Goal: Task Accomplishment & Management: Manage account settings

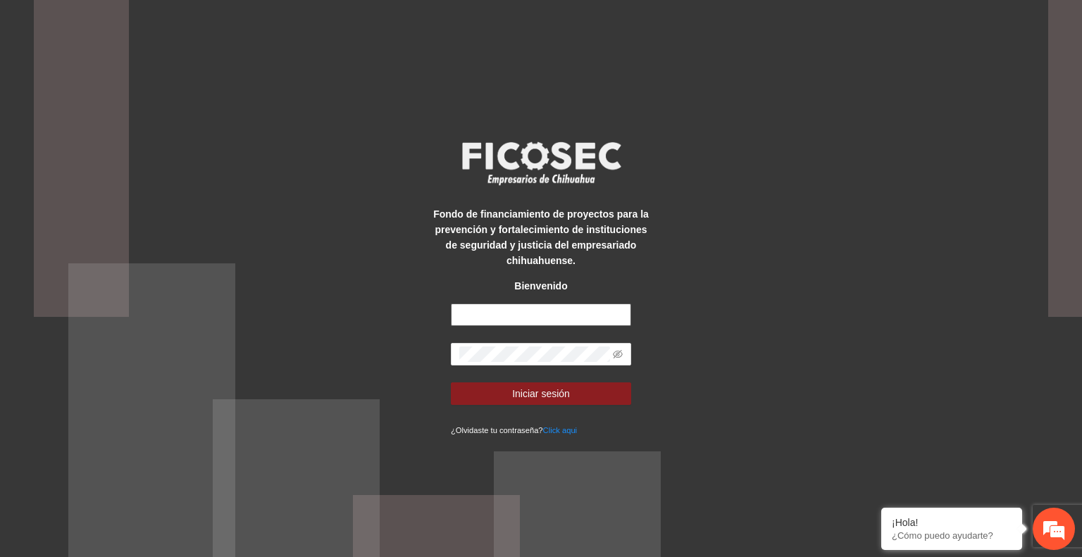
type input "**********"
click at [592, 394] on button "Iniciar sesión" at bounding box center [541, 393] width 180 height 23
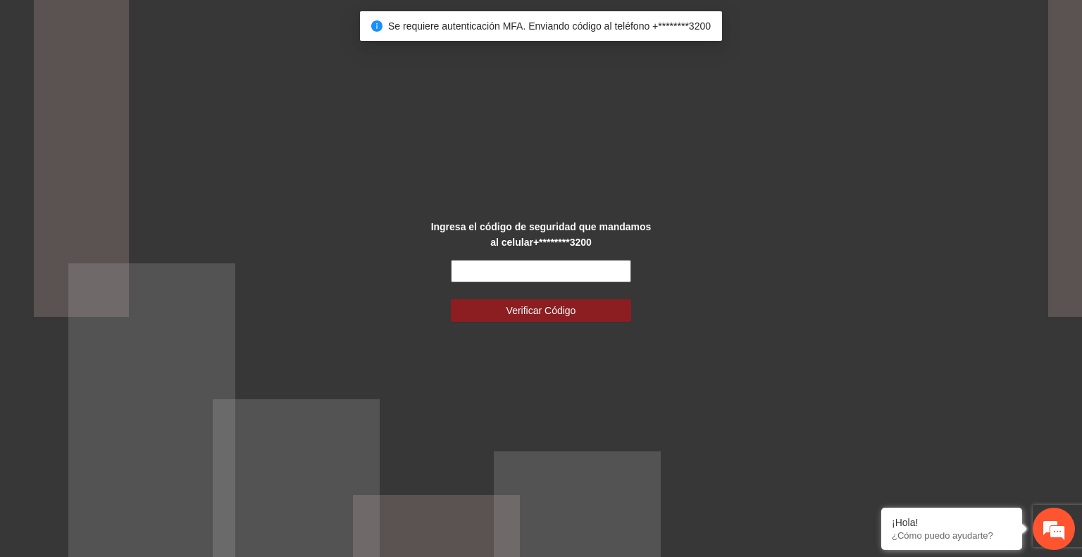
click at [509, 273] on input "text" at bounding box center [541, 271] width 180 height 23
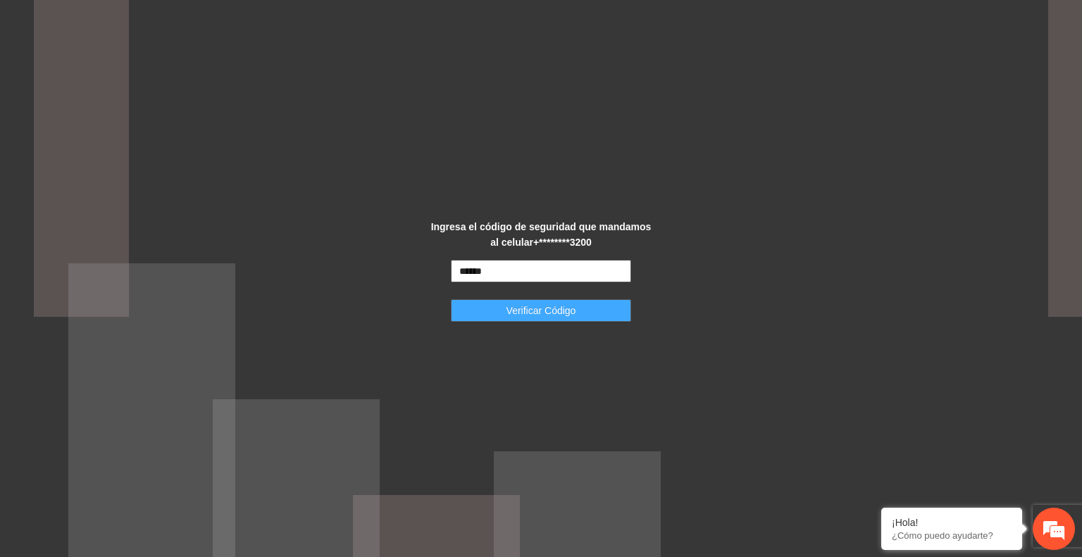
type input "******"
click at [523, 306] on span "Verificar Código" at bounding box center [541, 310] width 70 height 15
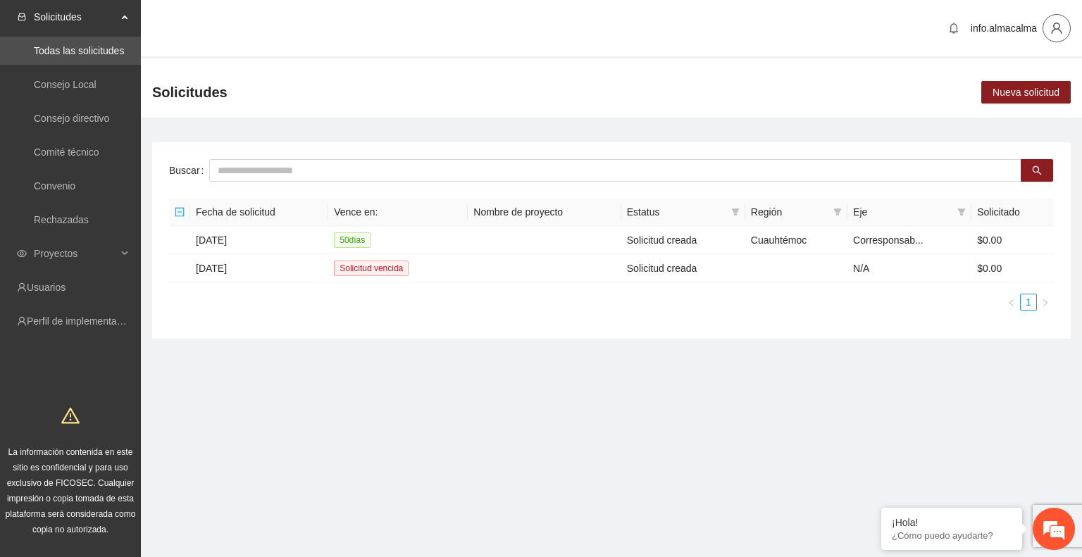
click at [1055, 25] on icon "user" at bounding box center [1056, 28] width 13 height 13
click at [1030, 63] on span "Cambio de Télefono" at bounding box center [1020, 58] width 89 height 15
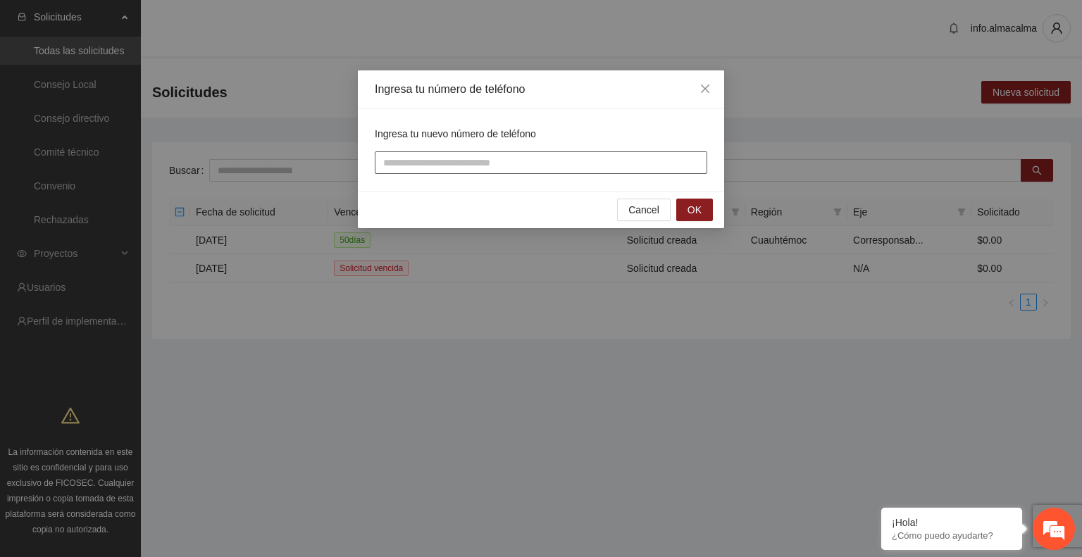
click at [631, 164] on input "tel" at bounding box center [541, 162] width 332 height 23
type input "**********"
click at [697, 208] on span "OK" at bounding box center [694, 209] width 14 height 15
click at [573, 167] on input "text" at bounding box center [541, 162] width 332 height 23
type input "******"
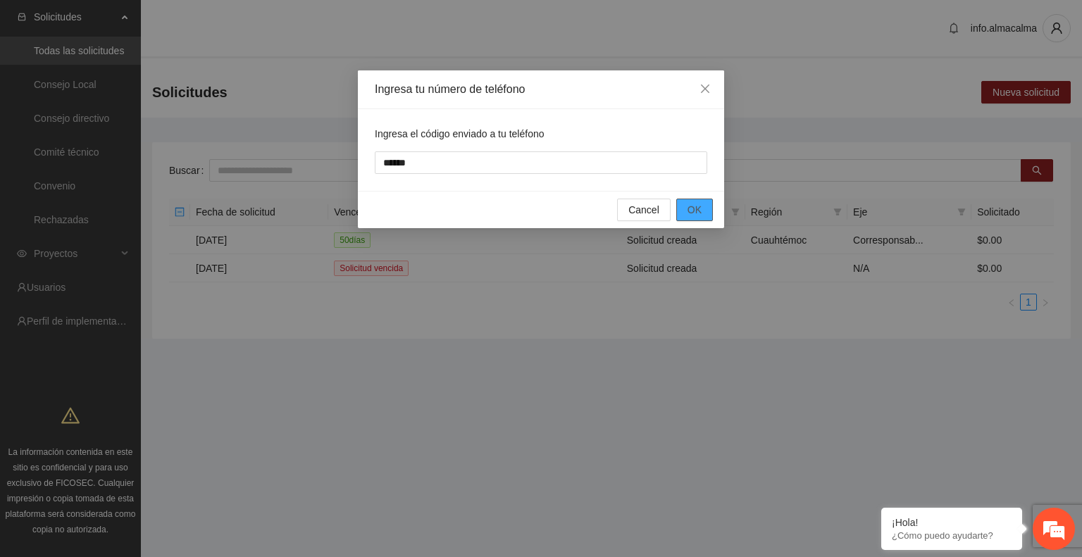
click at [690, 208] on span "OK" at bounding box center [694, 209] width 14 height 15
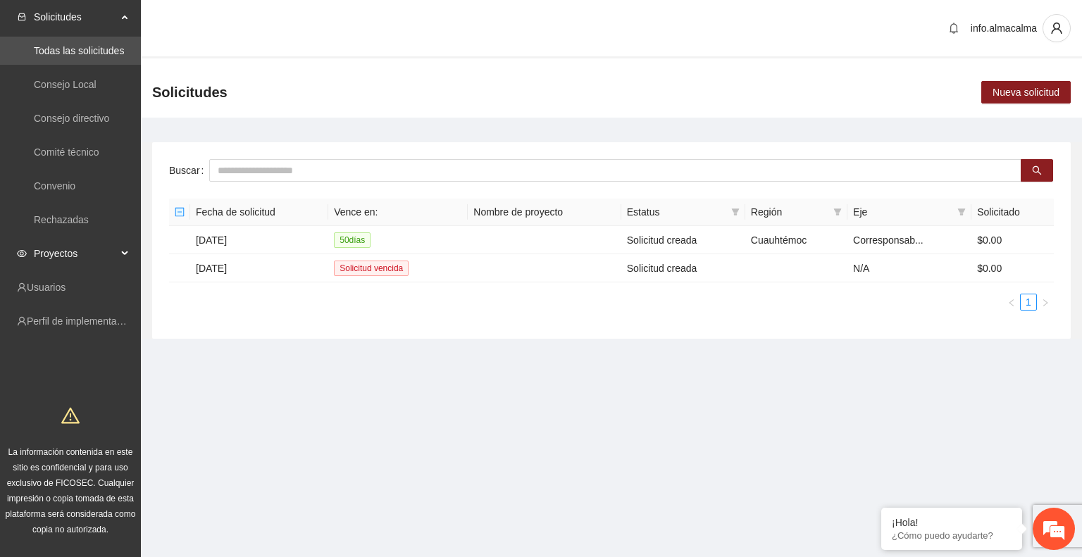
click at [36, 256] on span "Proyectos" at bounding box center [75, 253] width 83 height 28
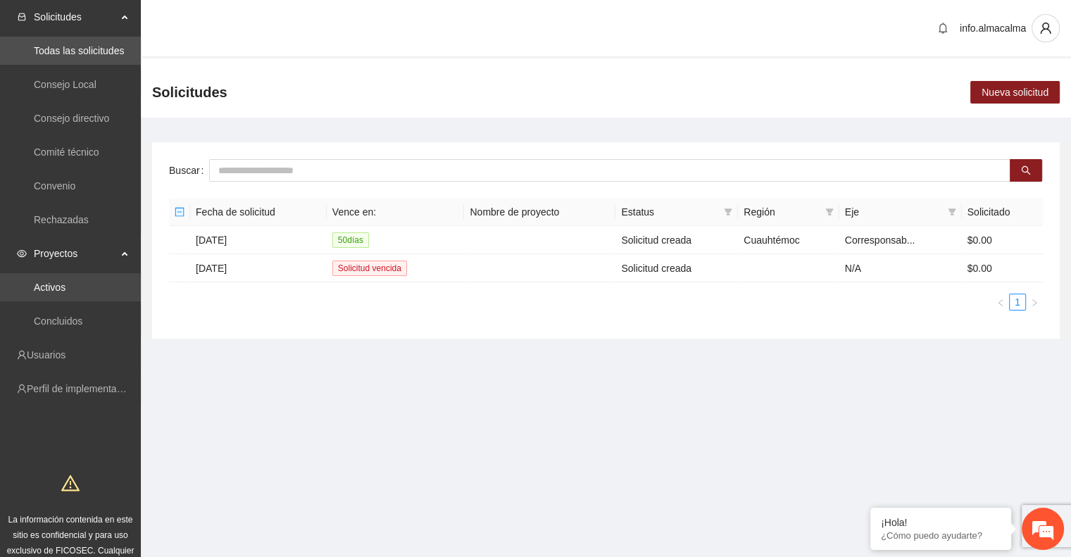
click at [48, 282] on link "Activos" at bounding box center [50, 287] width 32 height 11
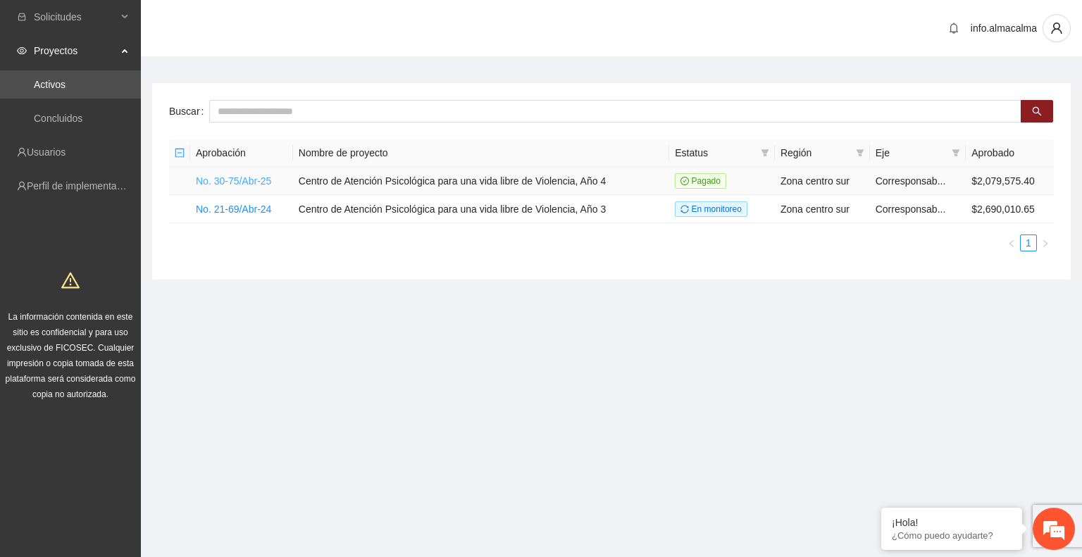
click at [246, 180] on link "No. 30-75/Abr-25" at bounding box center [233, 180] width 75 height 11
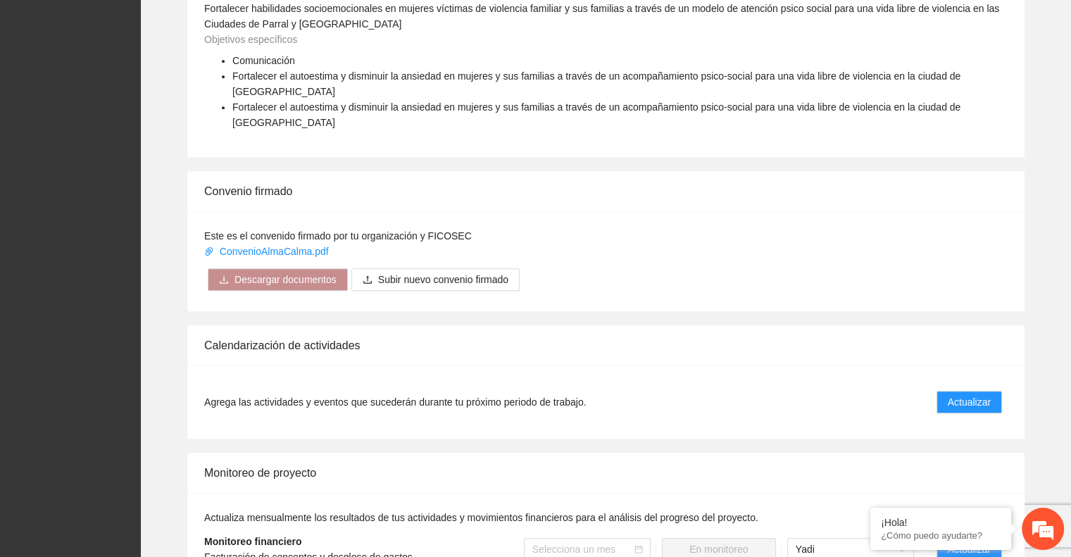
scroll to position [916, 0]
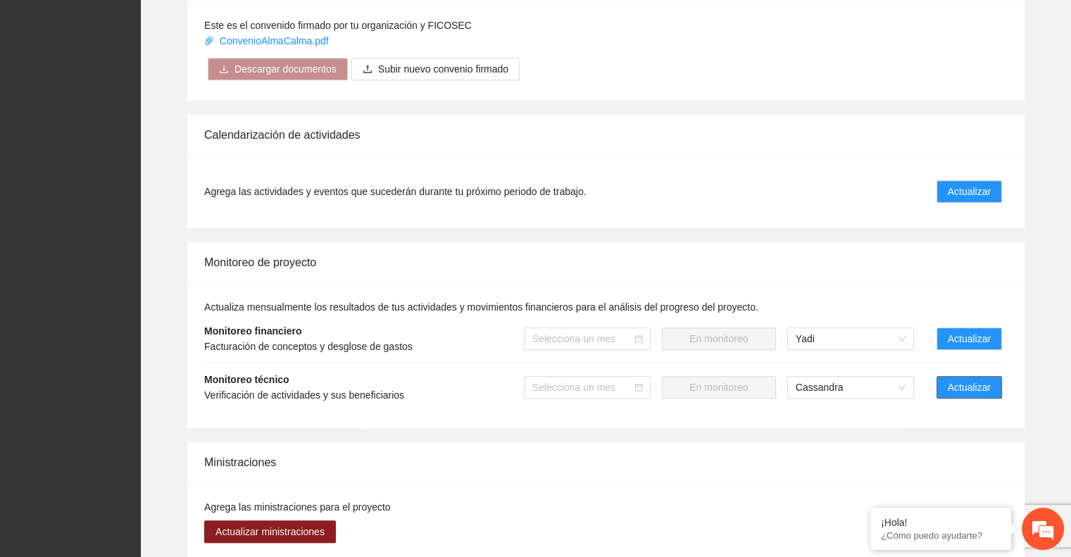
click at [957, 380] on span "Actualizar" at bounding box center [969, 387] width 43 height 15
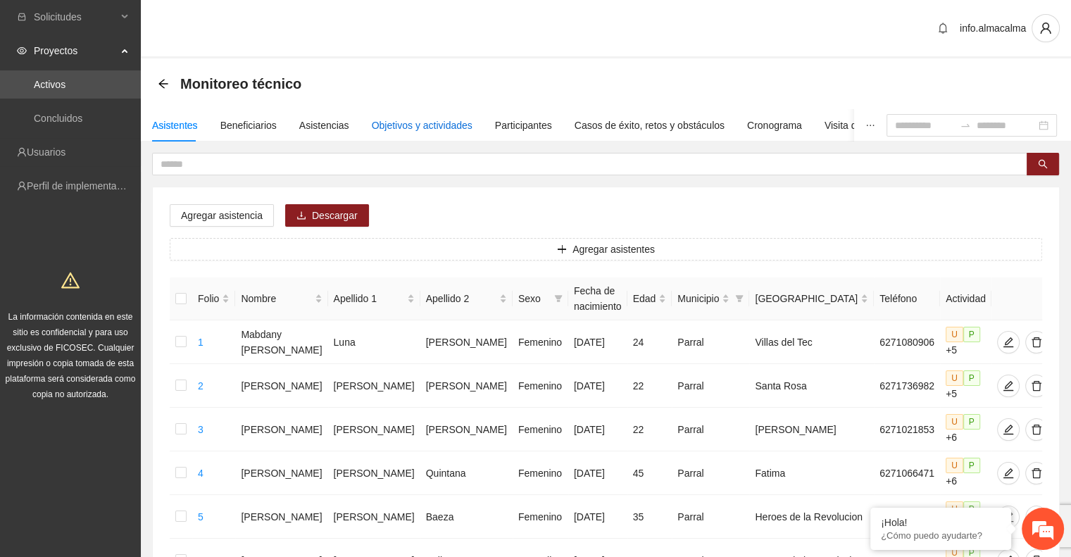
click at [441, 123] on div "Objetivos y actividades" at bounding box center [422, 125] width 101 height 15
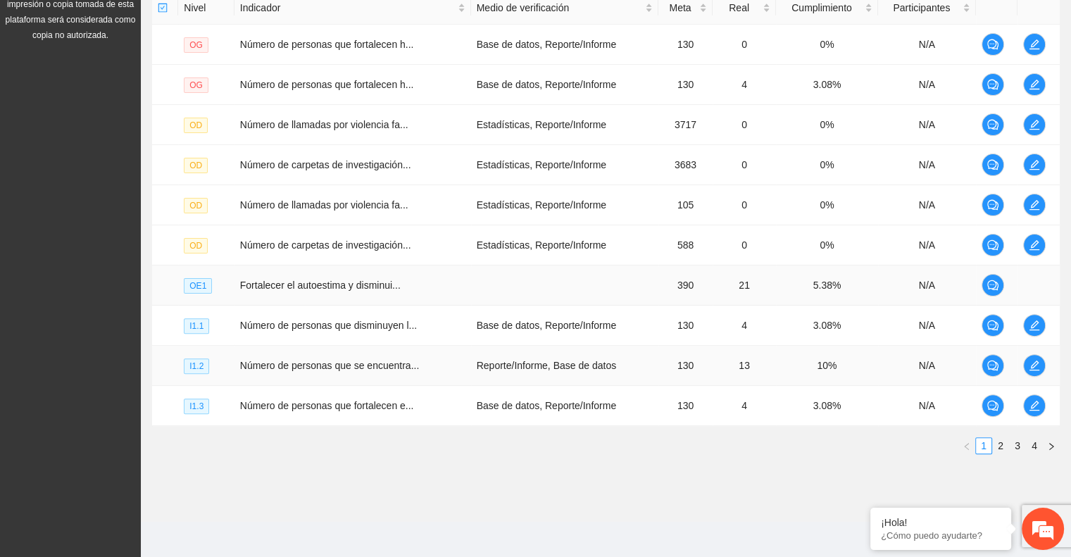
scroll to position [361, 0]
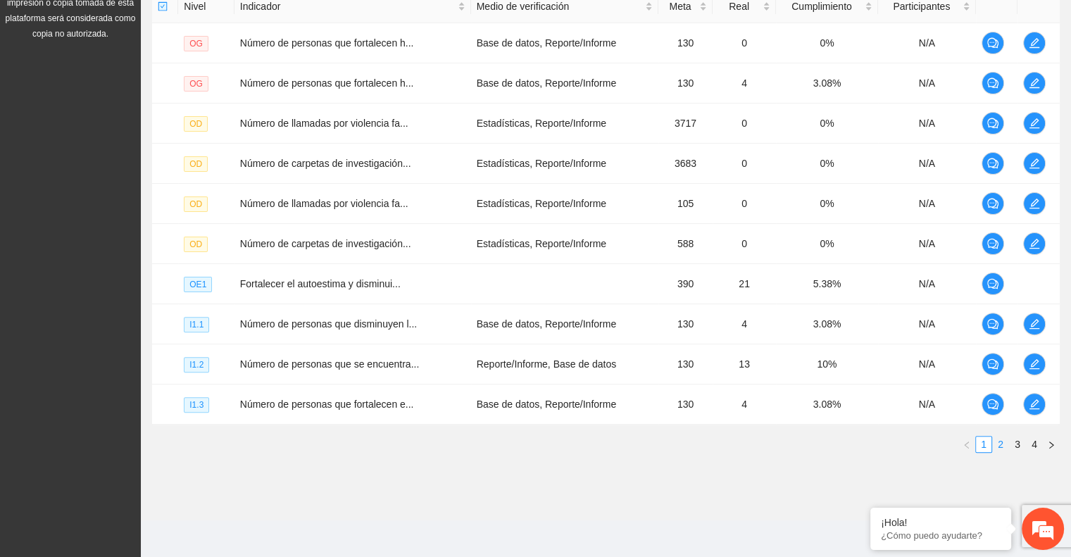
click at [1000, 442] on link "2" at bounding box center [1000, 444] width 15 height 15
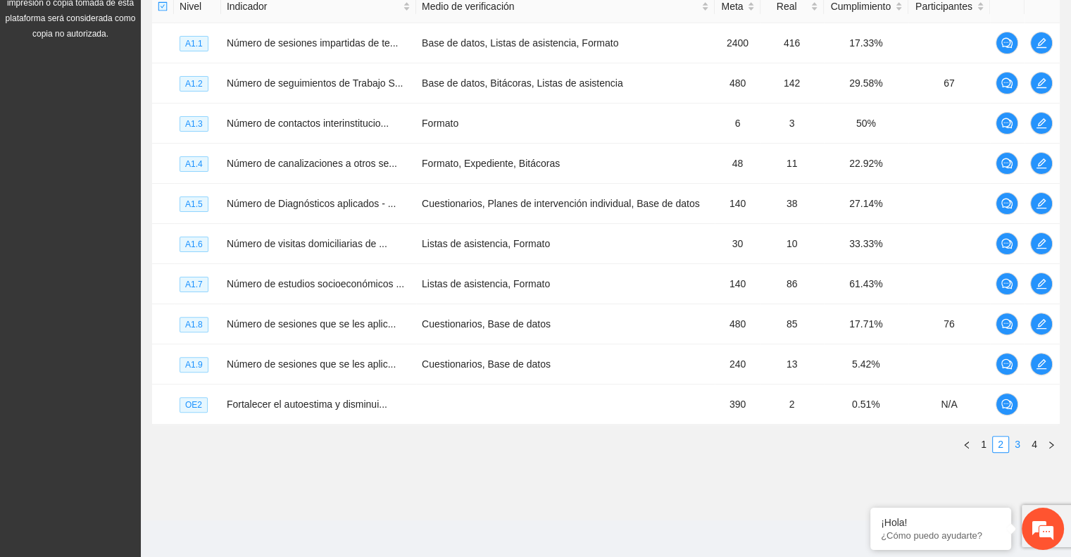
click at [1015, 447] on link "3" at bounding box center [1017, 444] width 15 height 15
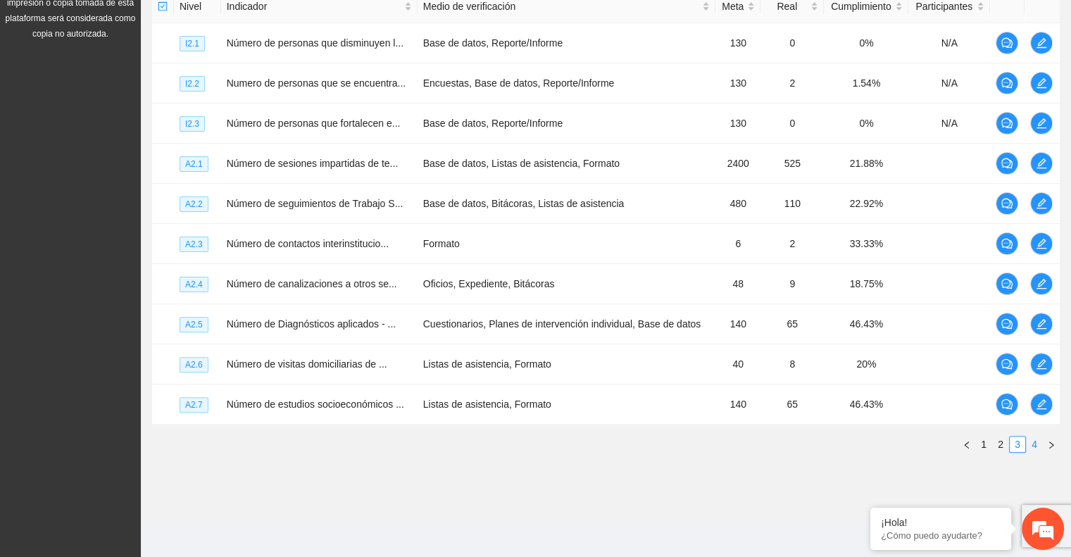
click at [1037, 442] on link "4" at bounding box center [1034, 444] width 15 height 15
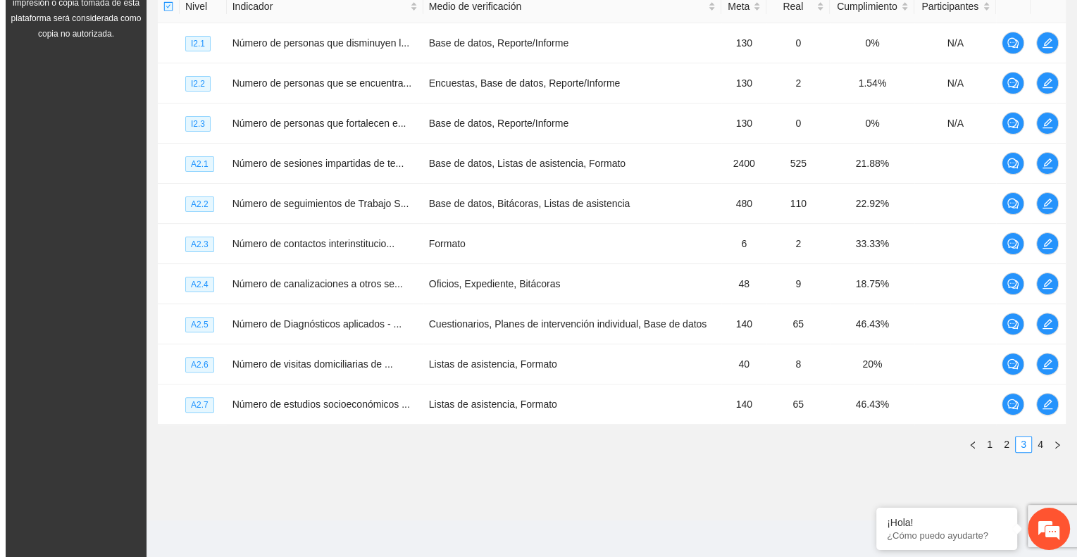
scroll to position [321, 0]
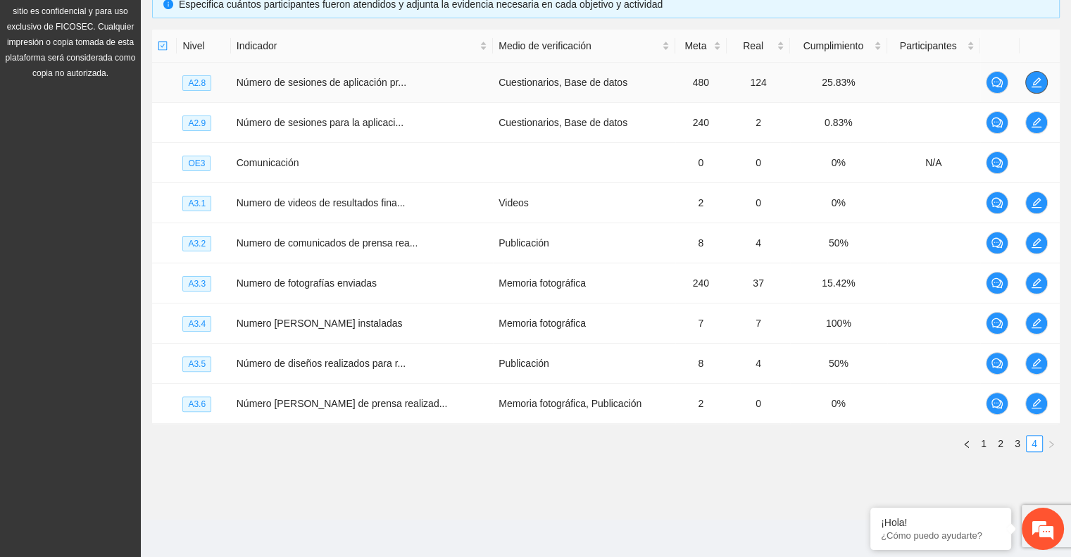
click at [1031, 84] on icon "edit" at bounding box center [1036, 82] width 11 height 11
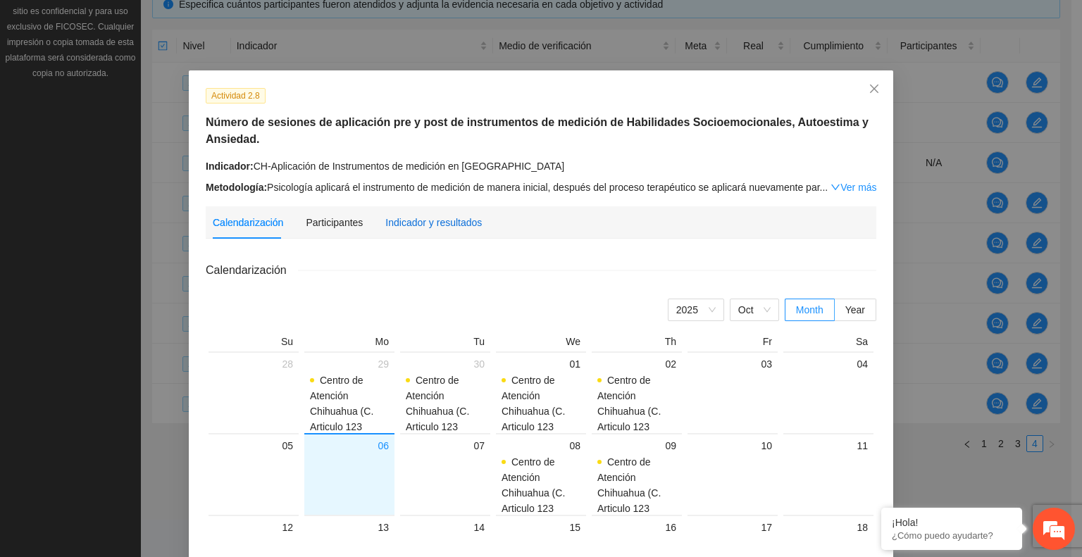
click at [414, 216] on div "Indicador y resultados" at bounding box center [433, 222] width 96 height 15
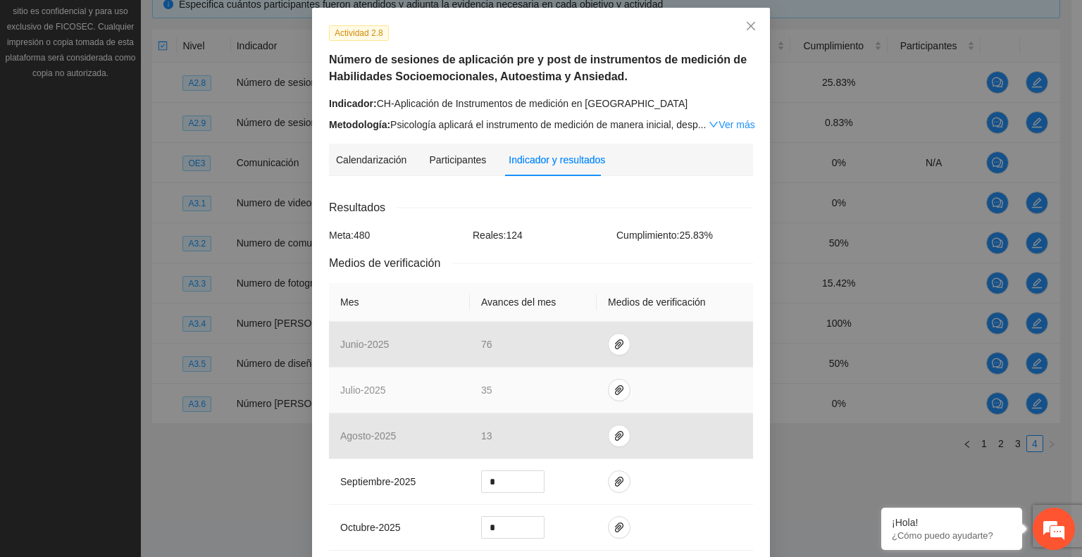
scroll to position [141, 0]
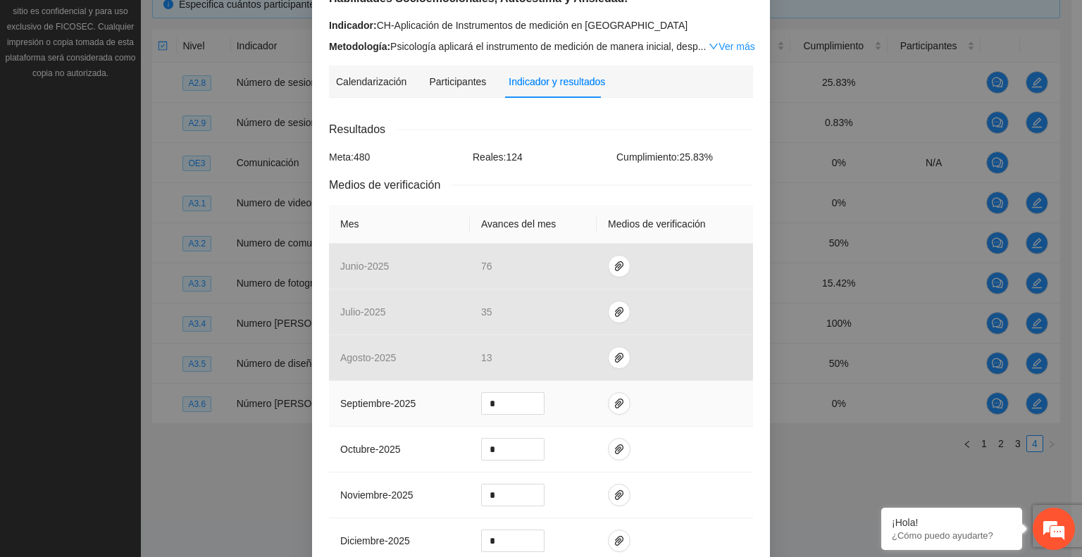
click at [623, 396] on td at bounding box center [675, 404] width 156 height 46
click at [618, 402] on span "paper-clip" at bounding box center [619, 403] width 21 height 11
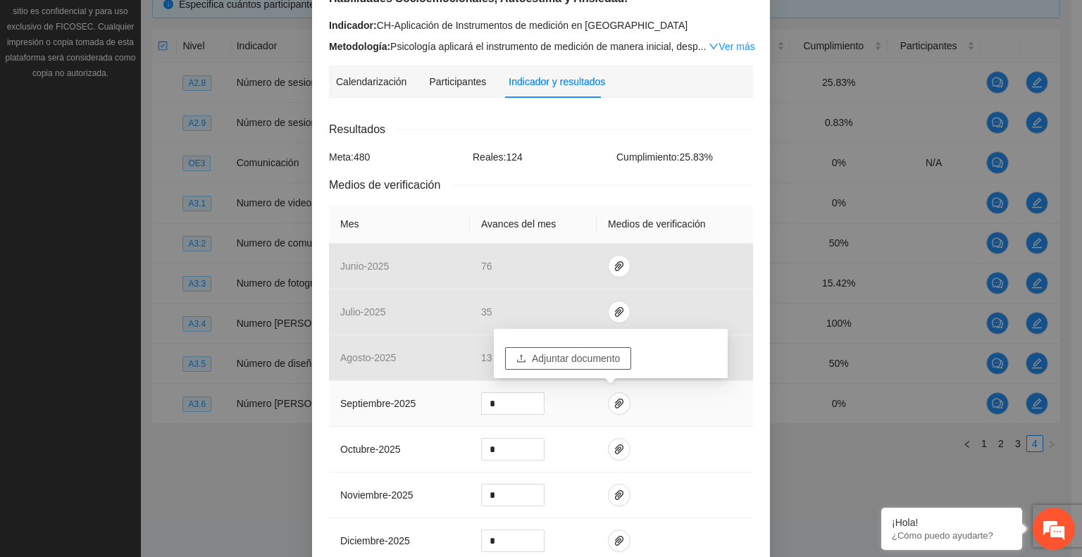
click at [550, 360] on span "Adjuntar documento" at bounding box center [576, 358] width 88 height 15
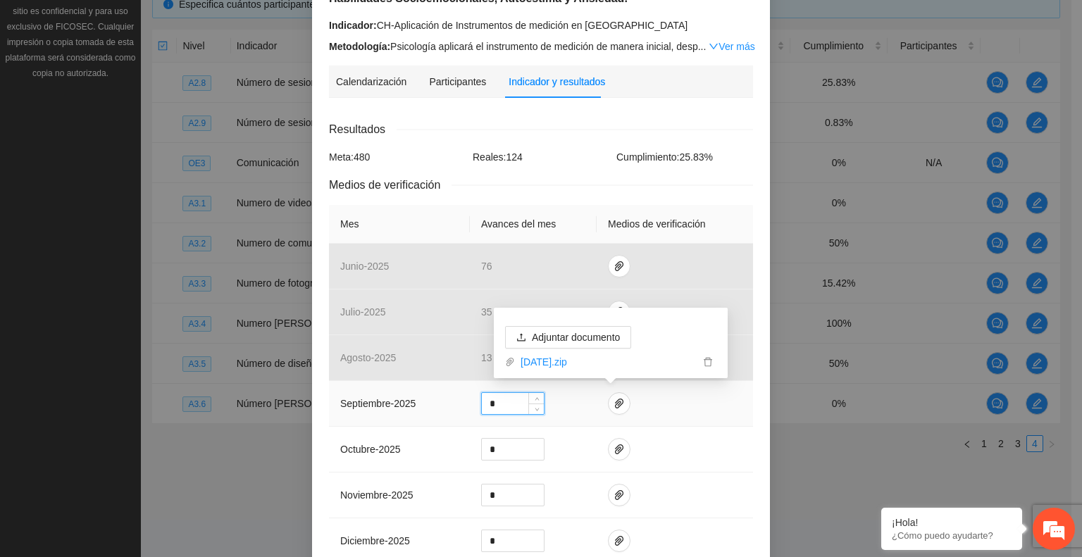
click at [493, 407] on input "*" at bounding box center [513, 403] width 62 height 21
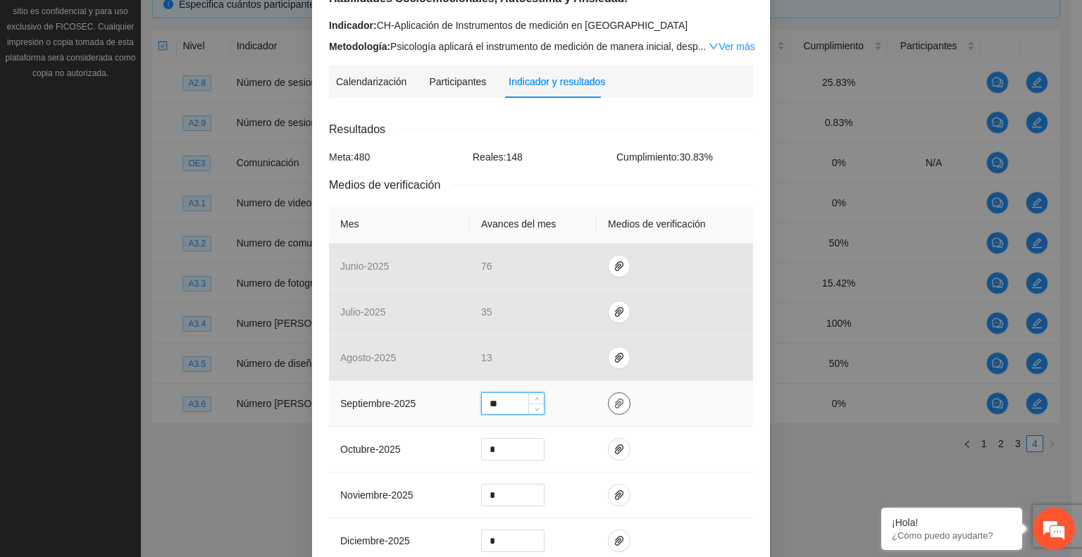
type input "**"
click at [613, 399] on icon "paper-clip" at bounding box center [618, 403] width 11 height 11
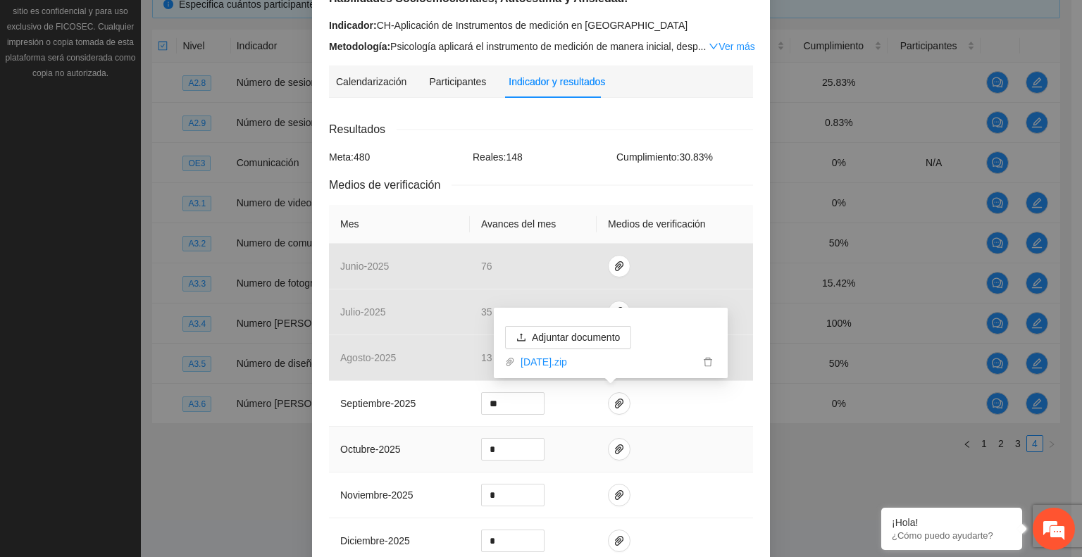
click at [693, 446] on td at bounding box center [675, 450] width 156 height 46
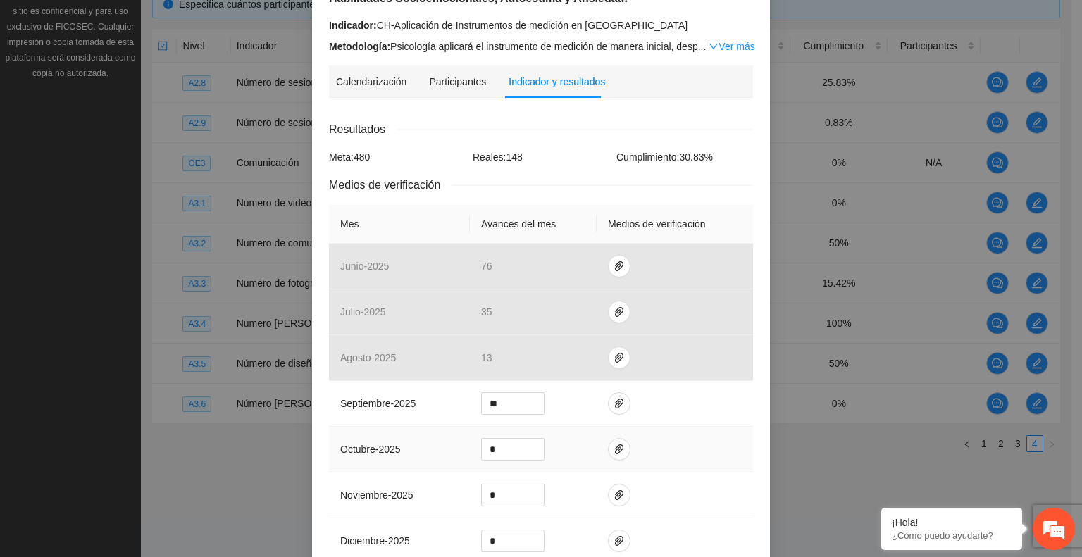
scroll to position [527, 0]
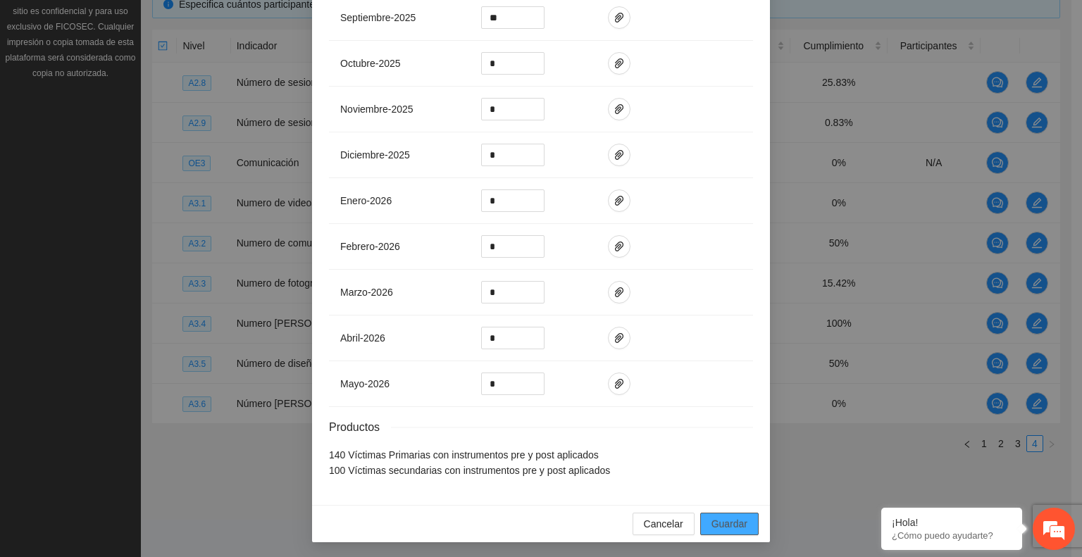
click at [711, 525] on span "Guardar" at bounding box center [729, 523] width 36 height 15
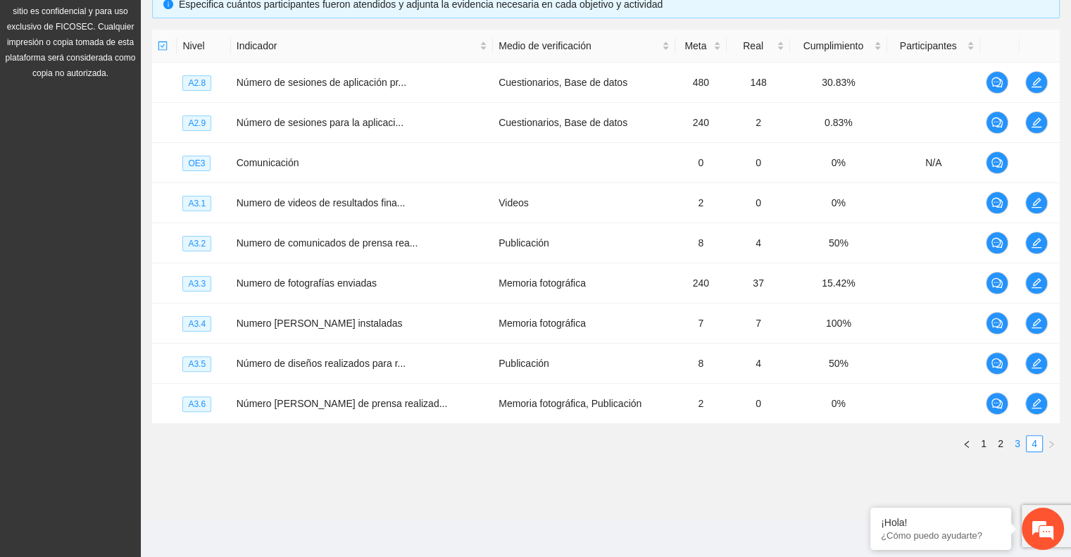
click at [1016, 442] on link "3" at bounding box center [1017, 443] width 15 height 15
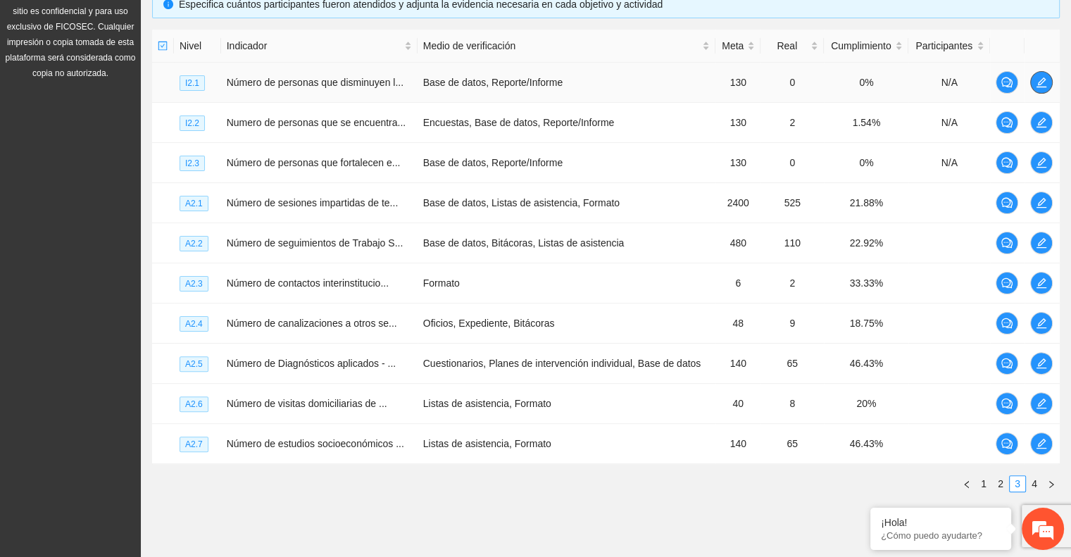
click at [1038, 77] on icon "edit" at bounding box center [1041, 82] width 11 height 11
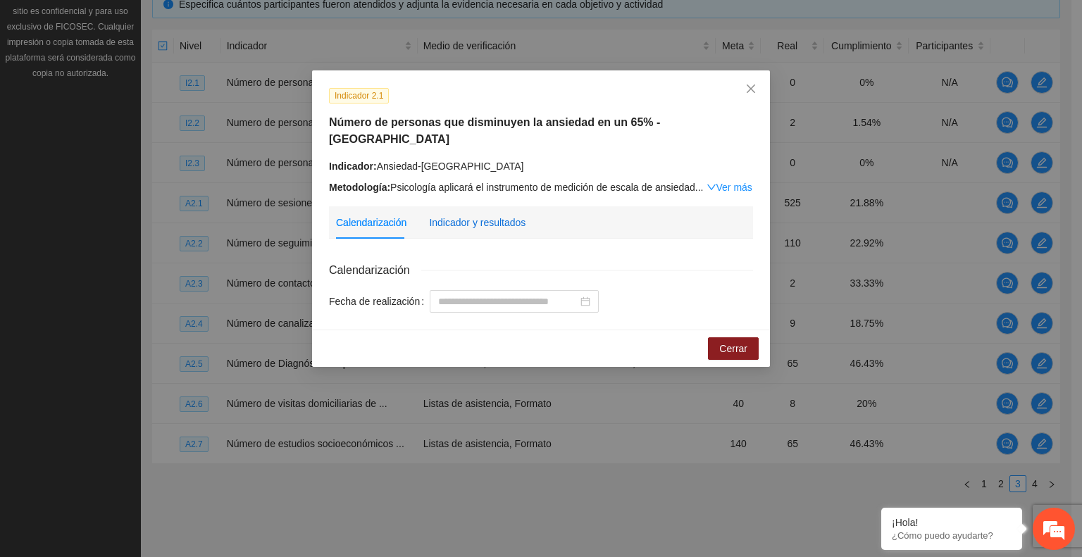
click at [486, 215] on div "Indicador y resultados" at bounding box center [477, 222] width 96 height 15
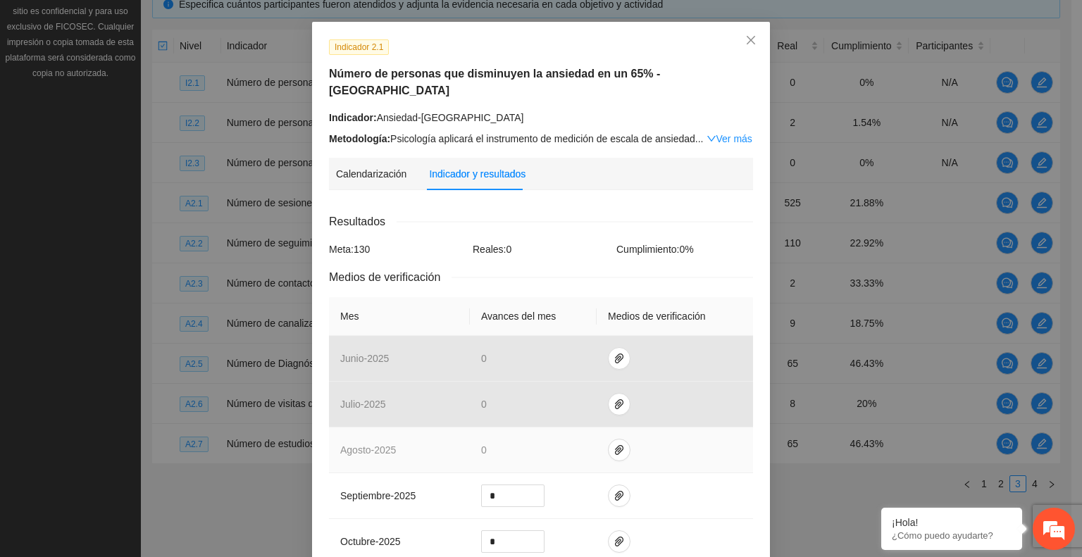
scroll to position [211, 0]
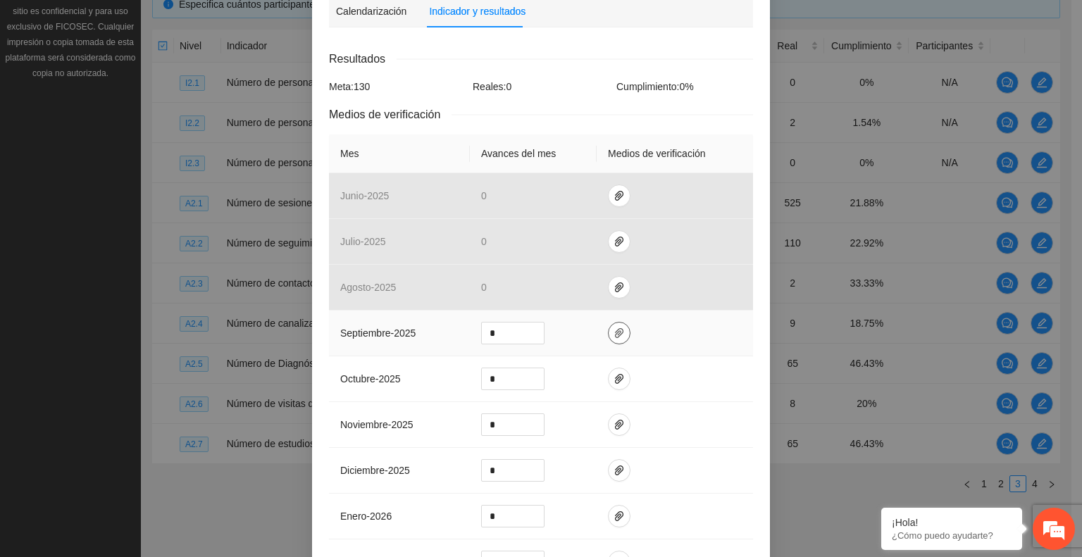
click at [615, 328] on icon "paper-clip" at bounding box center [619, 333] width 8 height 10
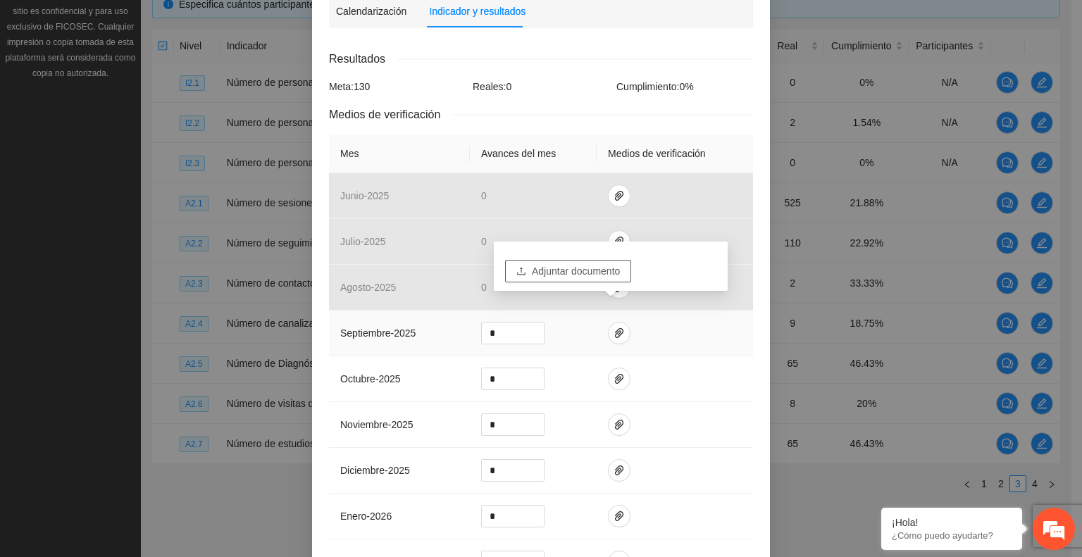
click at [573, 269] on span "Adjuntar documento" at bounding box center [576, 270] width 88 height 15
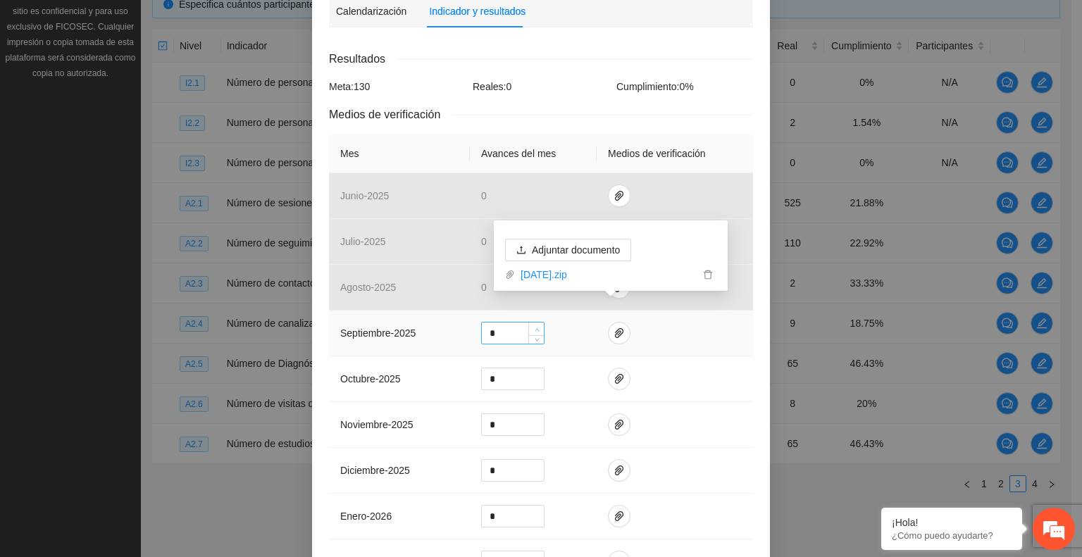
type input "*"
click at [532, 325] on span "up" at bounding box center [536, 329] width 8 height 8
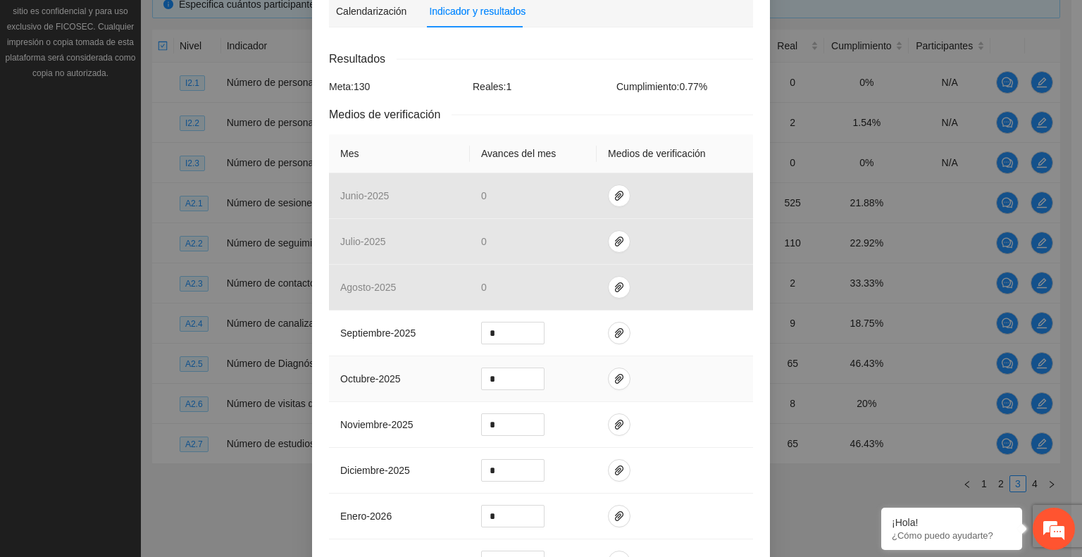
click at [662, 358] on td at bounding box center [675, 379] width 156 height 46
click at [613, 328] on icon "paper-clip" at bounding box center [618, 333] width 11 height 11
click at [671, 402] on td at bounding box center [675, 425] width 156 height 46
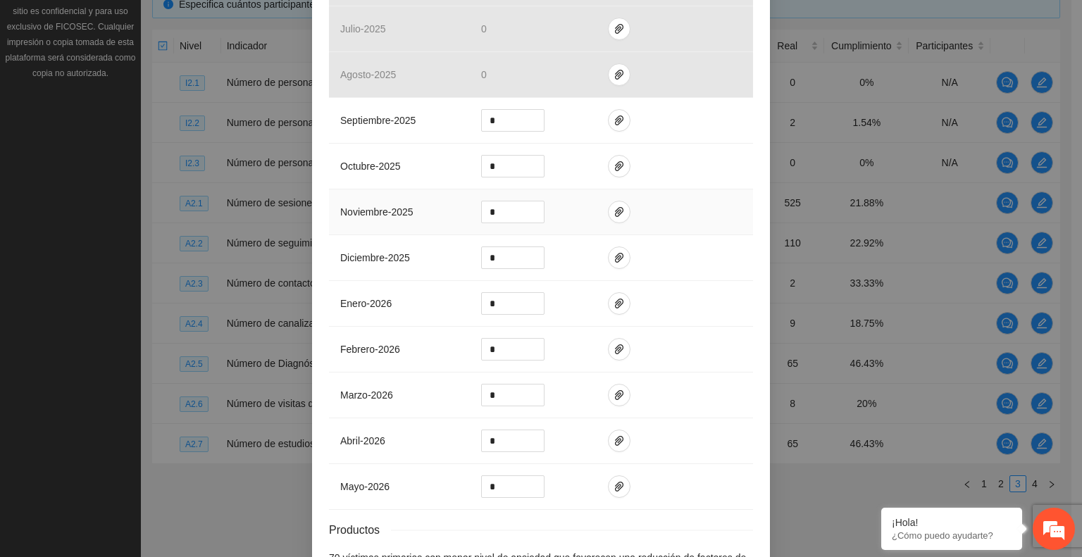
scroll to position [541, 0]
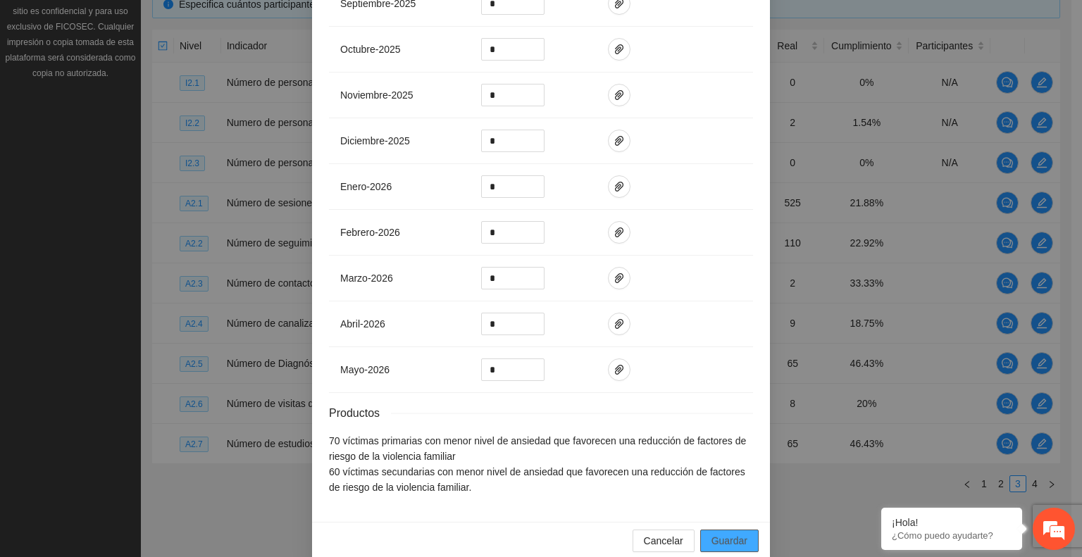
click at [703, 530] on button "Guardar" at bounding box center [729, 541] width 58 height 23
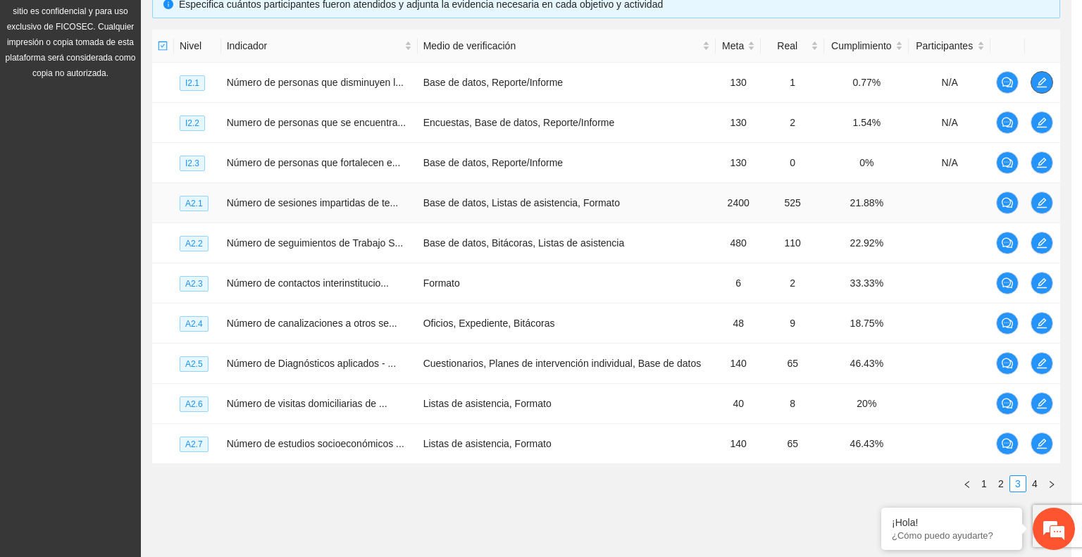
scroll to position [0, 0]
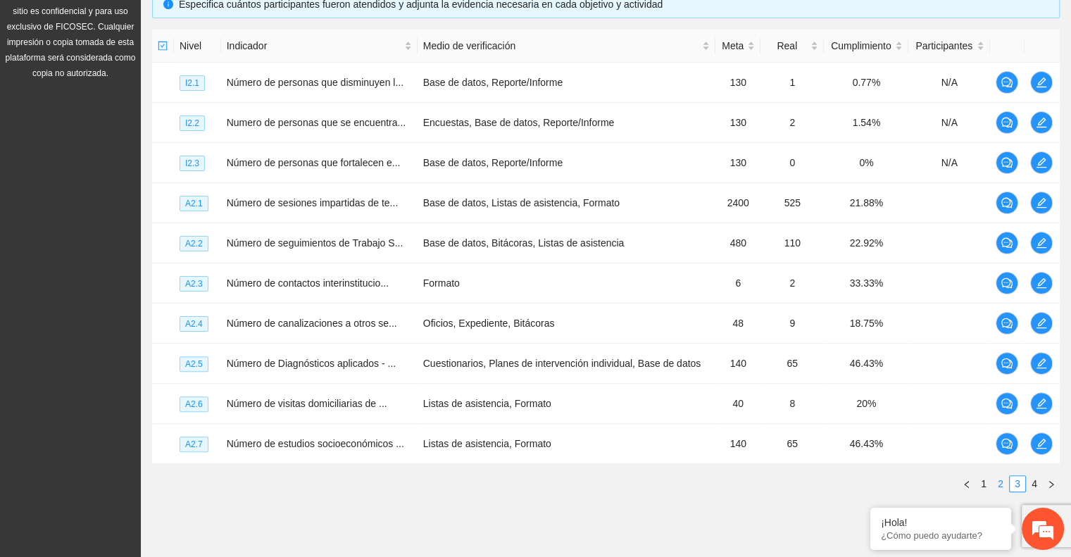
click at [999, 477] on link "2" at bounding box center [1000, 483] width 15 height 15
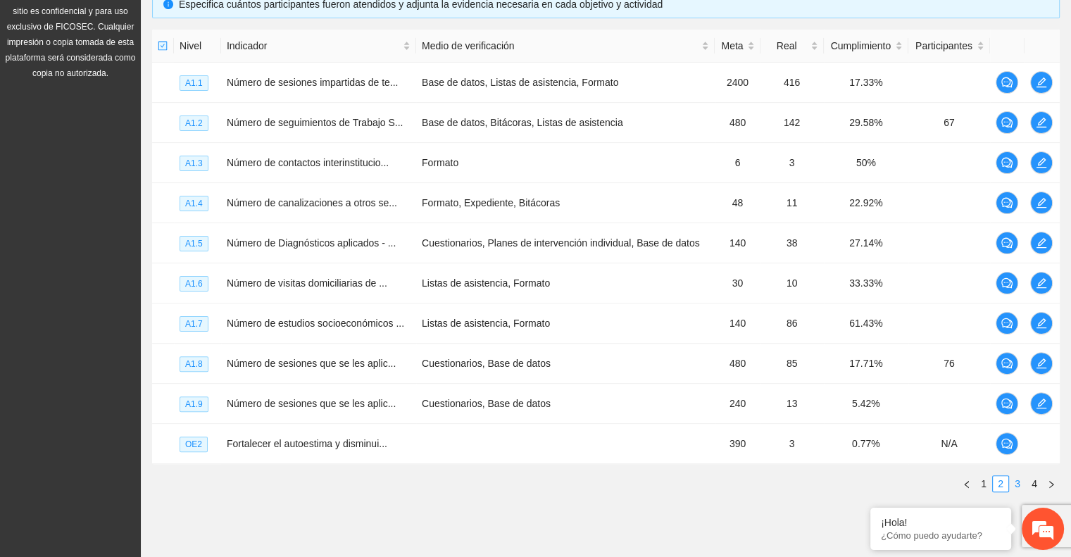
click at [1018, 479] on link "3" at bounding box center [1017, 483] width 15 height 15
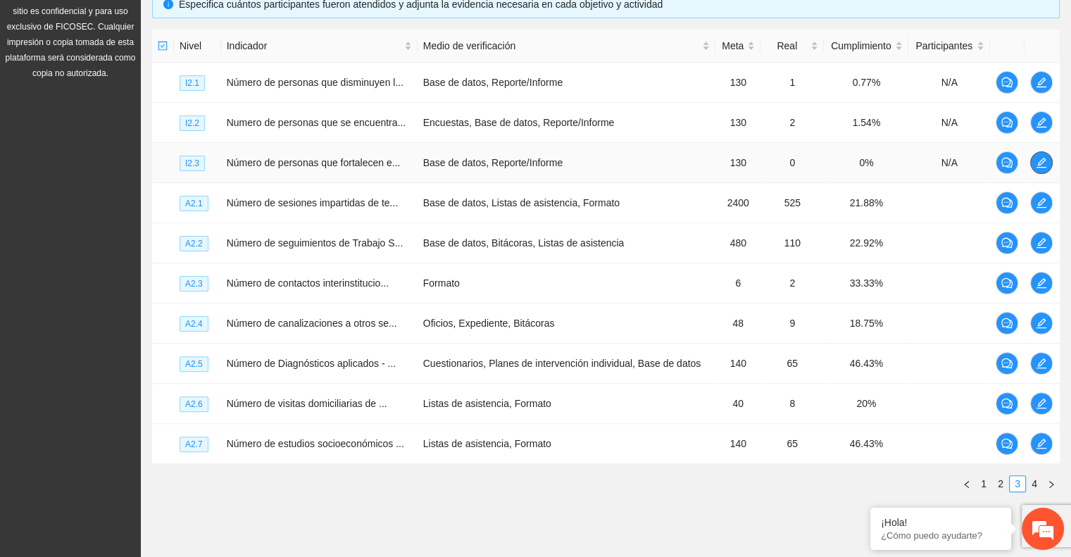
click at [1046, 157] on icon "edit" at bounding box center [1041, 162] width 11 height 11
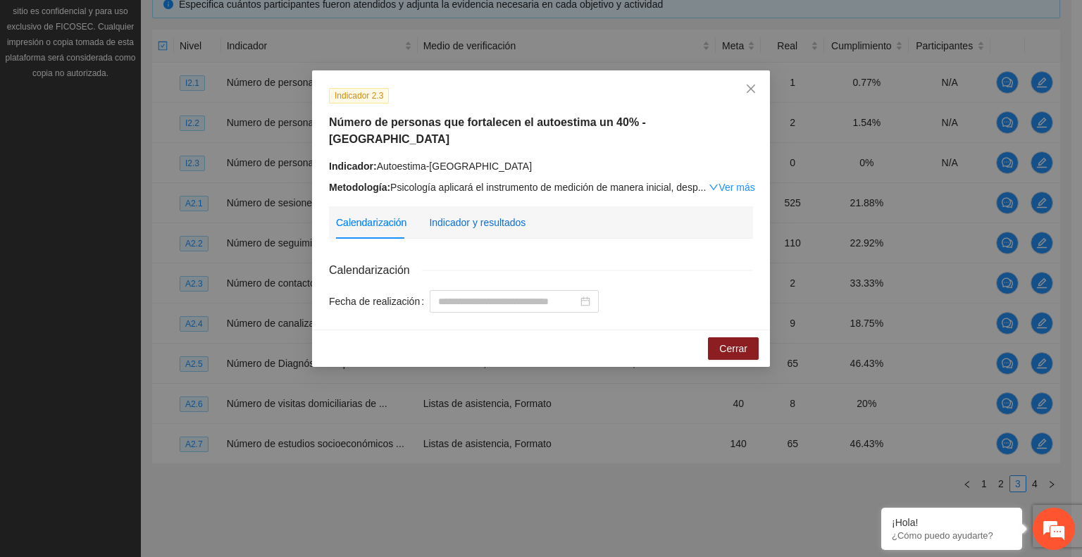
click at [506, 215] on div "Indicador y resultados" at bounding box center [477, 222] width 96 height 15
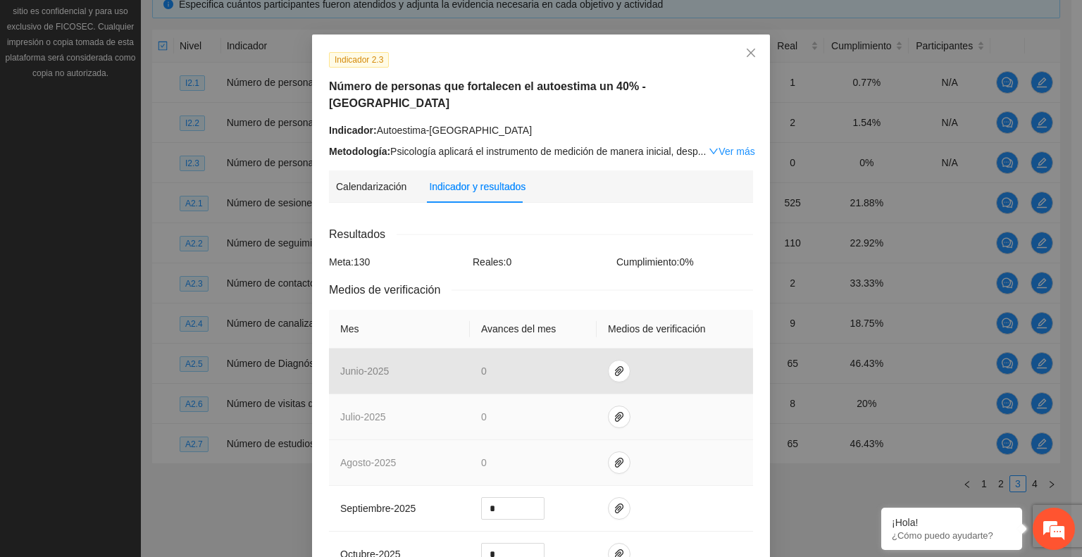
scroll to position [70, 0]
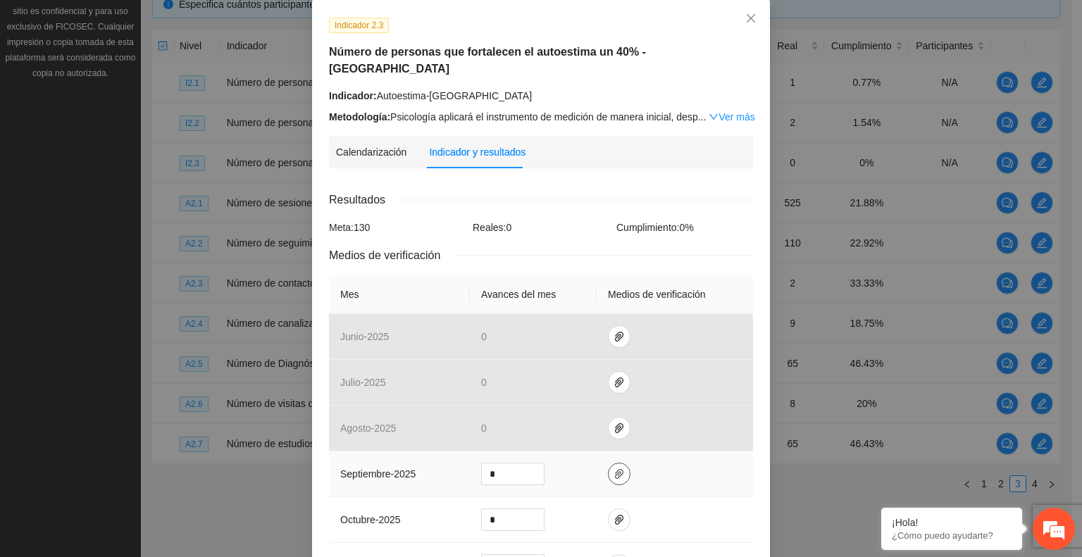
click at [613, 468] on icon "paper-clip" at bounding box center [618, 473] width 11 height 11
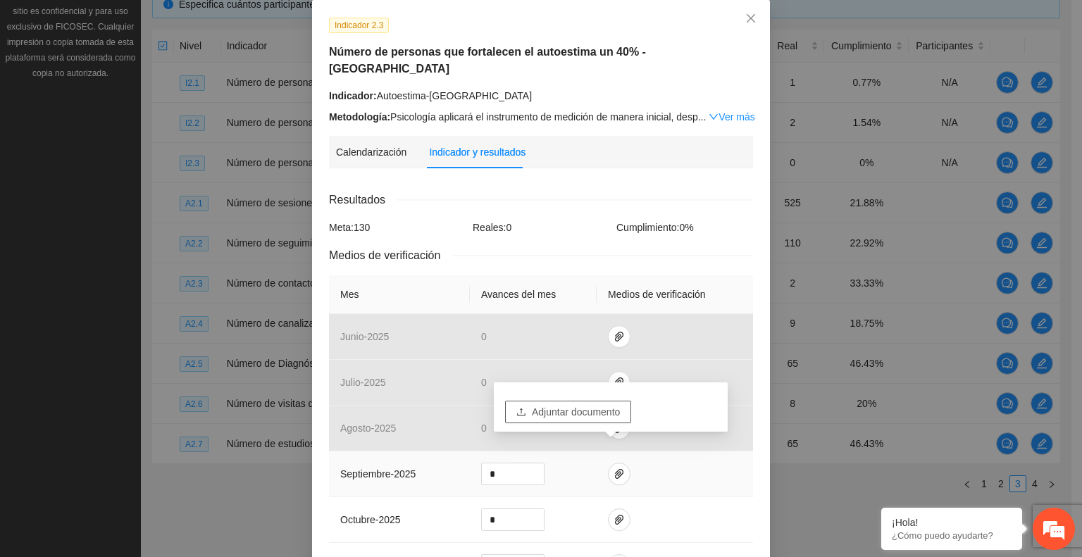
click at [584, 412] on span "Adjuntar documento" at bounding box center [576, 411] width 88 height 15
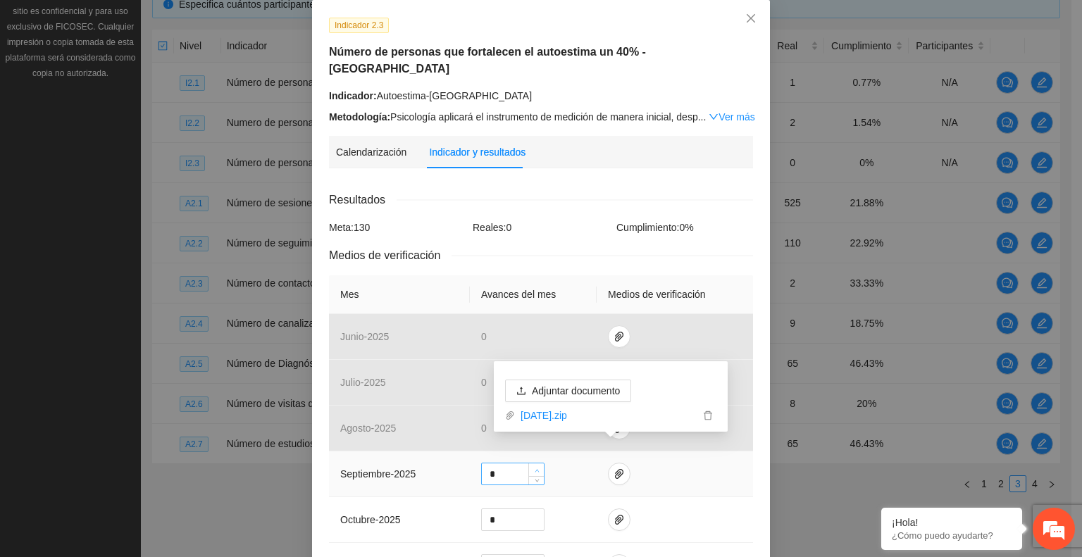
click at [535, 468] on icon "up" at bounding box center [537, 470] width 5 height 5
type input "*"
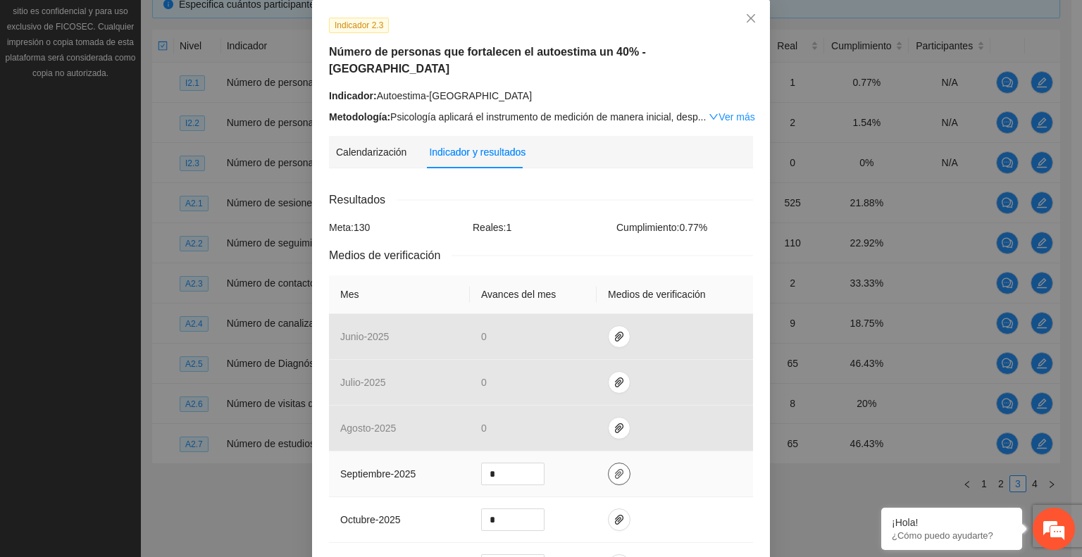
click at [609, 468] on span "paper-clip" at bounding box center [619, 473] width 21 height 11
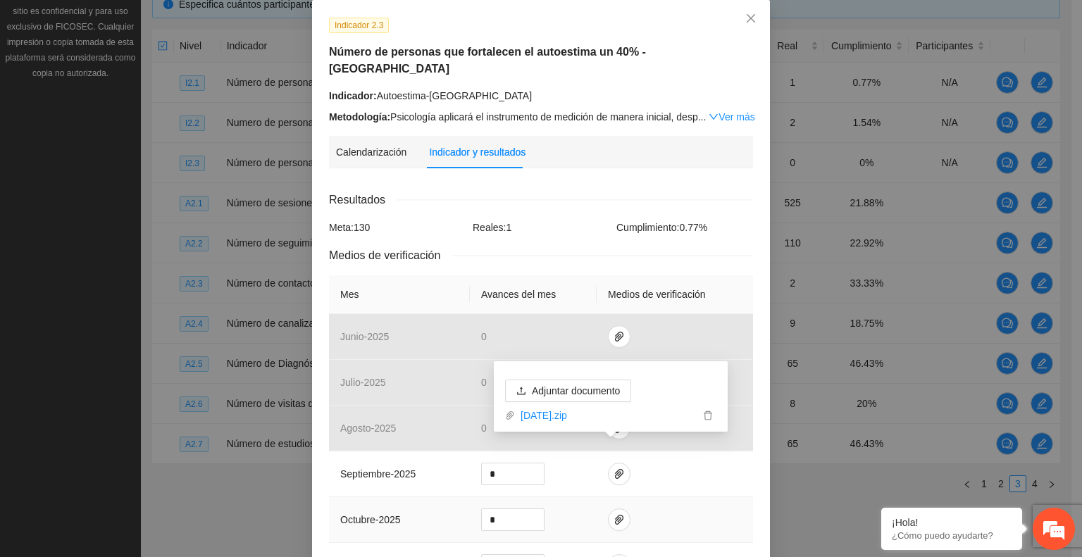
click at [667, 497] on td at bounding box center [675, 520] width 156 height 46
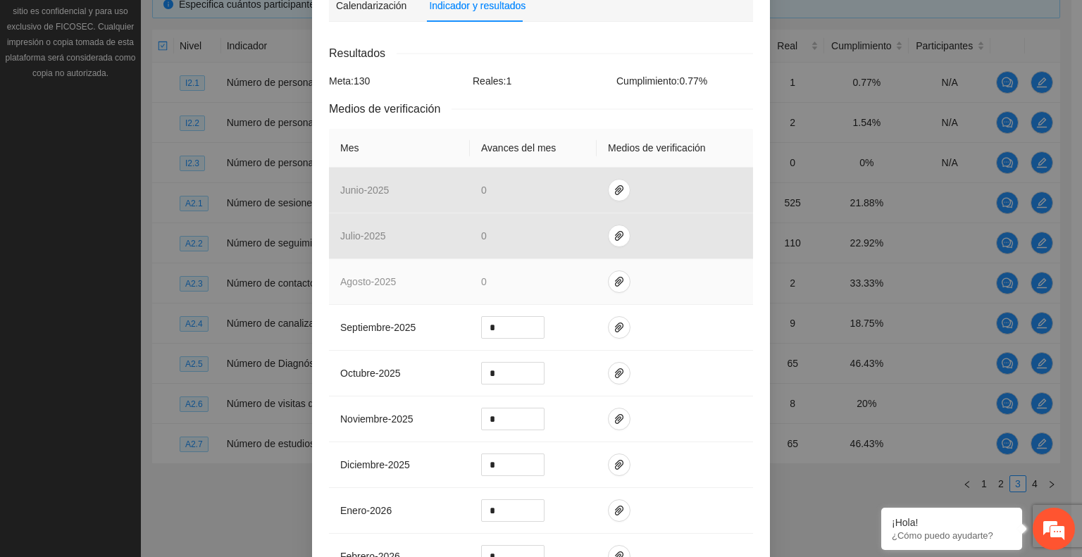
scroll to position [541, 0]
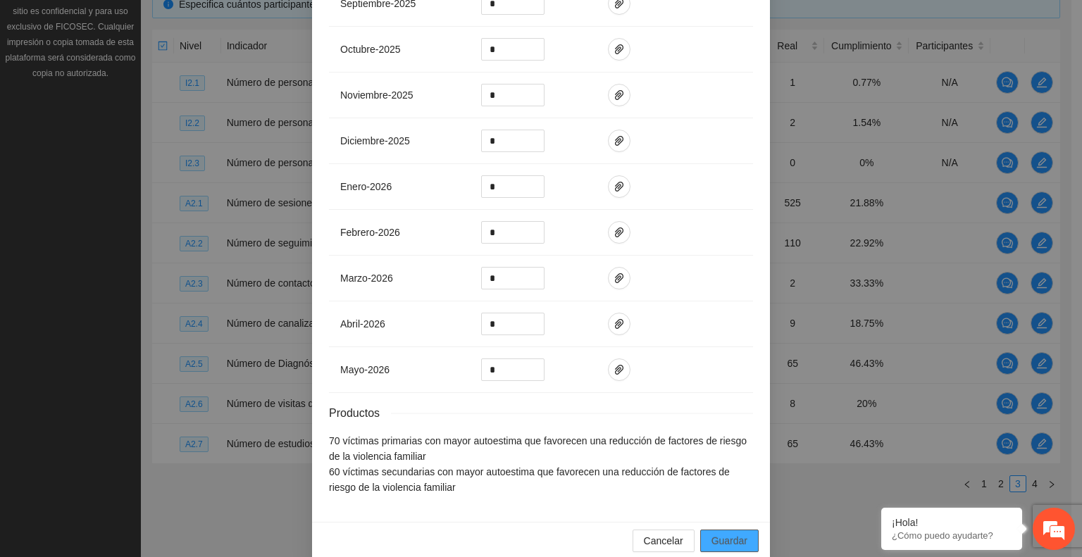
click at [714, 533] on span "Guardar" at bounding box center [729, 540] width 36 height 15
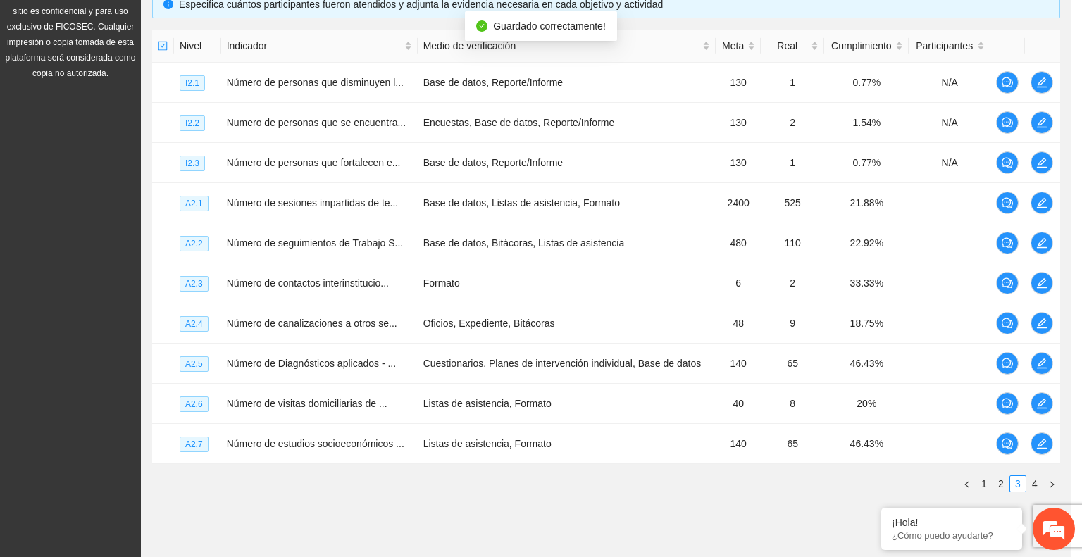
scroll to position [471, 0]
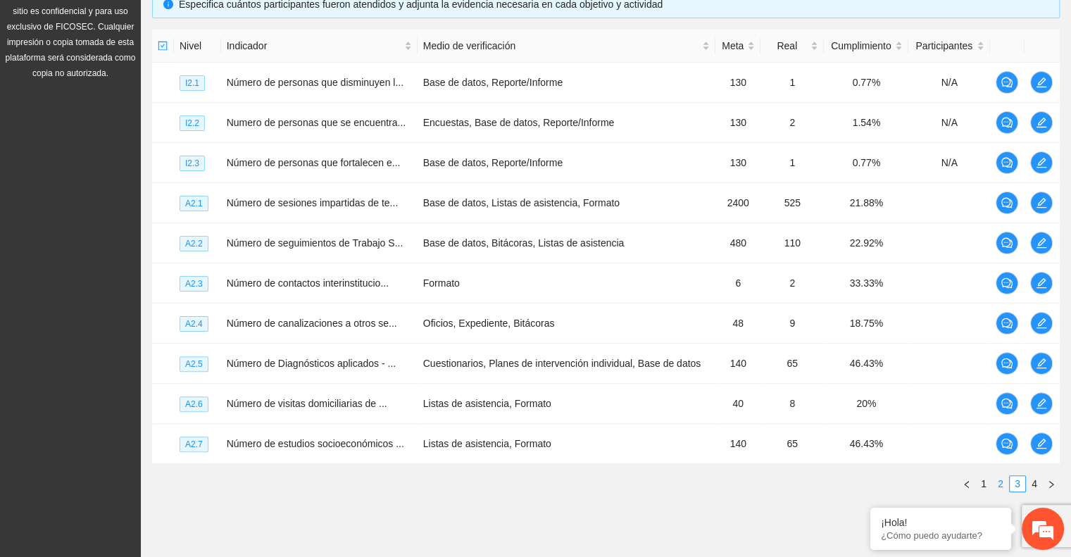
click at [997, 480] on link "2" at bounding box center [1000, 483] width 15 height 15
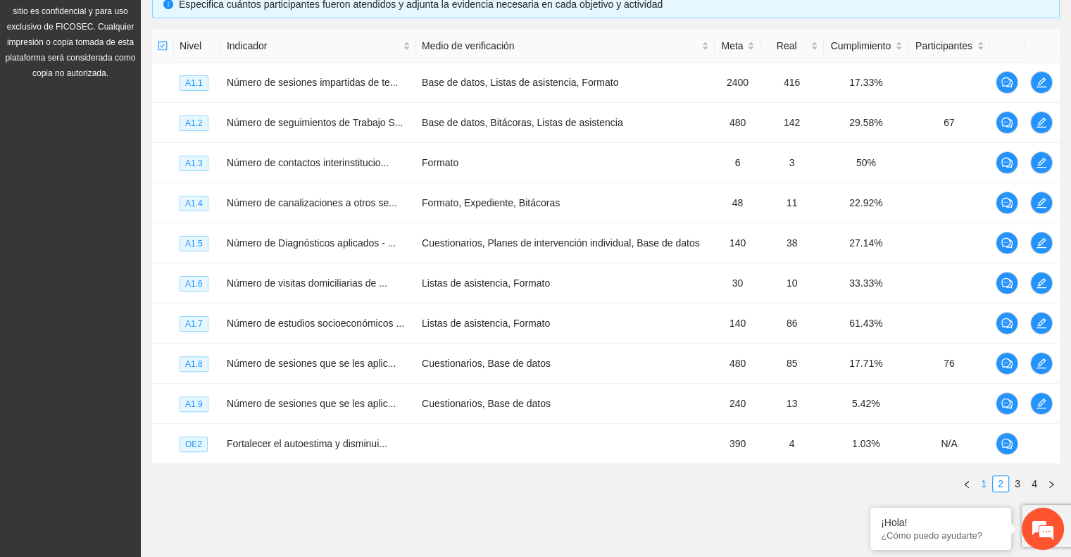
click at [978, 484] on link "1" at bounding box center [983, 483] width 15 height 15
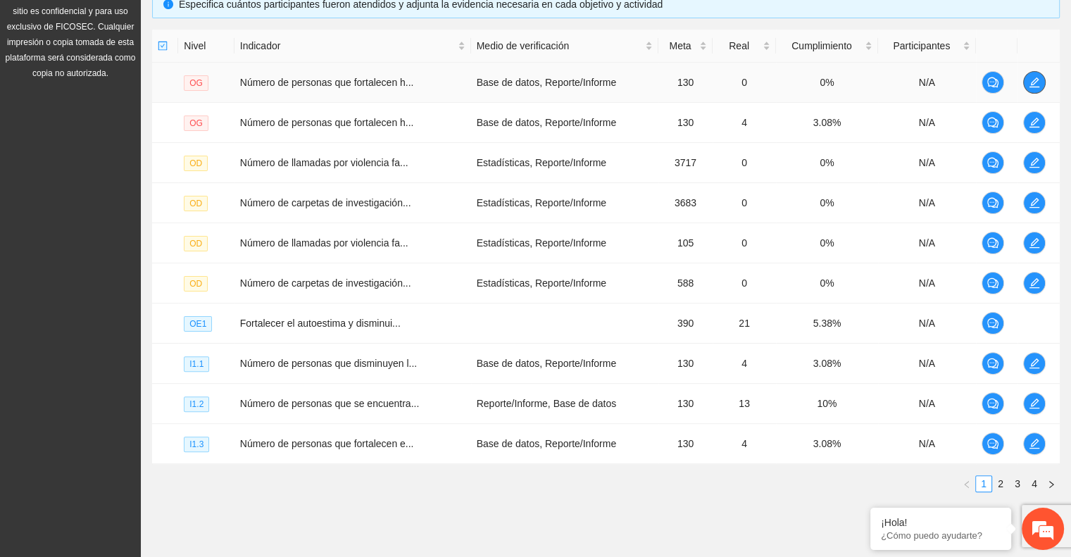
click at [1032, 82] on icon "edit" at bounding box center [1034, 82] width 11 height 11
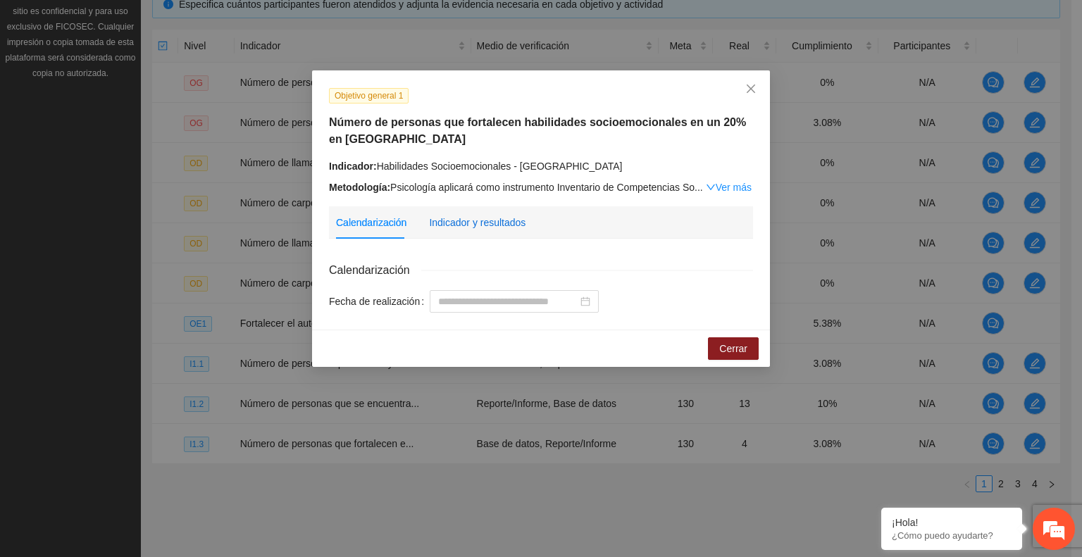
click at [456, 225] on div "Indicador y resultados" at bounding box center [477, 222] width 96 height 15
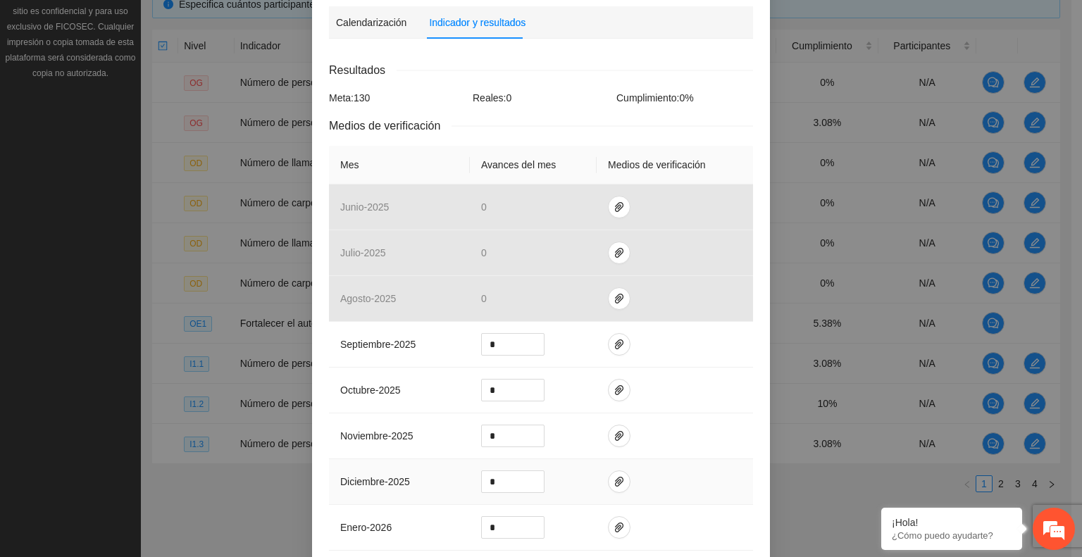
scroll to position [352, 0]
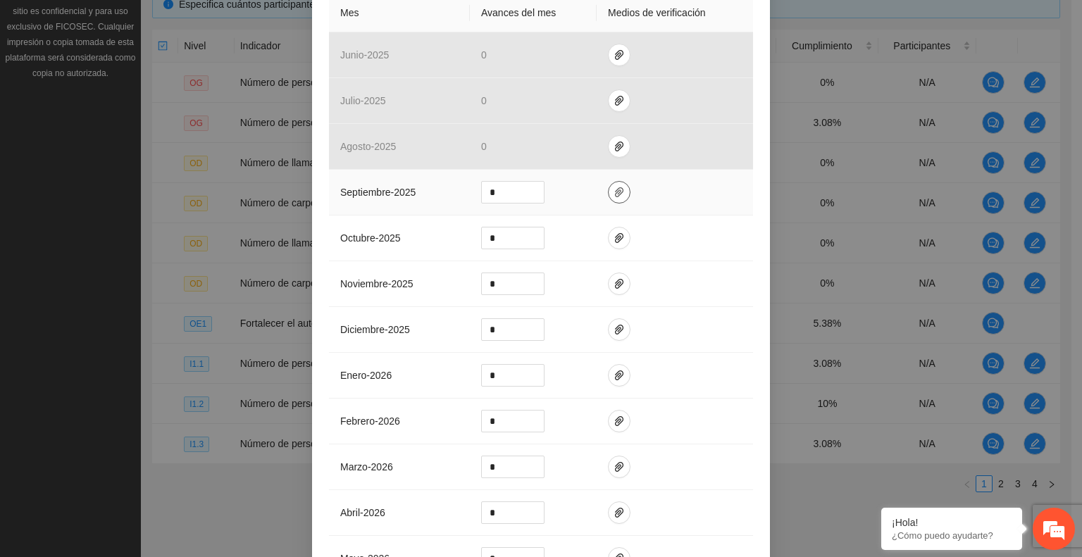
click at [613, 197] on icon "paper-clip" at bounding box center [618, 192] width 11 height 11
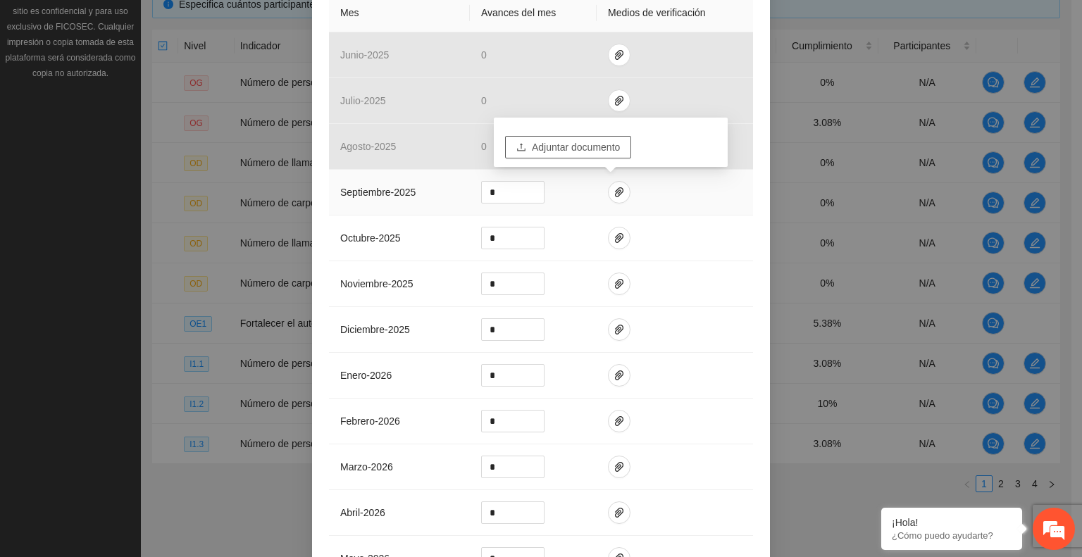
click at [552, 145] on span "Adjuntar documento" at bounding box center [576, 146] width 88 height 15
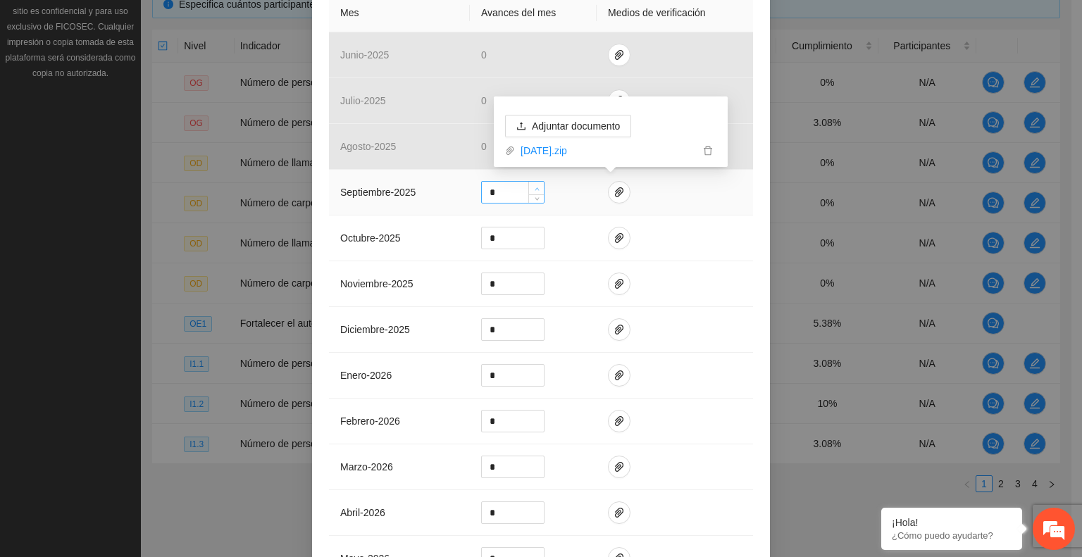
type input "*"
click at [534, 187] on span "up" at bounding box center [536, 189] width 8 height 8
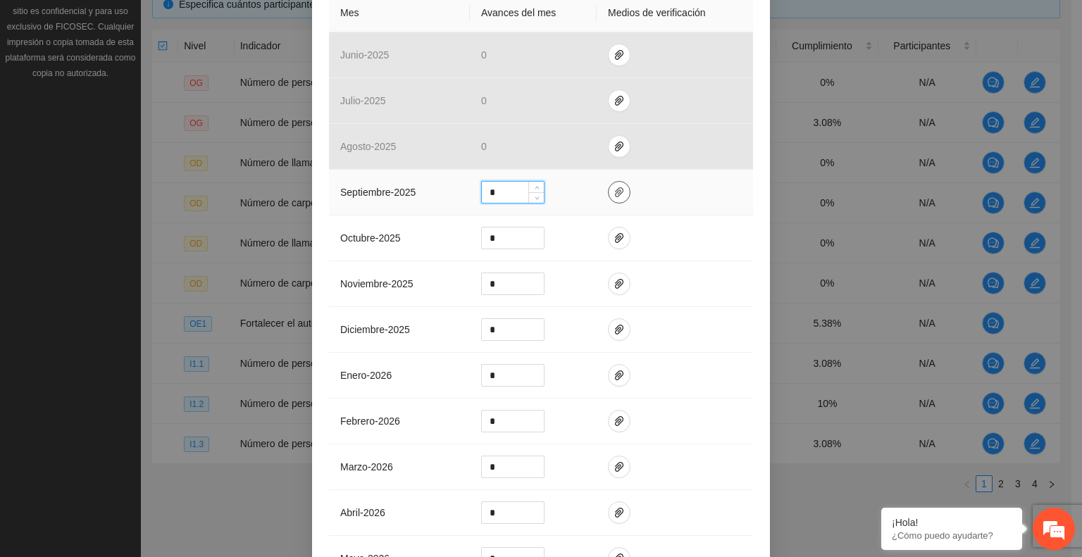
click at [613, 197] on icon "paper-clip" at bounding box center [618, 192] width 11 height 11
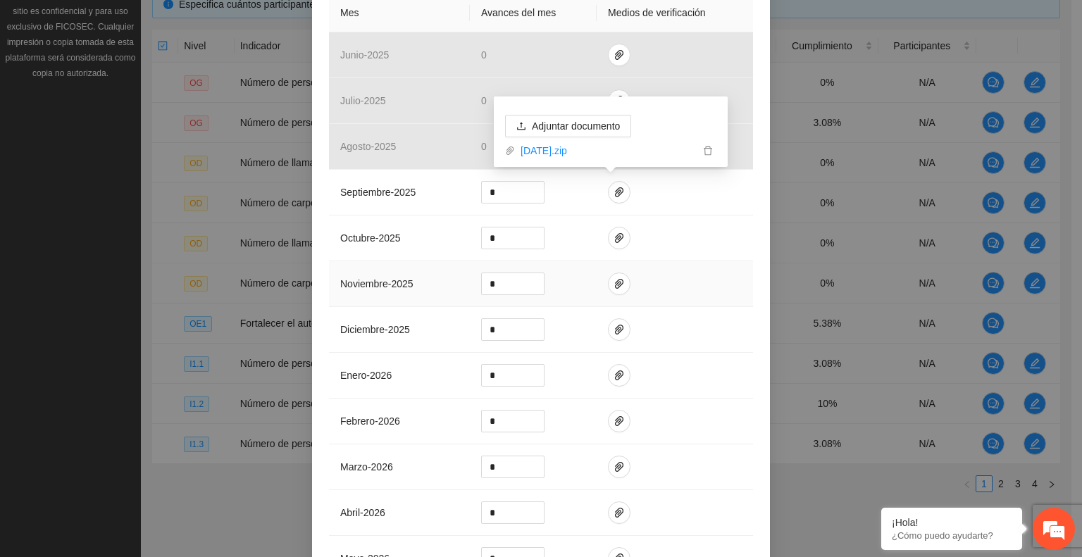
click at [669, 300] on td at bounding box center [675, 284] width 156 height 46
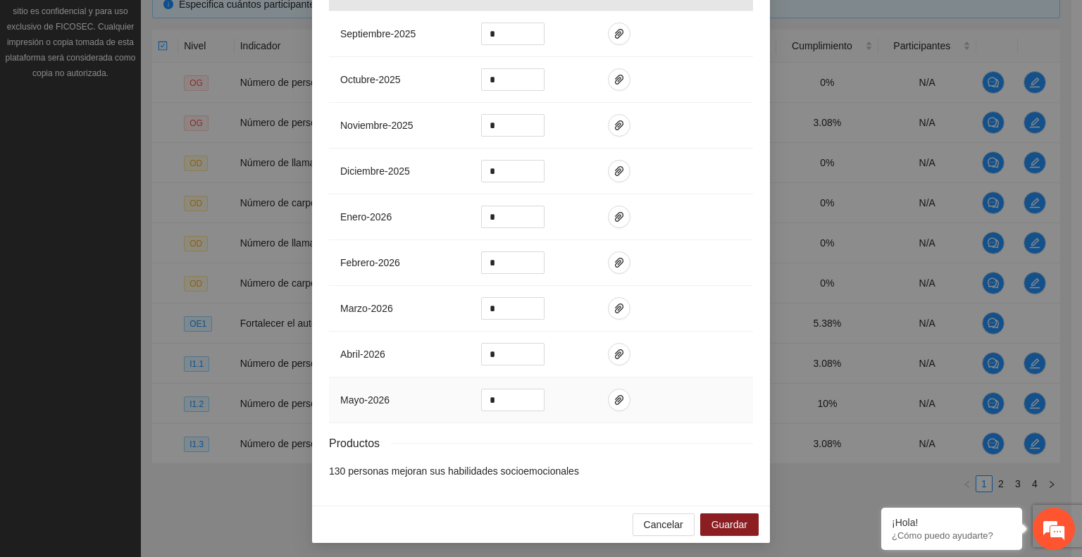
scroll to position [511, 0]
click at [711, 524] on span "Guardar" at bounding box center [729, 523] width 36 height 15
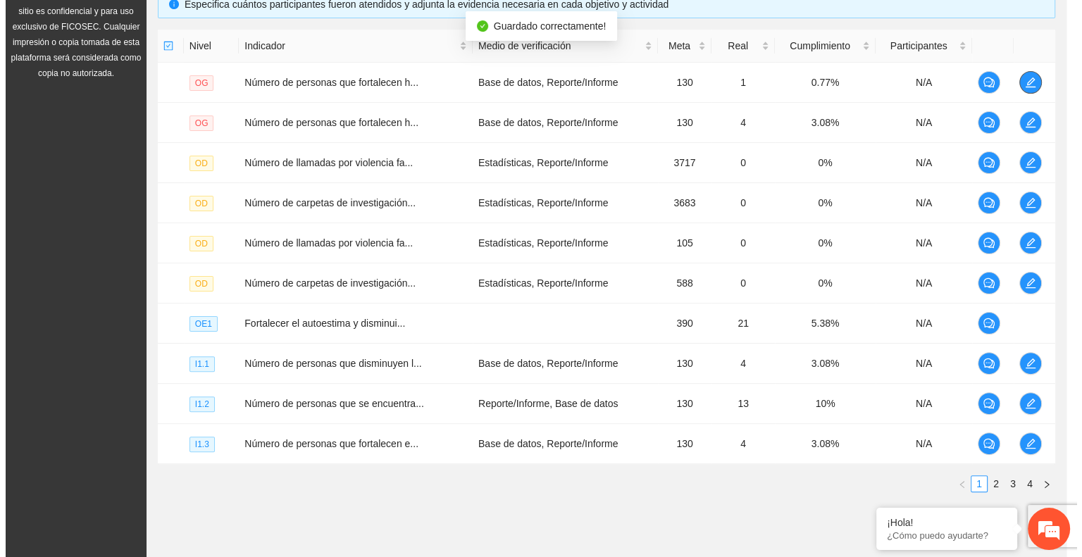
scroll to position [0, 0]
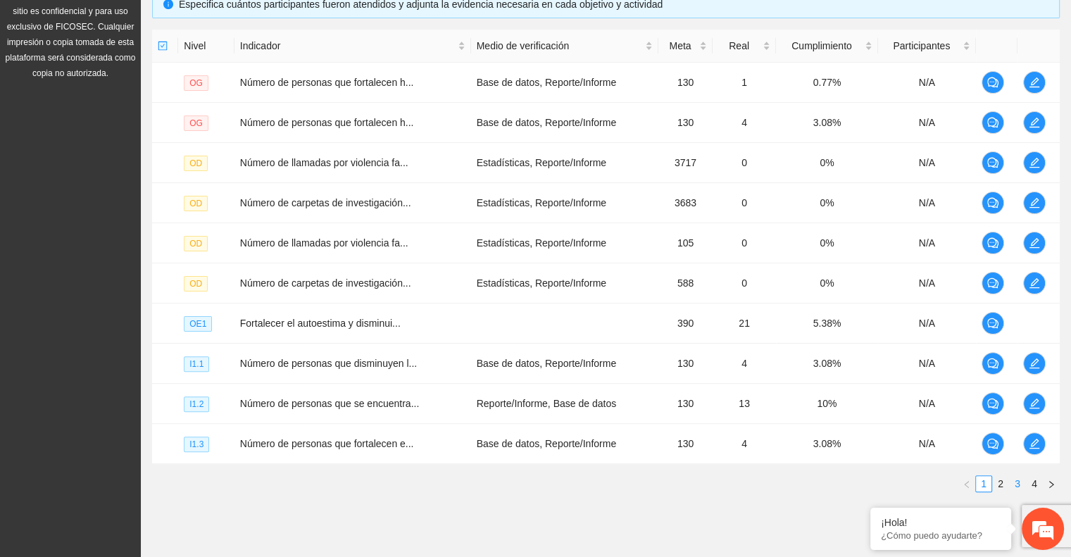
click at [1018, 478] on link "3" at bounding box center [1017, 483] width 15 height 15
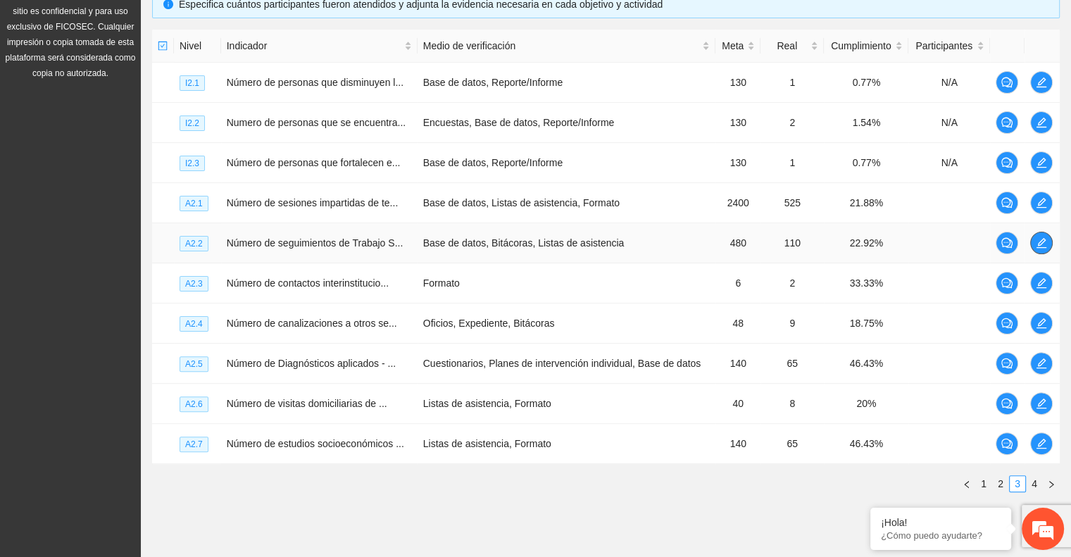
click at [1042, 242] on icon "edit" at bounding box center [1042, 243] width 10 height 10
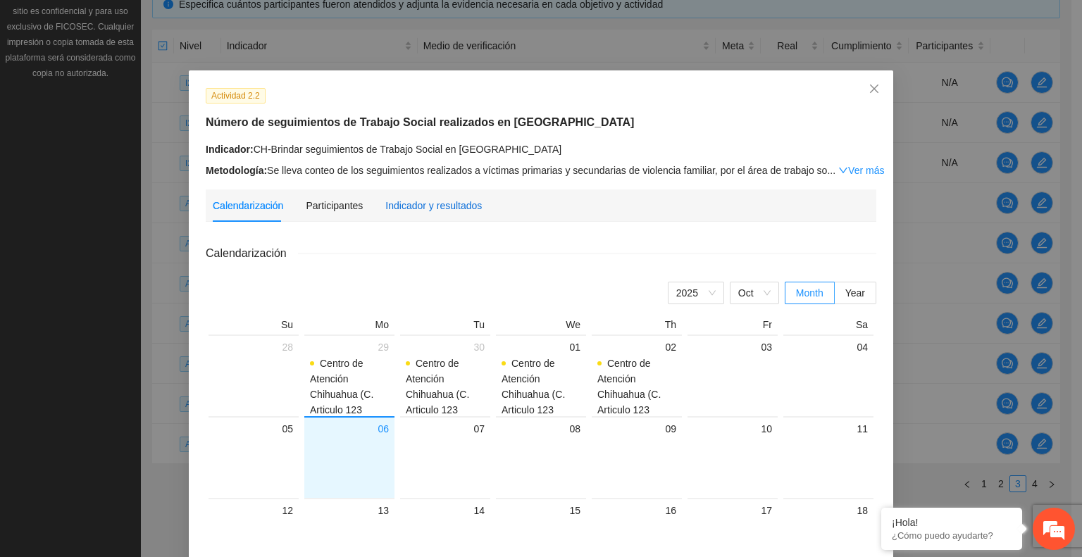
click at [429, 213] on div "Indicador y resultados" at bounding box center [433, 205] width 96 height 15
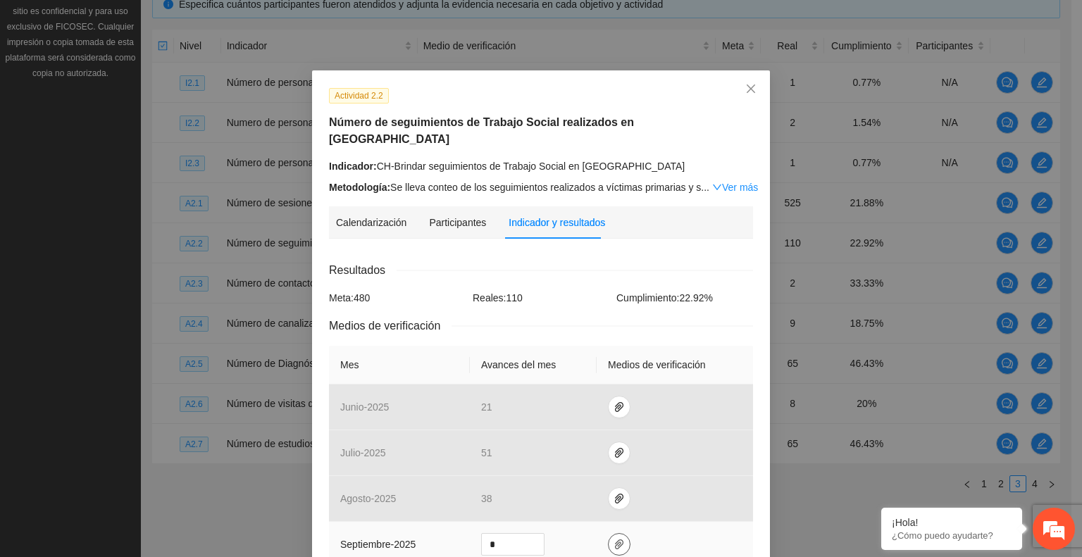
click at [613, 539] on icon "paper-clip" at bounding box center [618, 544] width 11 height 11
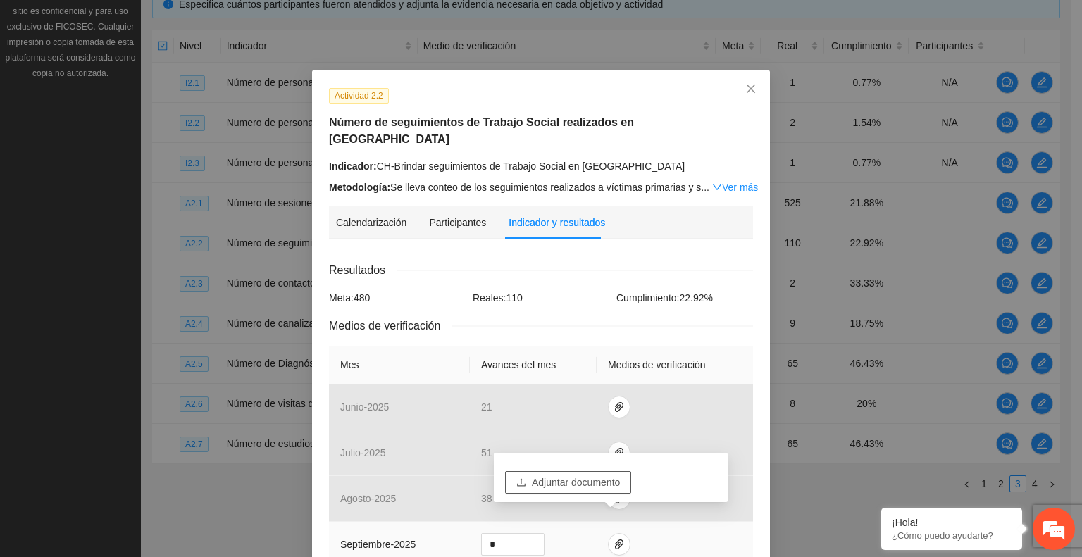
click at [564, 484] on span "Adjuntar documento" at bounding box center [576, 482] width 88 height 15
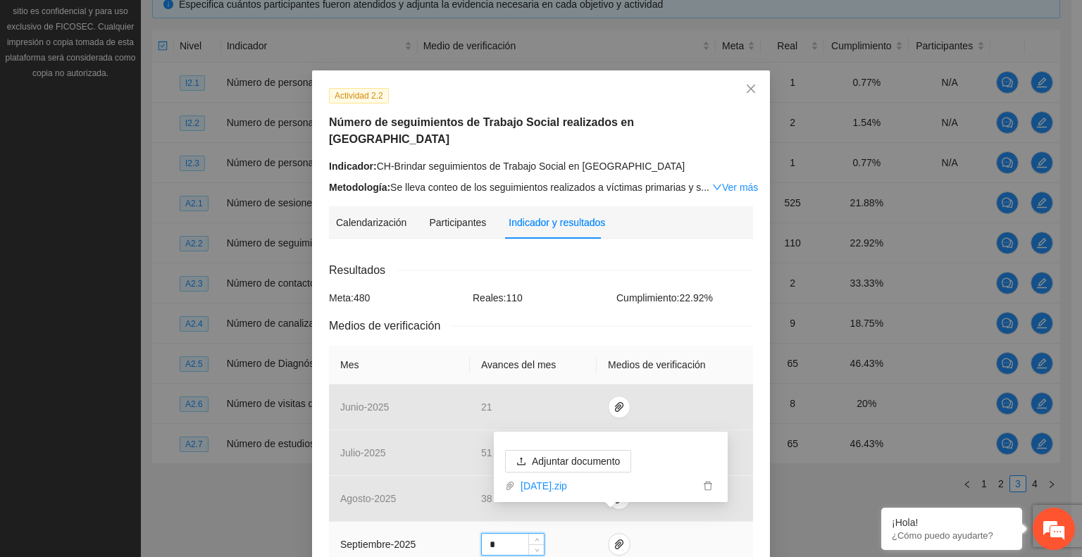
click at [506, 534] on input "*" at bounding box center [513, 544] width 62 height 21
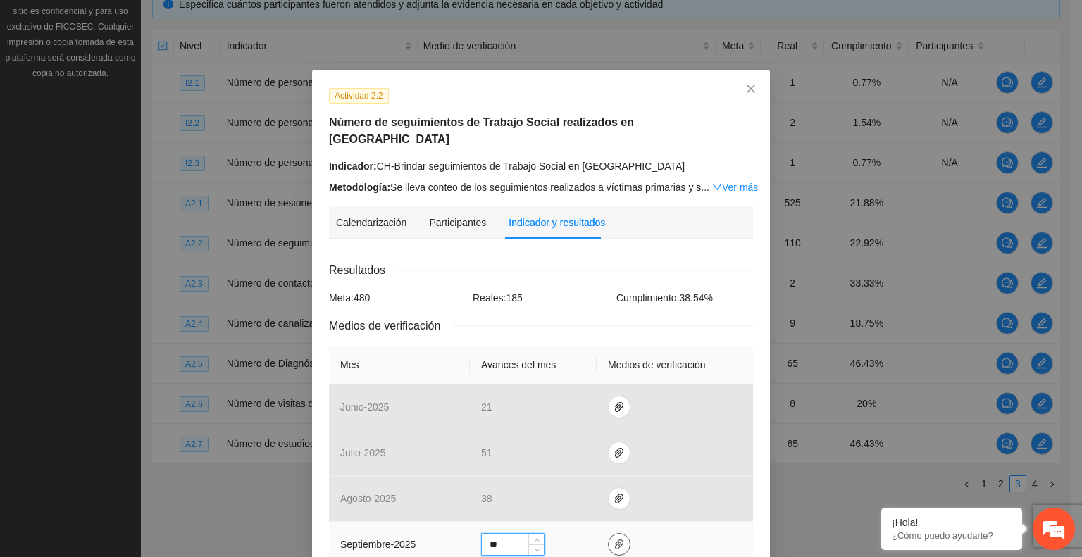
type input "**"
click at [619, 539] on span "paper-clip" at bounding box center [619, 544] width 21 height 11
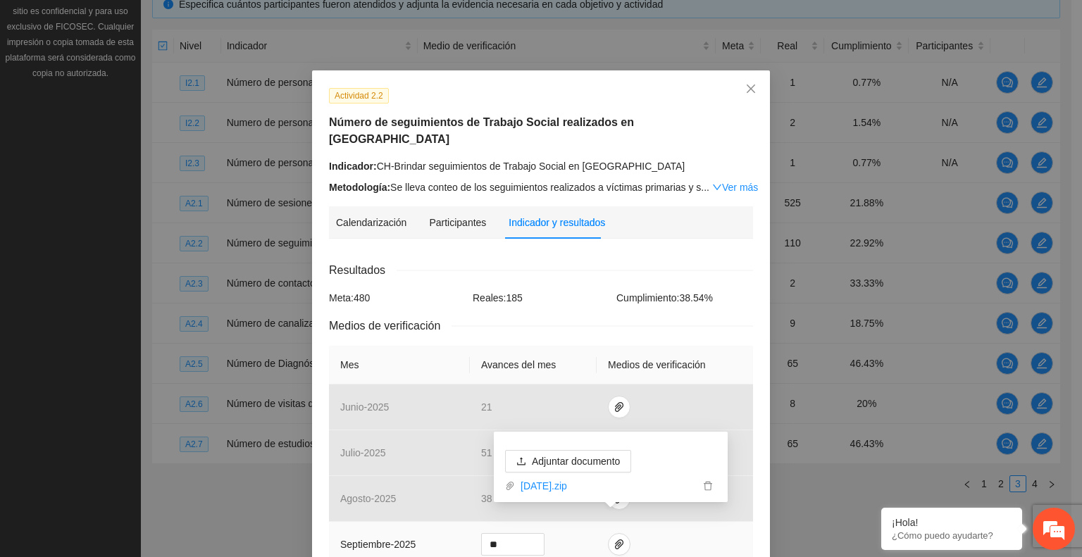
click at [674, 531] on td at bounding box center [675, 545] width 156 height 46
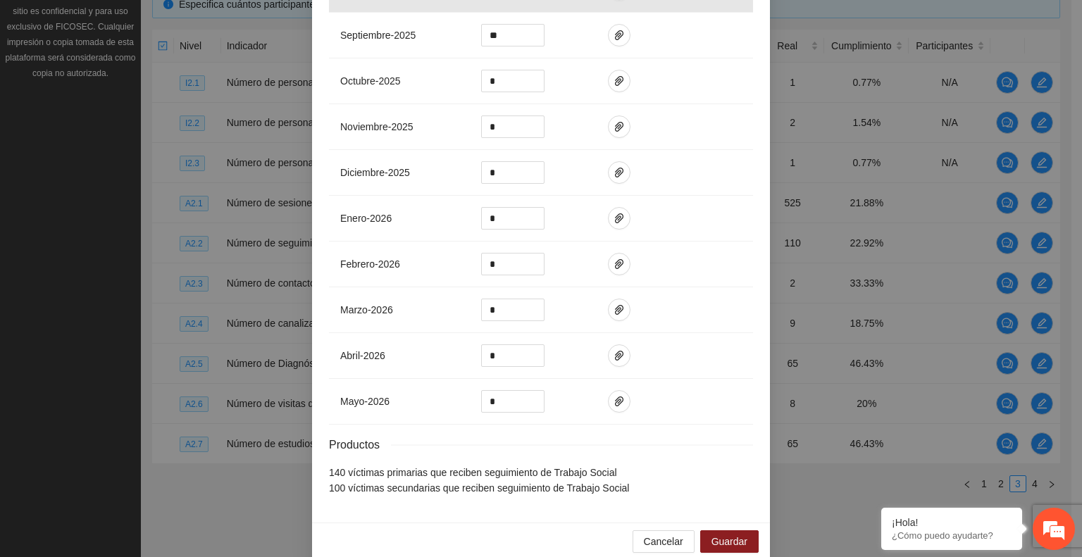
scroll to position [510, 0]
click at [713, 533] on span "Guardar" at bounding box center [729, 540] width 36 height 15
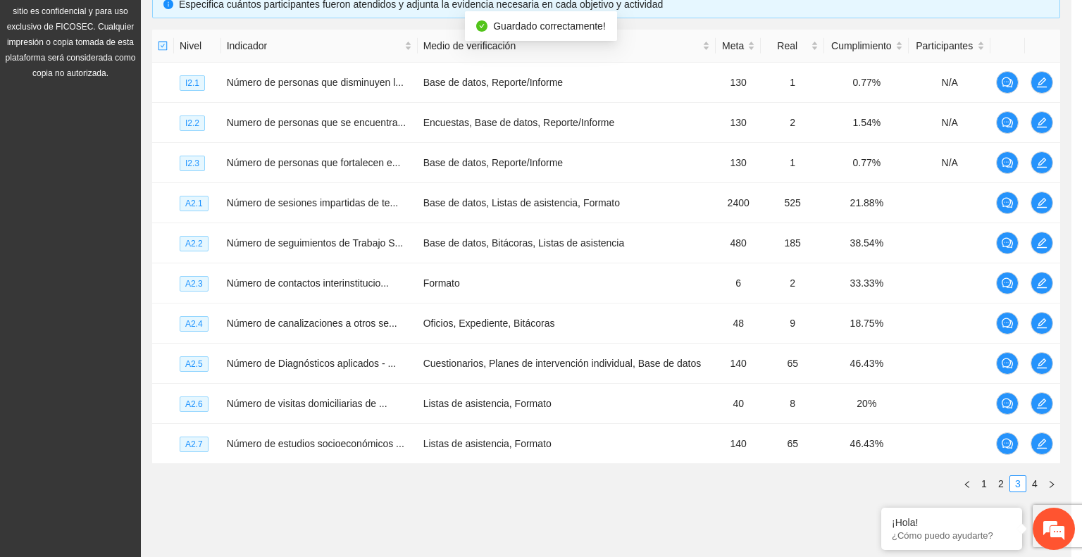
scroll to position [440, 0]
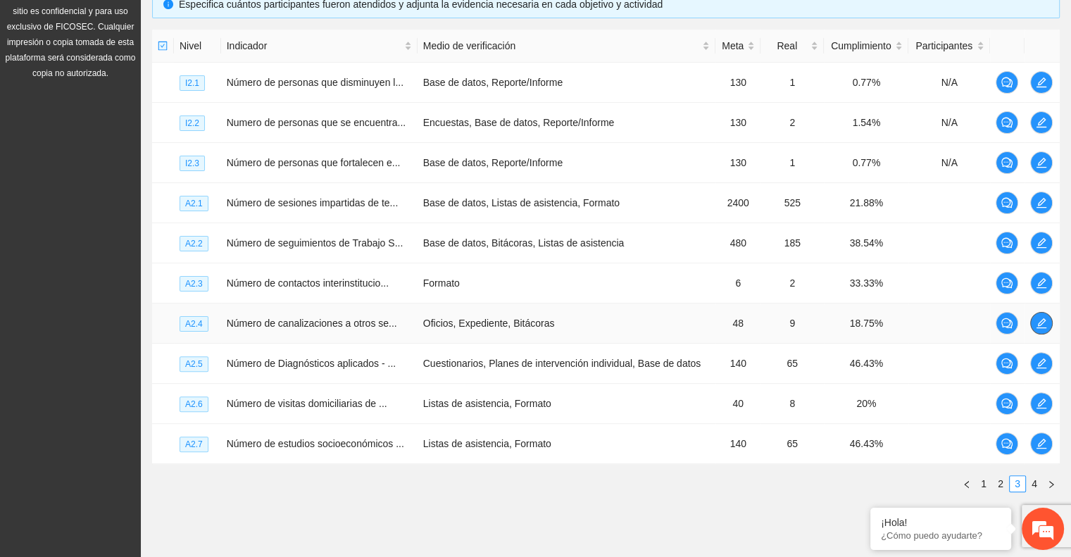
click at [1040, 321] on icon "edit" at bounding box center [1042, 323] width 10 height 10
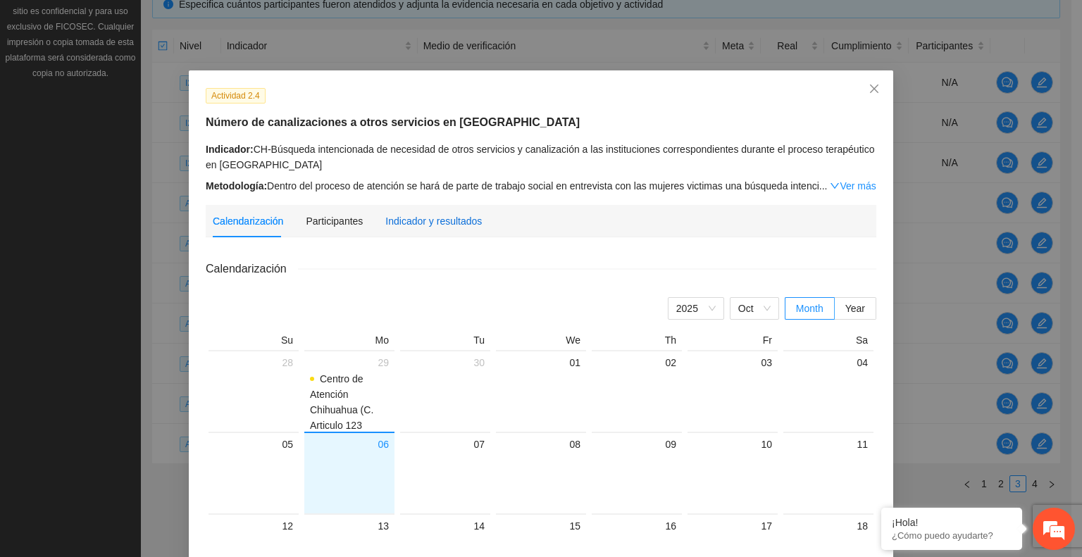
click at [423, 216] on div "Indicador y resultados" at bounding box center [433, 220] width 96 height 15
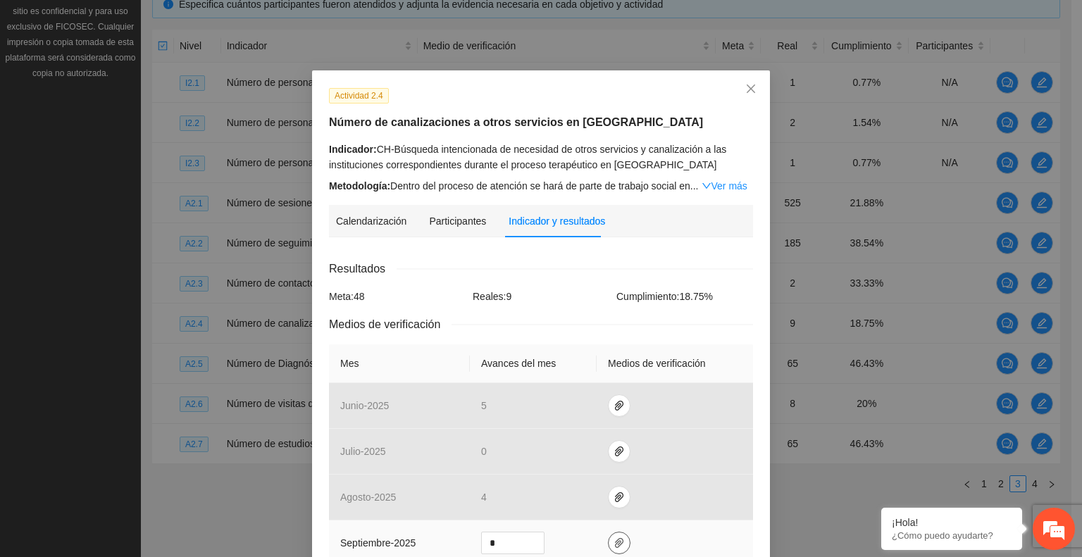
click at [613, 540] on icon "paper-clip" at bounding box center [618, 542] width 11 height 11
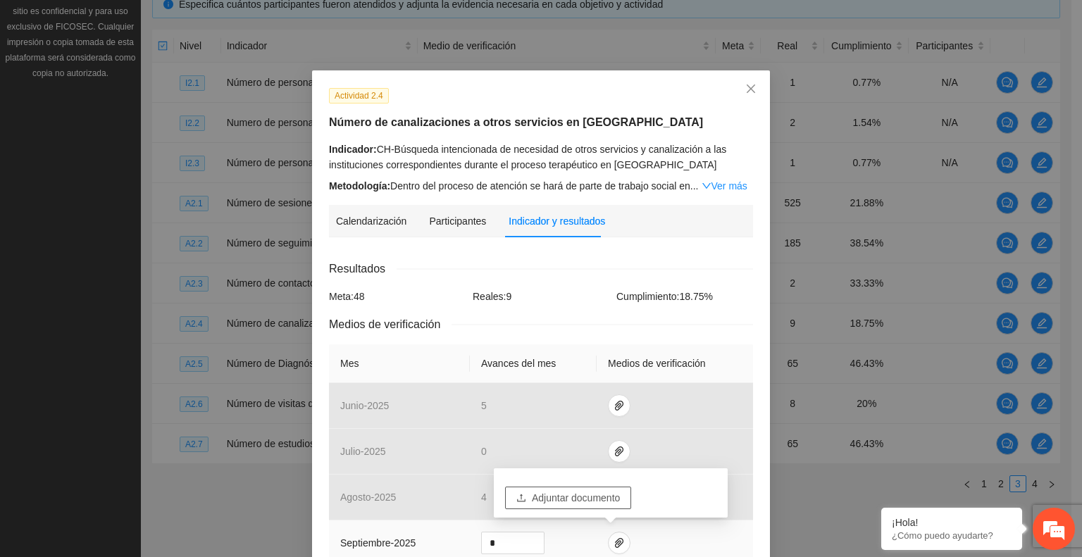
click at [552, 493] on span "Adjuntar documento" at bounding box center [576, 497] width 88 height 15
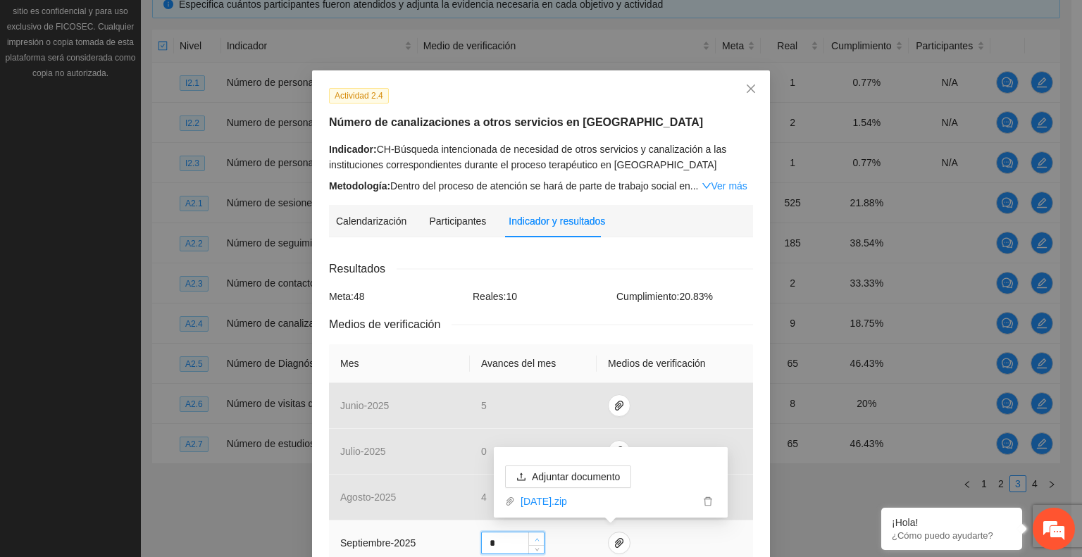
click at [535, 537] on icon "up" at bounding box center [537, 539] width 5 height 5
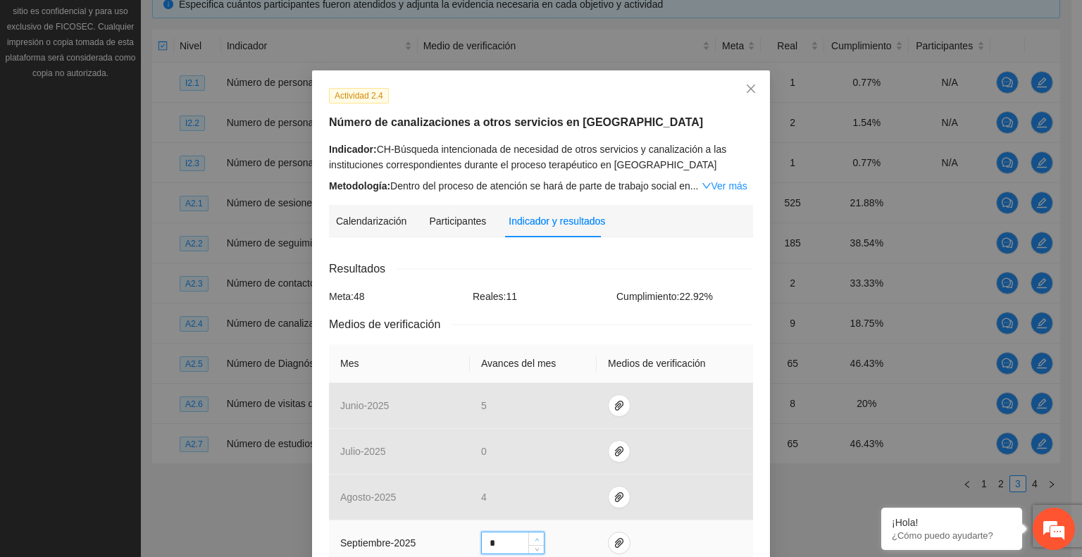
click at [535, 537] on icon "up" at bounding box center [537, 539] width 5 height 5
type input "*"
click at [535, 537] on icon "up" at bounding box center [537, 539] width 5 height 5
click at [617, 548] on span "paper-clip" at bounding box center [619, 542] width 21 height 11
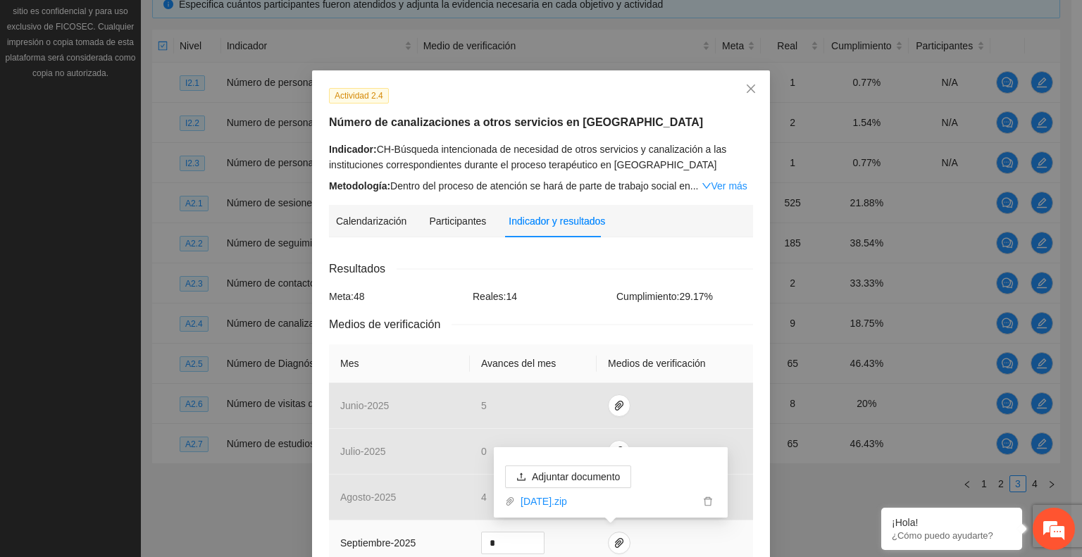
click at [664, 544] on td at bounding box center [675, 544] width 156 height 46
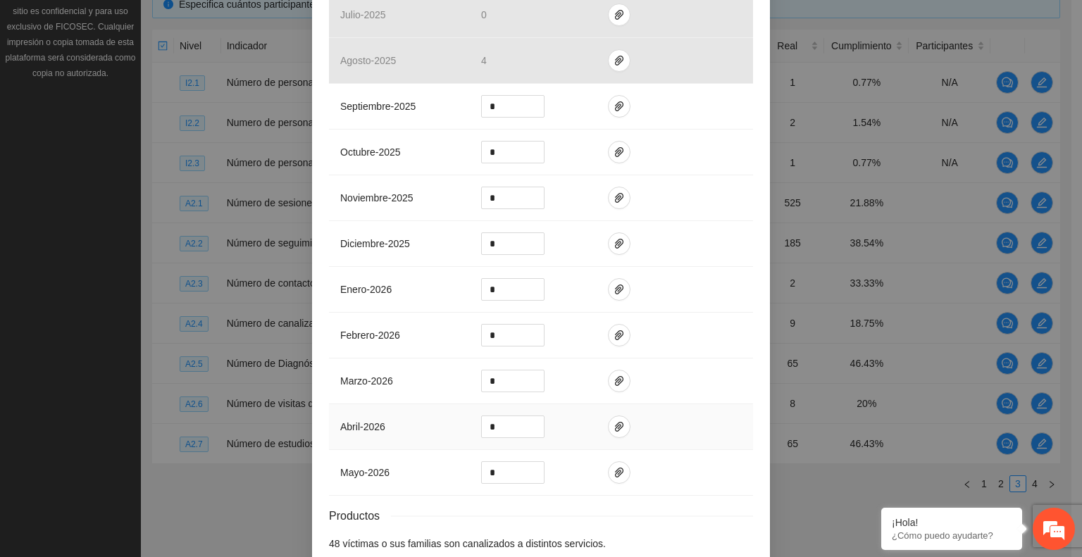
scroll to position [510, 0]
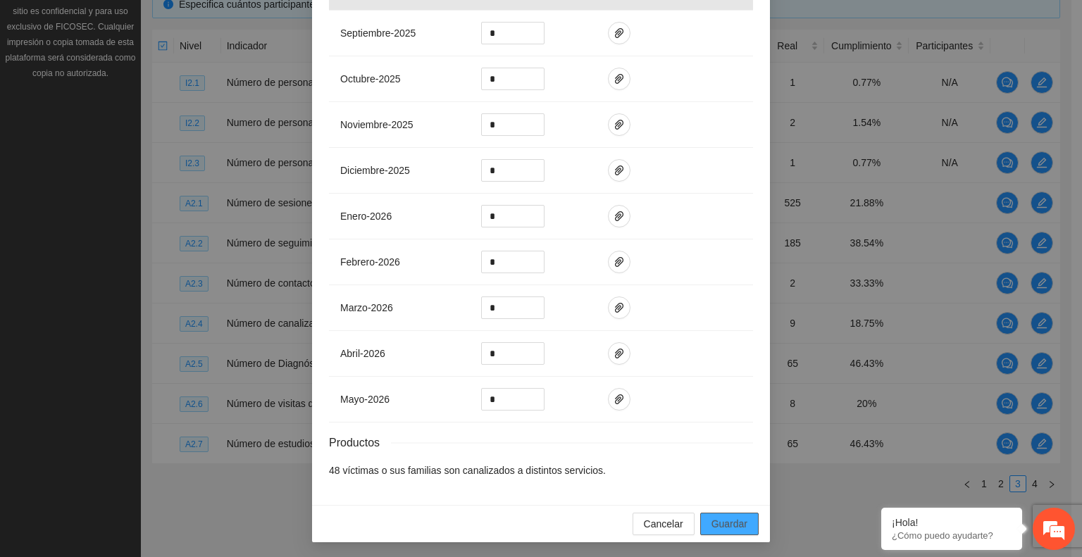
click at [723, 520] on span "Guardar" at bounding box center [729, 523] width 36 height 15
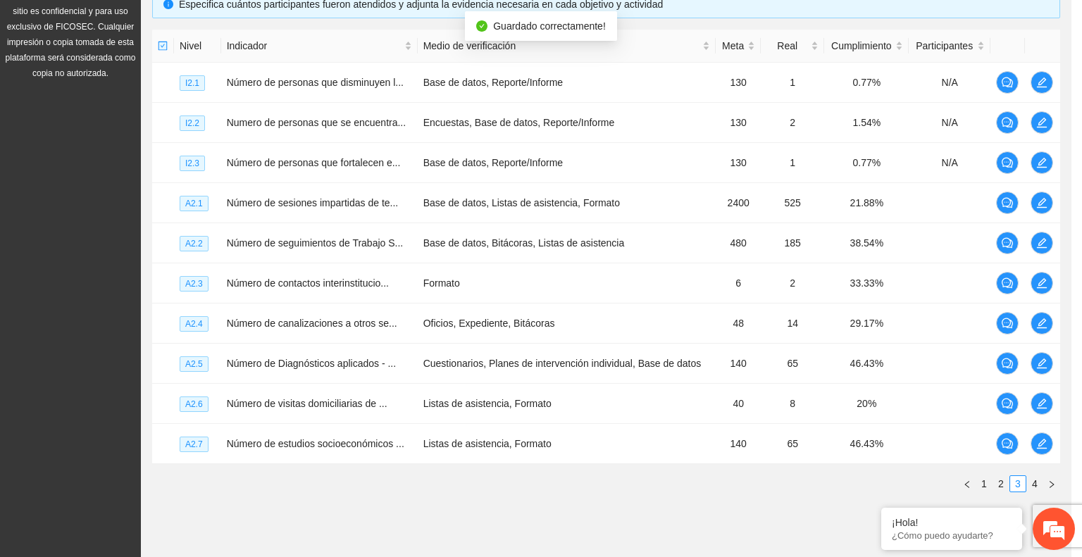
scroll to position [440, 0]
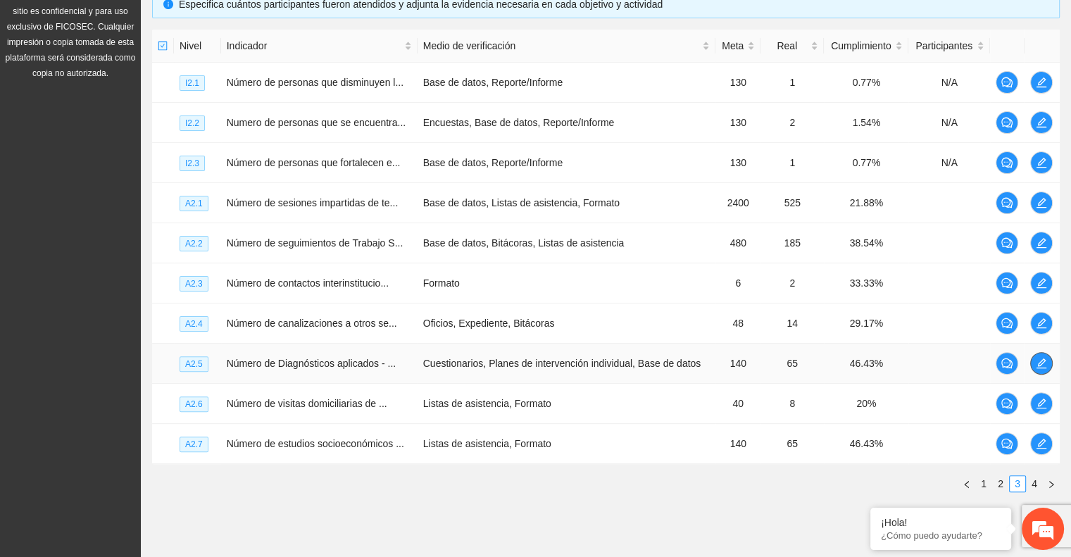
click at [1041, 366] on icon "edit" at bounding box center [1041, 363] width 11 height 11
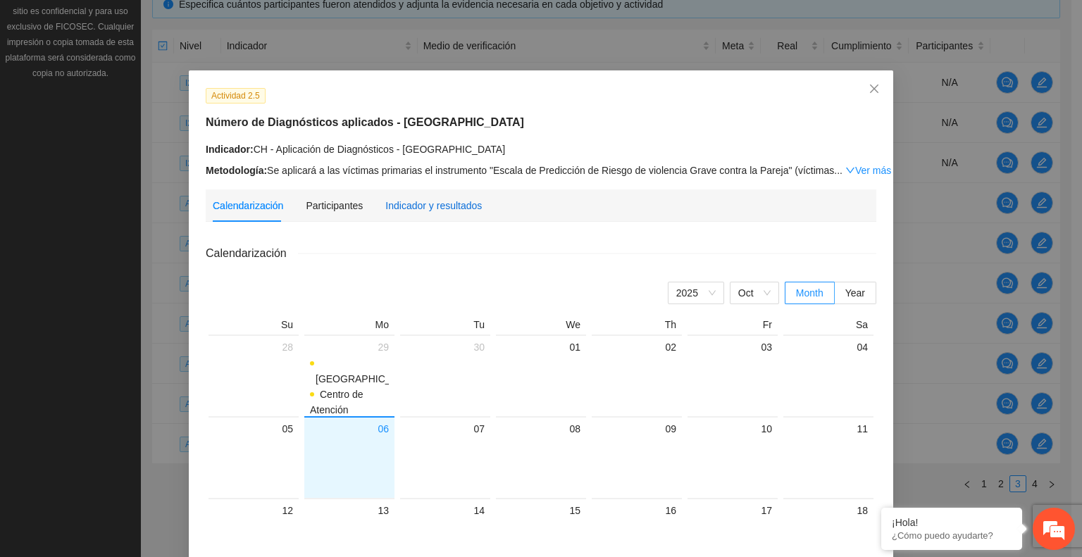
click at [435, 201] on div "Indicador y resultados" at bounding box center [433, 205] width 96 height 15
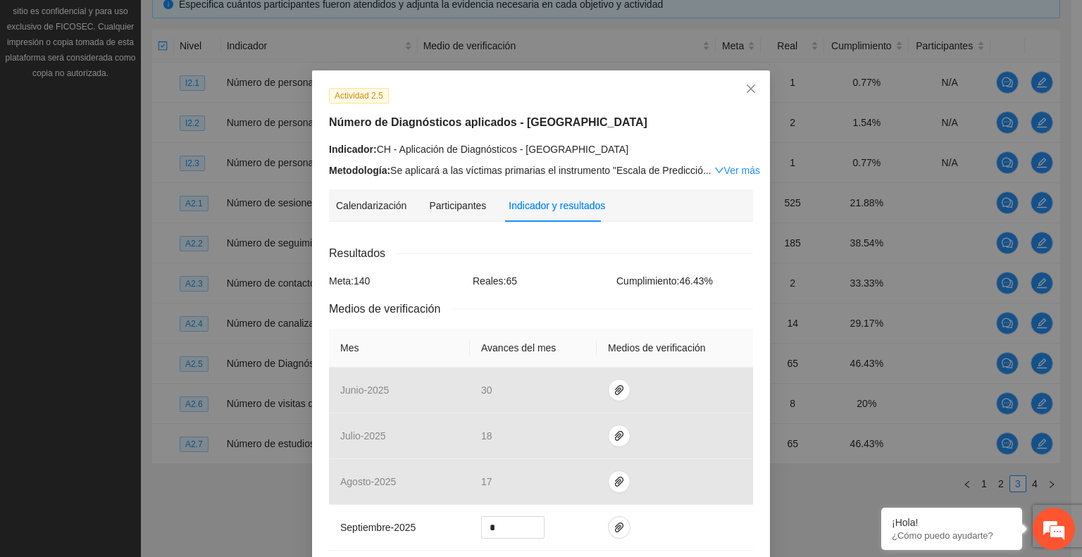
scroll to position [282, 0]
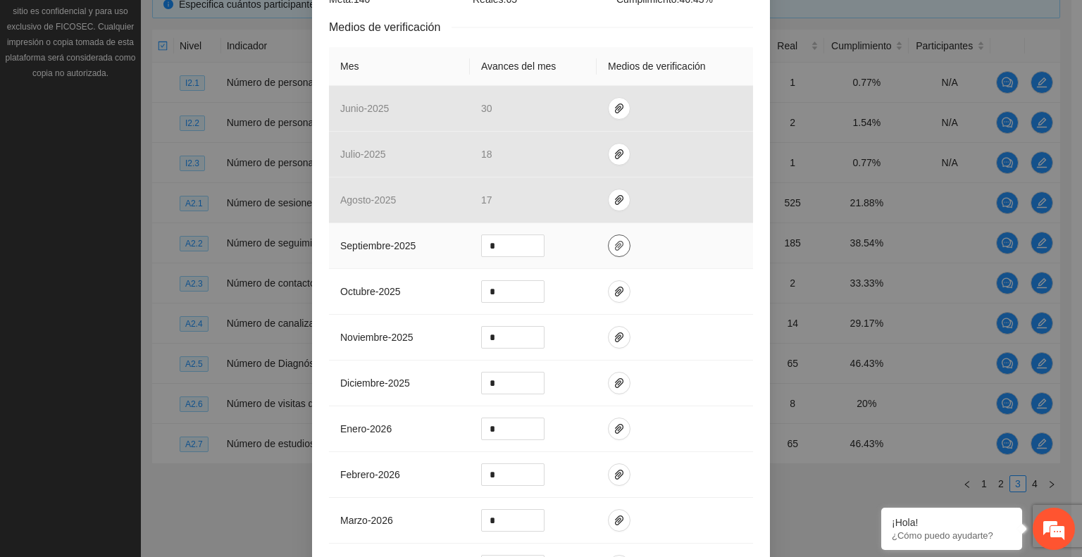
click at [613, 244] on icon "paper-clip" at bounding box center [618, 245] width 11 height 11
click at [580, 203] on span "Adjuntar documento" at bounding box center [576, 200] width 88 height 15
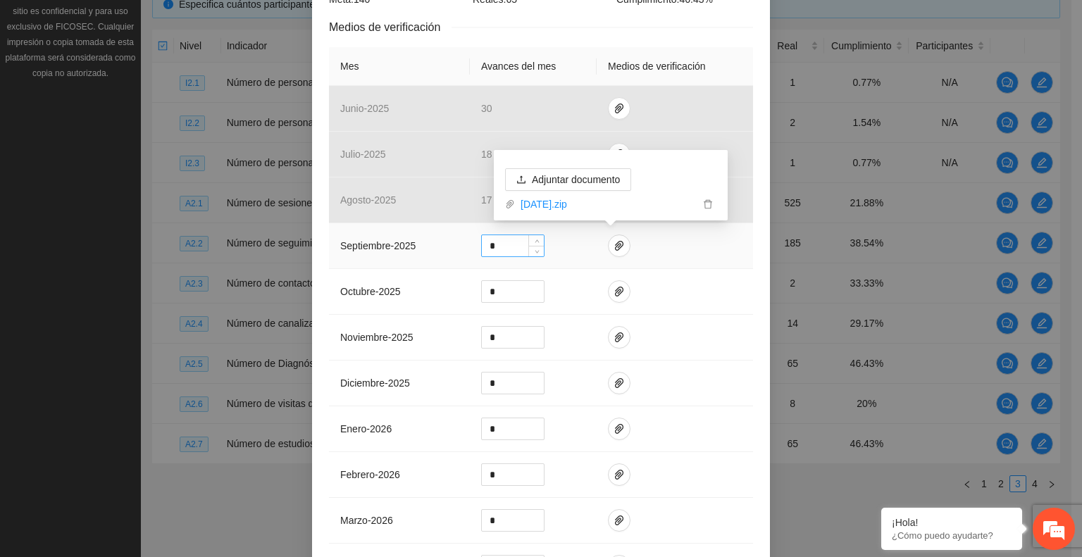
click at [510, 244] on input "*" at bounding box center [513, 245] width 62 height 21
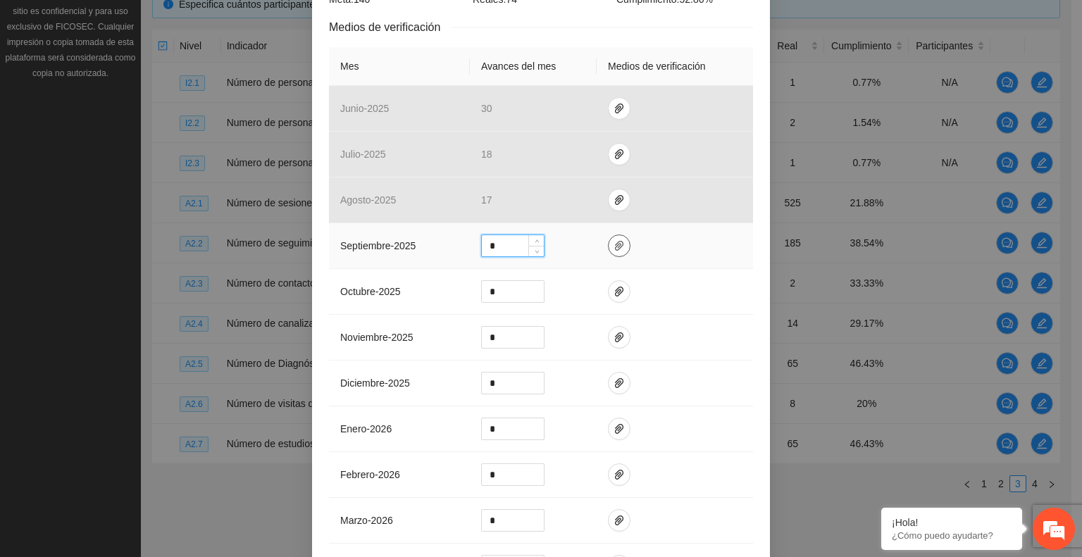
type input "*"
click at [608, 254] on button "button" at bounding box center [619, 246] width 23 height 23
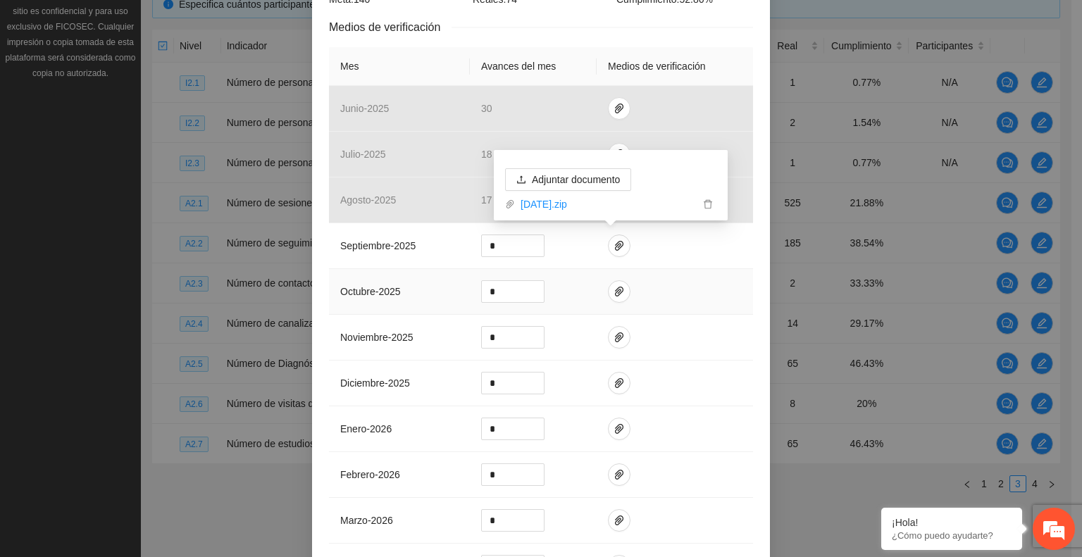
click at [661, 312] on td at bounding box center [675, 292] width 156 height 46
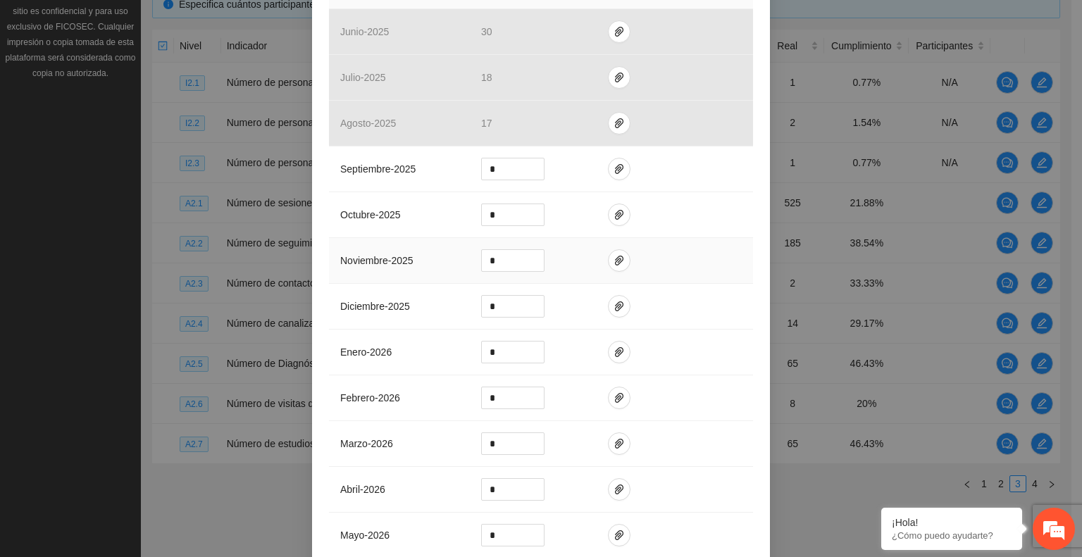
scroll to position [494, 0]
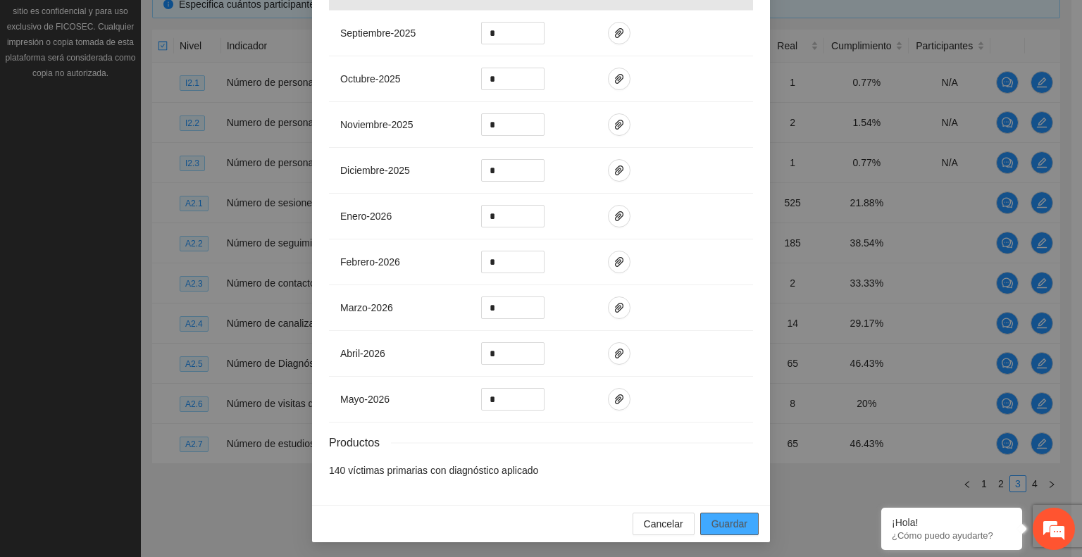
click at [706, 518] on button "Guardar" at bounding box center [729, 524] width 58 height 23
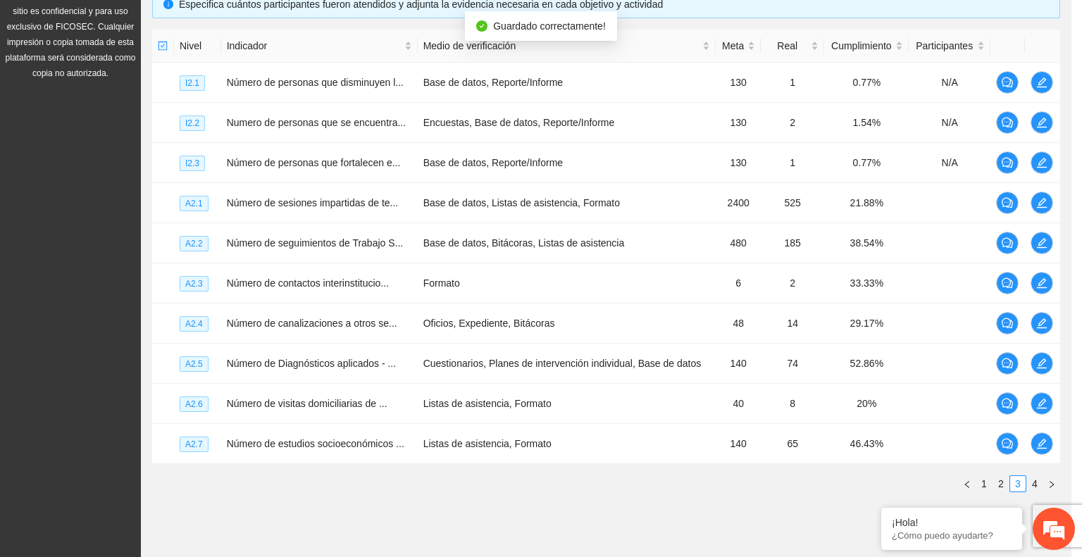
scroll to position [424, 0]
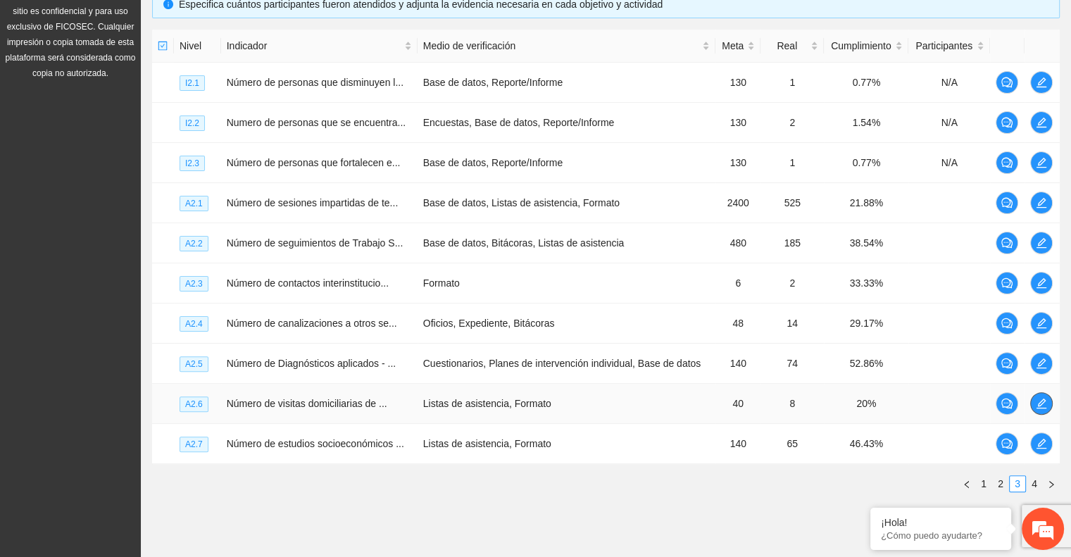
click at [1045, 399] on icon "edit" at bounding box center [1042, 404] width 10 height 10
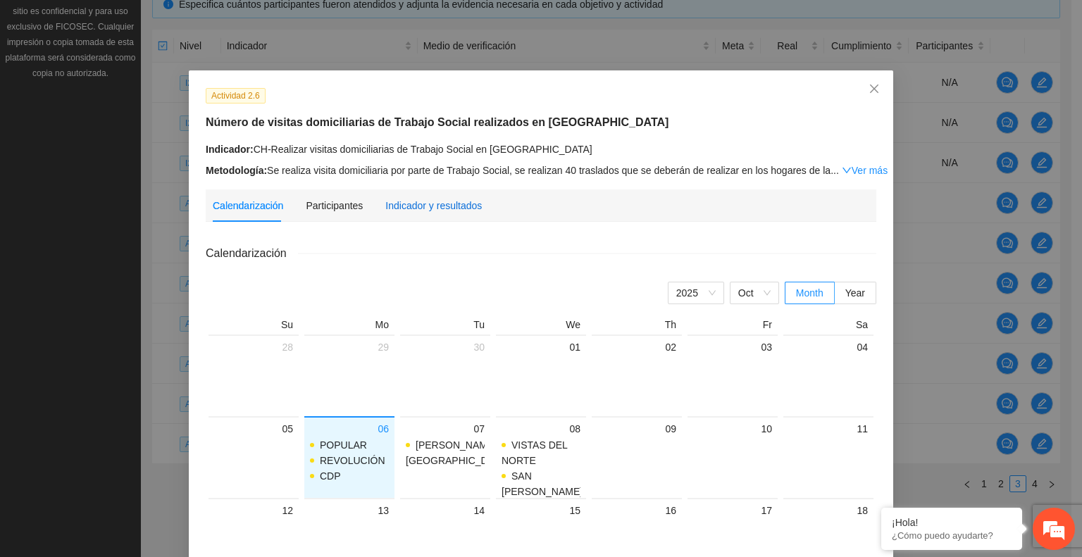
click at [431, 206] on div "Indicador y resultados" at bounding box center [433, 205] width 96 height 15
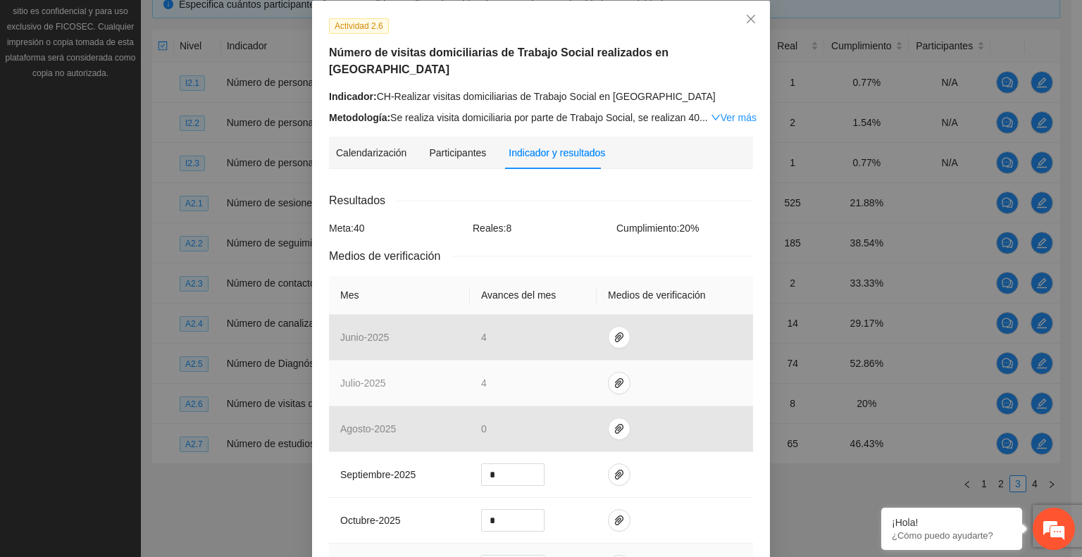
scroll to position [211, 0]
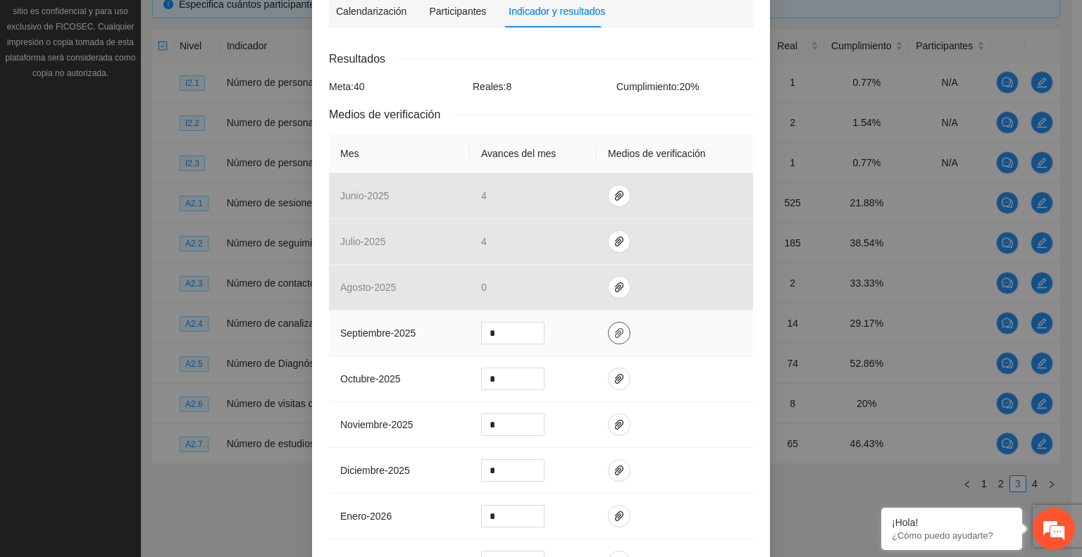
click at [613, 328] on icon "paper-clip" at bounding box center [618, 333] width 11 height 11
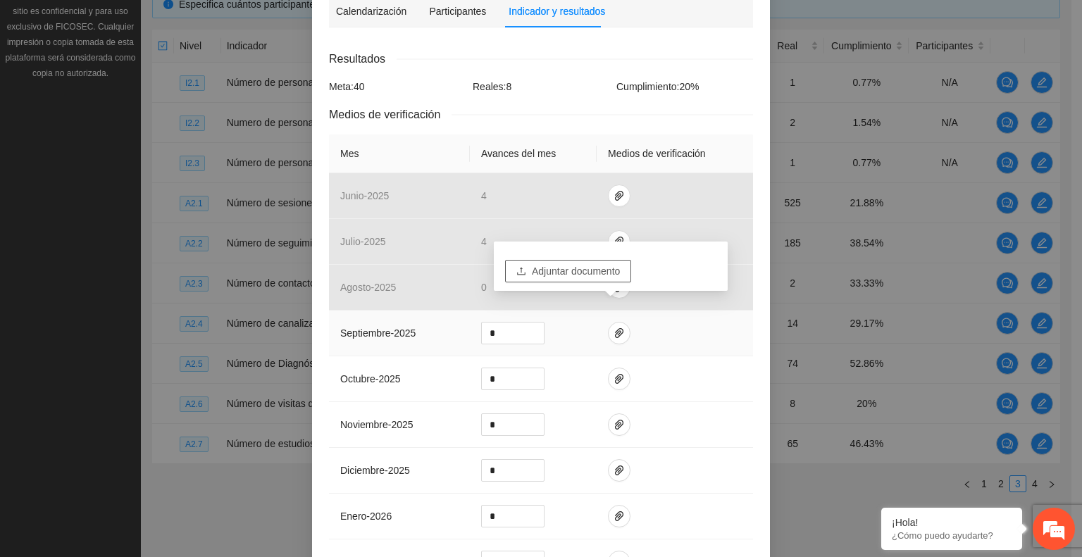
click at [521, 275] on icon "upload" at bounding box center [521, 271] width 8 height 8
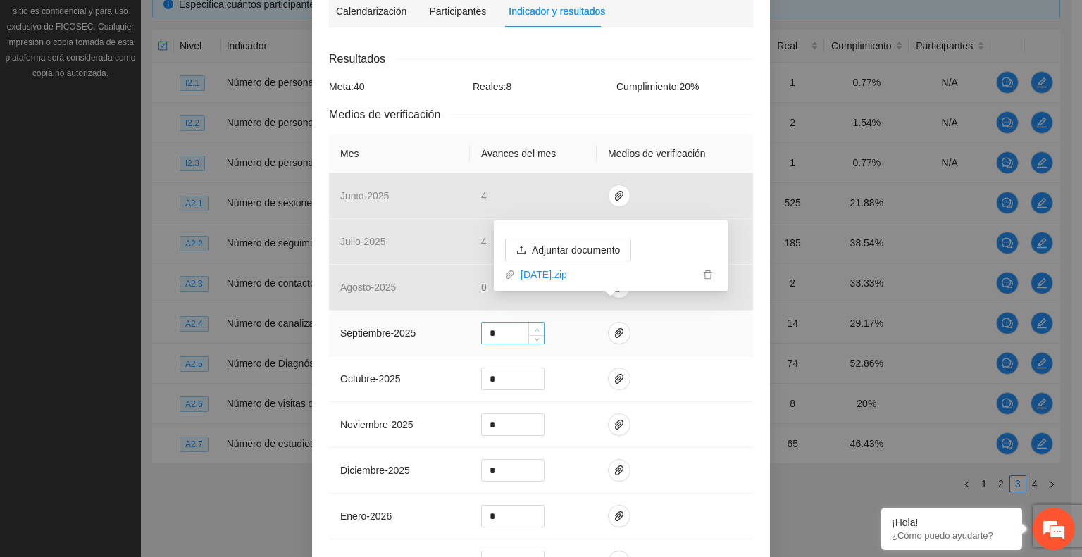
click at [532, 323] on span "Increase Value" at bounding box center [535, 329] width 15 height 13
type input "*"
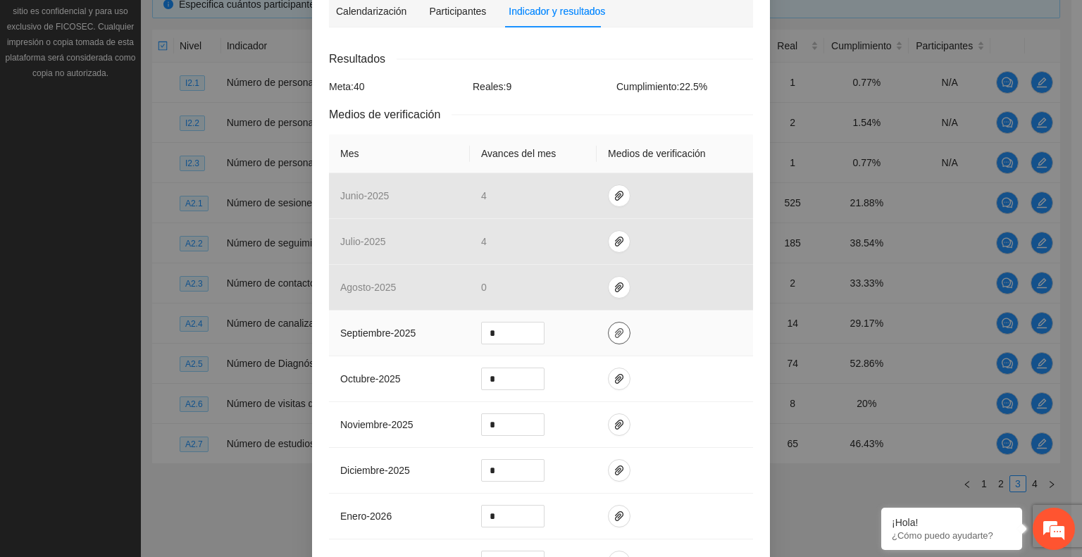
click at [615, 328] on icon "paper-clip" at bounding box center [619, 333] width 8 height 10
click at [688, 356] on td at bounding box center [675, 379] width 156 height 46
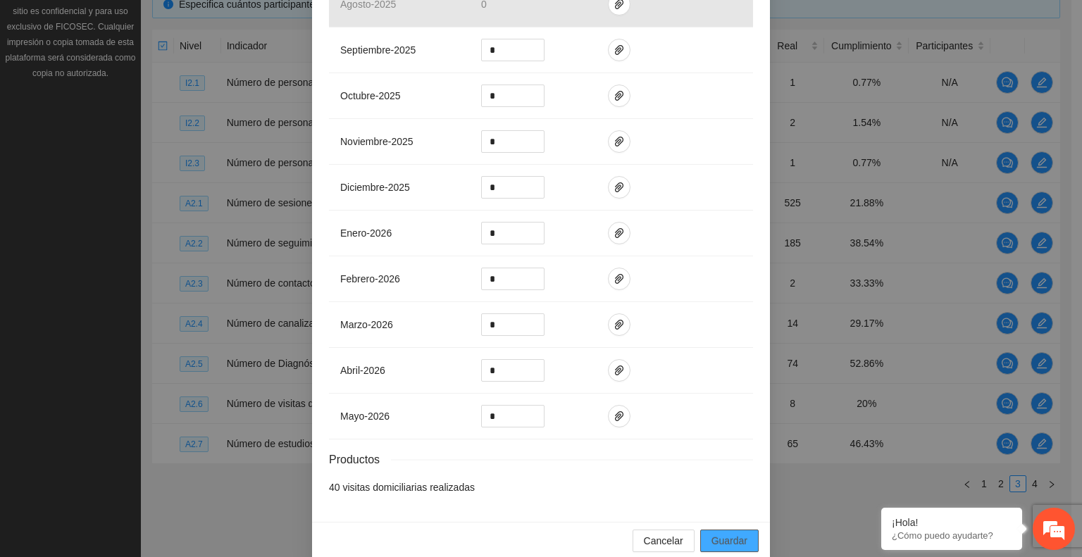
click at [713, 530] on button "Guardar" at bounding box center [729, 541] width 58 height 23
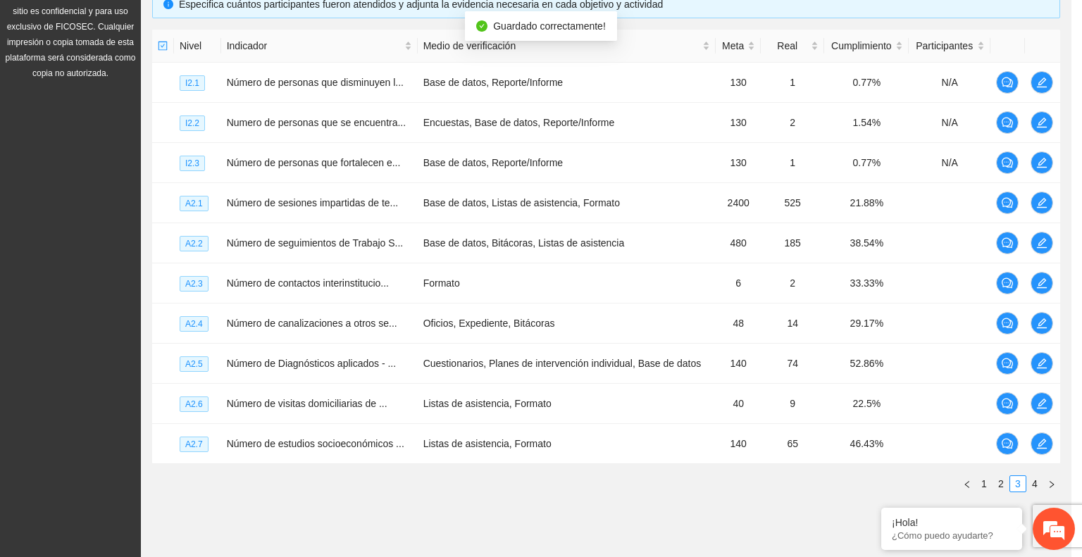
scroll to position [424, 0]
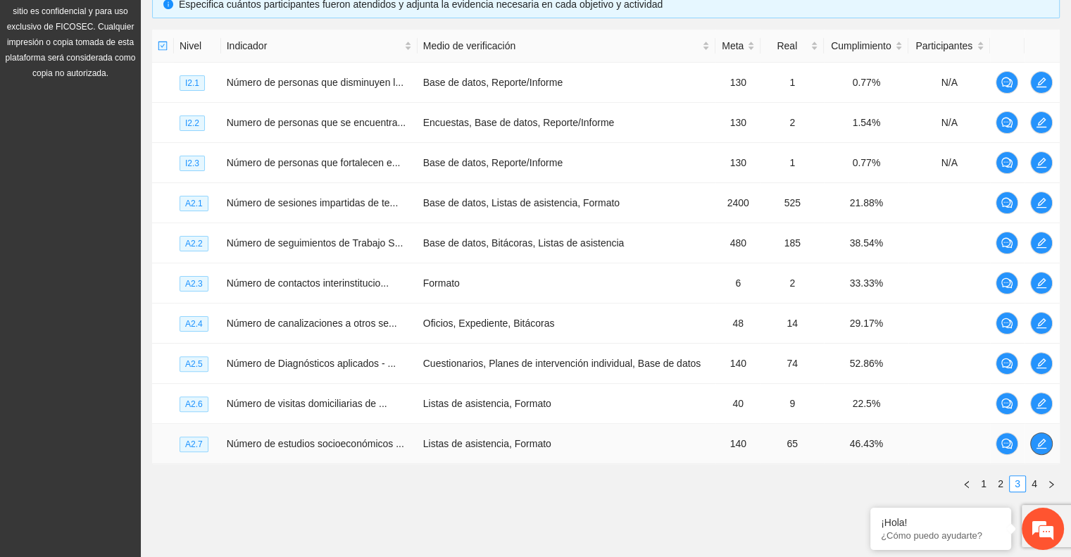
click at [1035, 444] on span "edit" at bounding box center [1041, 443] width 21 height 11
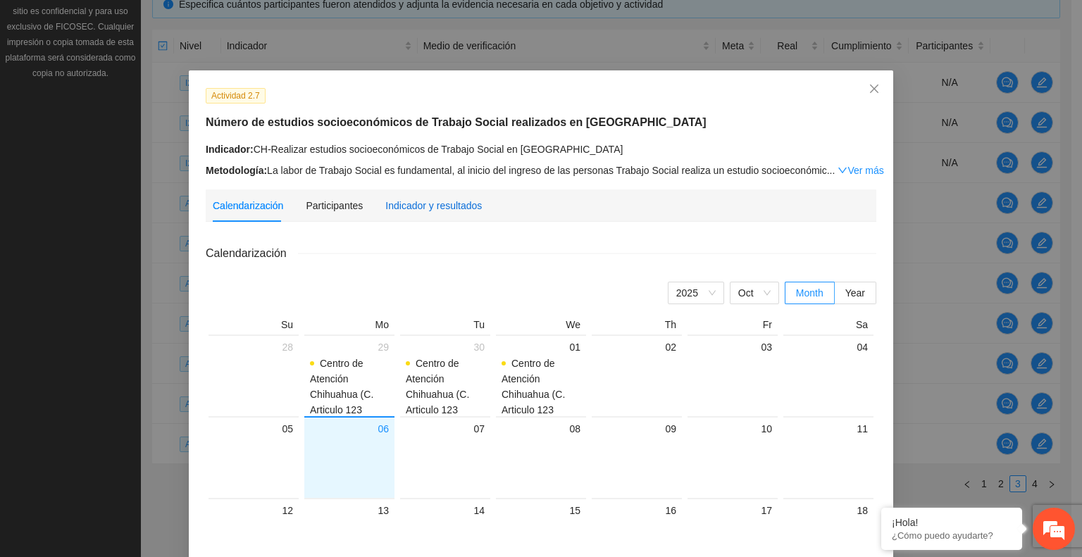
click at [418, 200] on div "Indicador y resultados" at bounding box center [433, 205] width 96 height 15
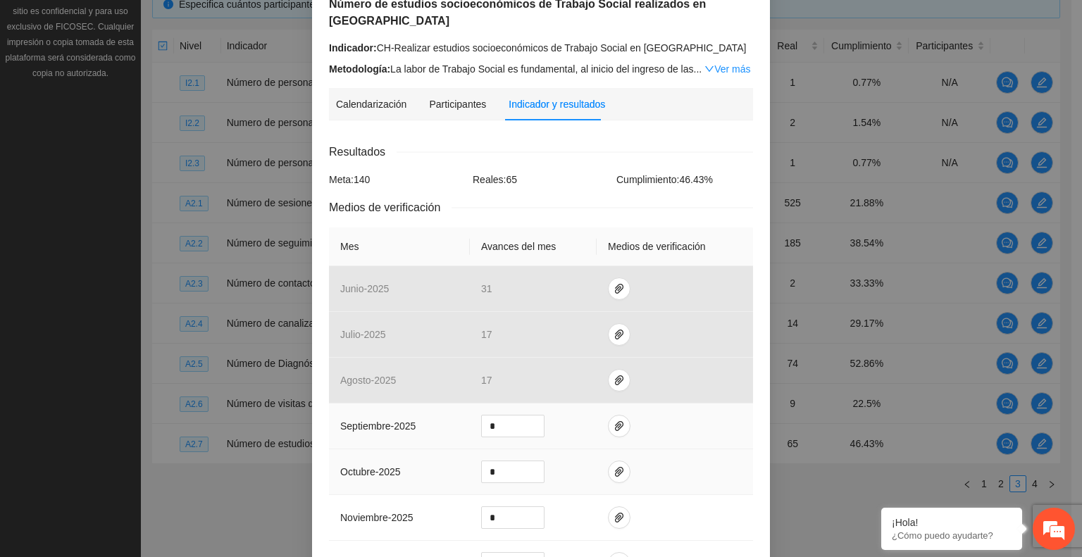
scroll to position [141, 0]
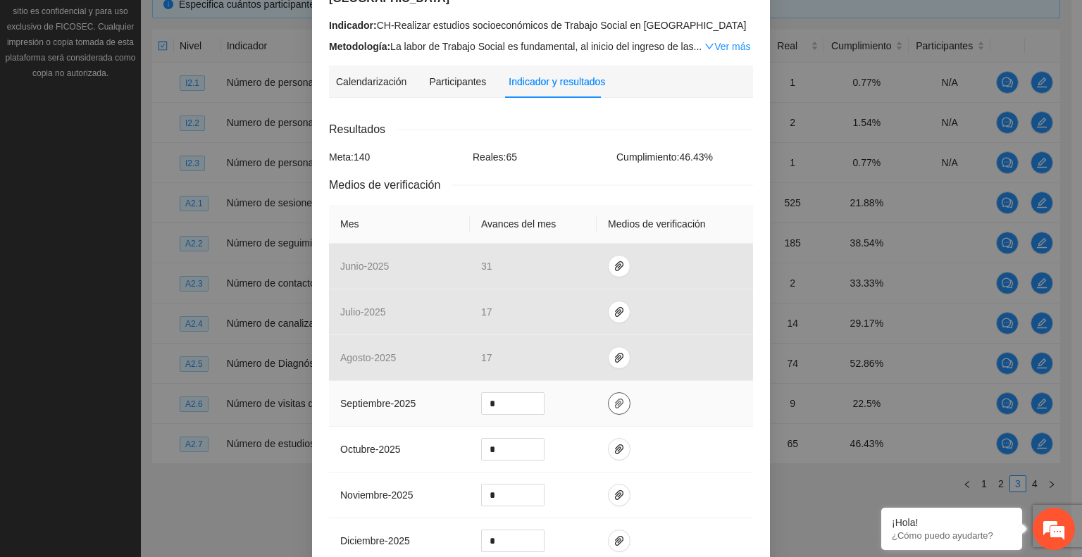
click at [609, 398] on span "paper-clip" at bounding box center [619, 403] width 21 height 11
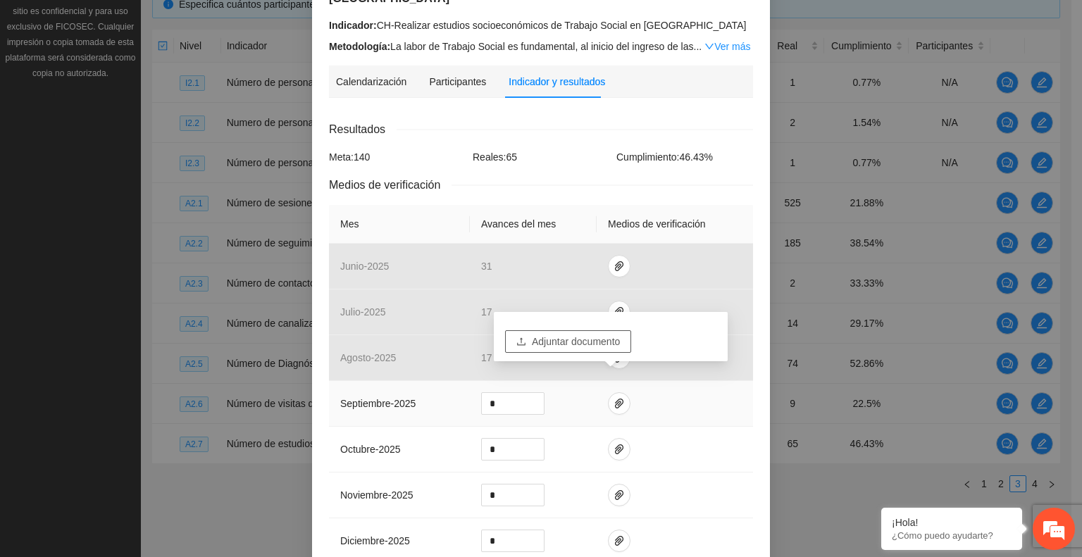
click at [572, 337] on span "Adjuntar documento" at bounding box center [576, 341] width 88 height 15
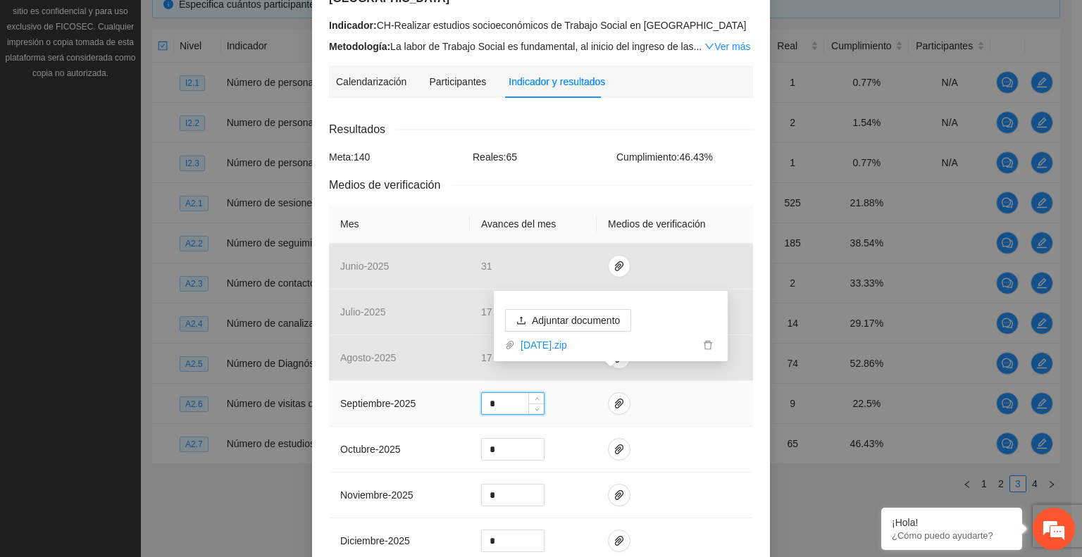
click at [511, 393] on input "*" at bounding box center [513, 403] width 62 height 21
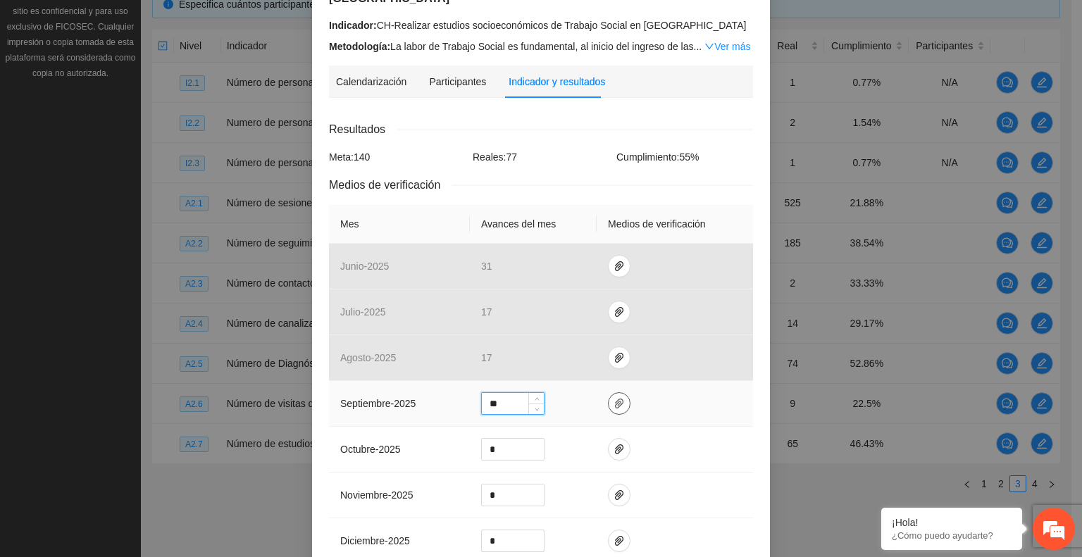
type input "**"
click at [613, 398] on icon "paper-clip" at bounding box center [618, 403] width 11 height 11
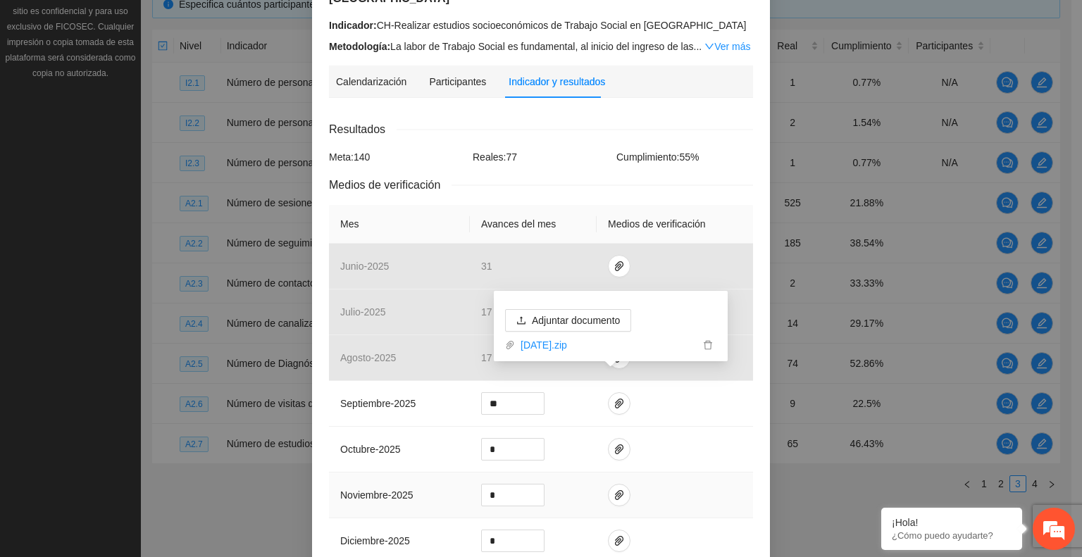
click at [680, 473] on td at bounding box center [675, 496] width 156 height 46
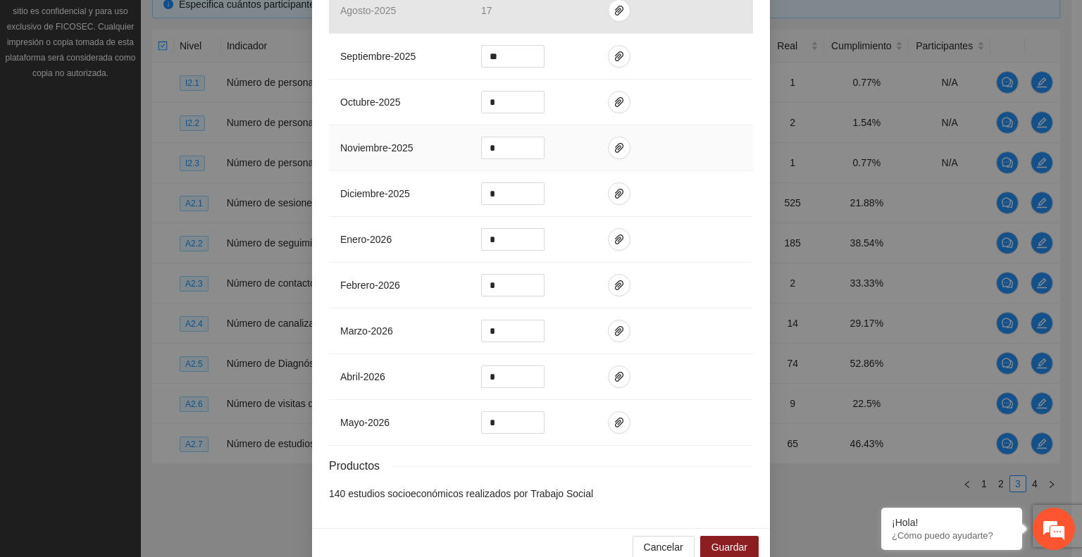
scroll to position [494, 0]
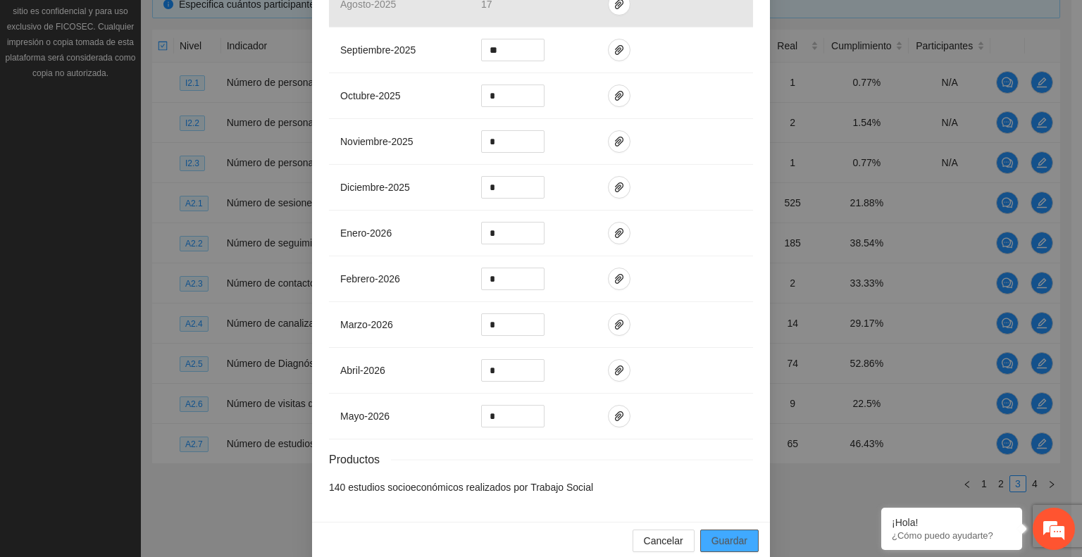
click at [716, 533] on span "Guardar" at bounding box center [729, 540] width 36 height 15
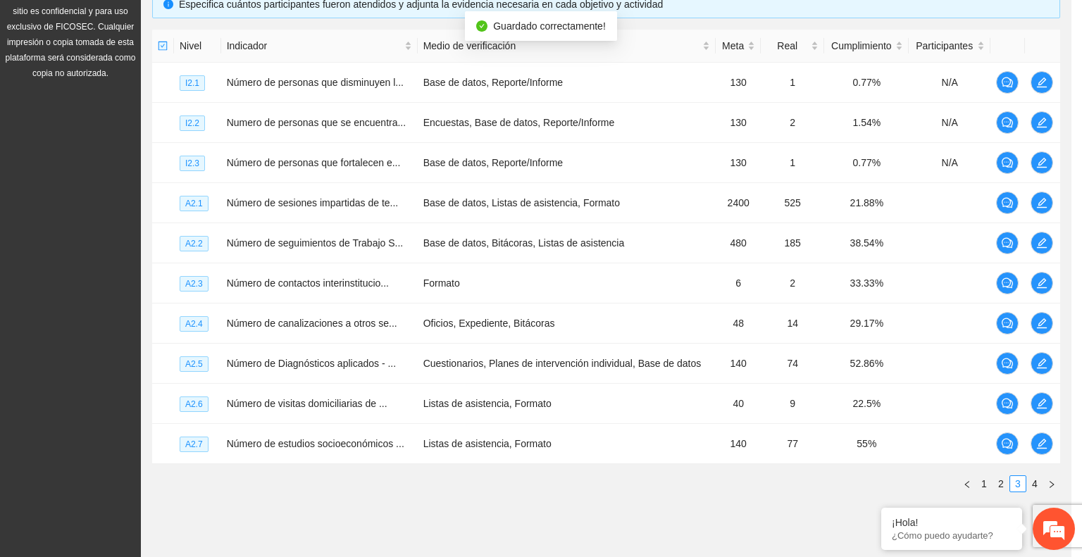
scroll to position [424, 0]
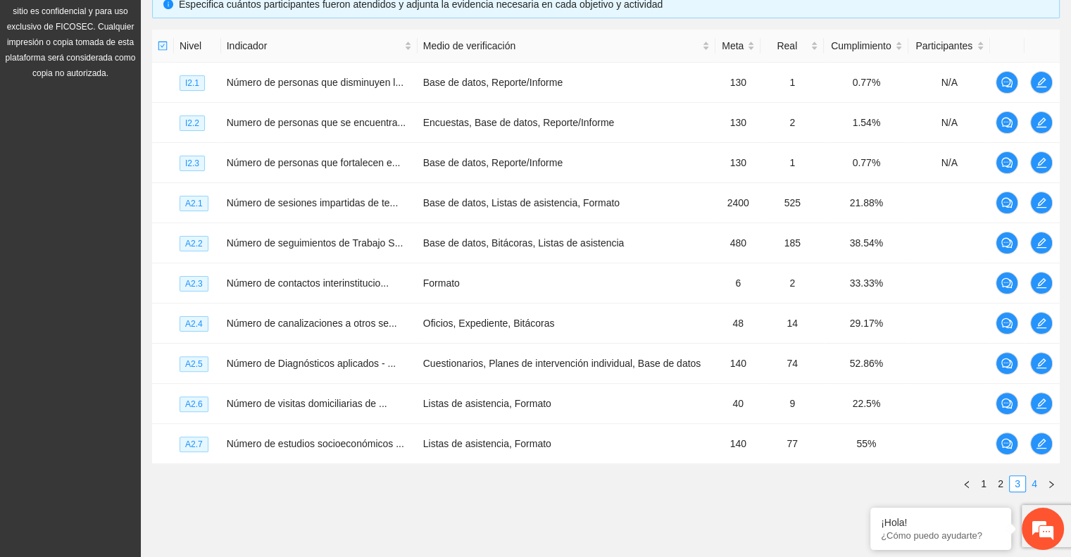
click at [1028, 480] on link "4" at bounding box center [1034, 483] width 15 height 15
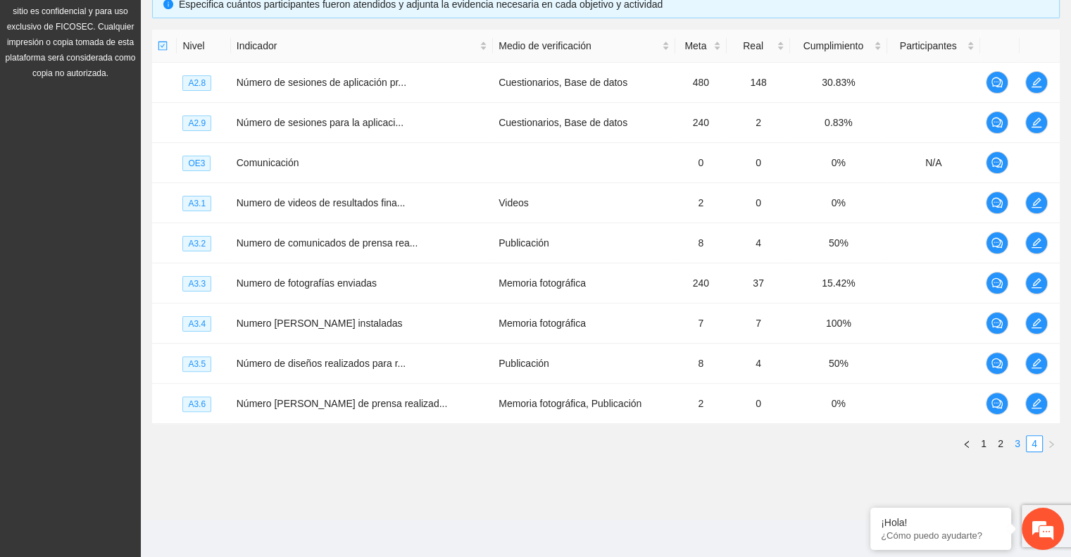
click at [1016, 438] on link "3" at bounding box center [1017, 443] width 15 height 15
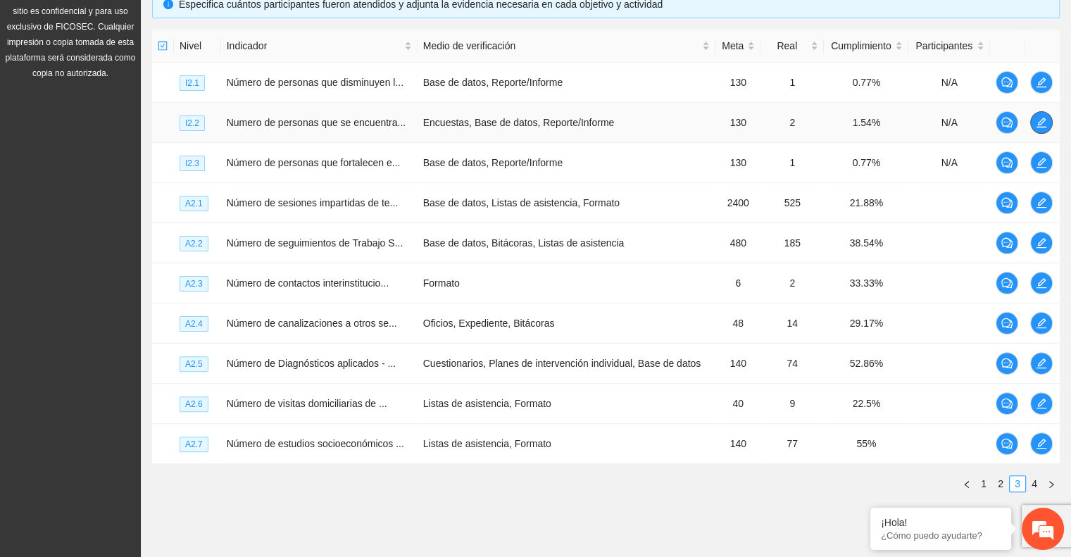
click at [1035, 125] on span "edit" at bounding box center [1041, 122] width 21 height 11
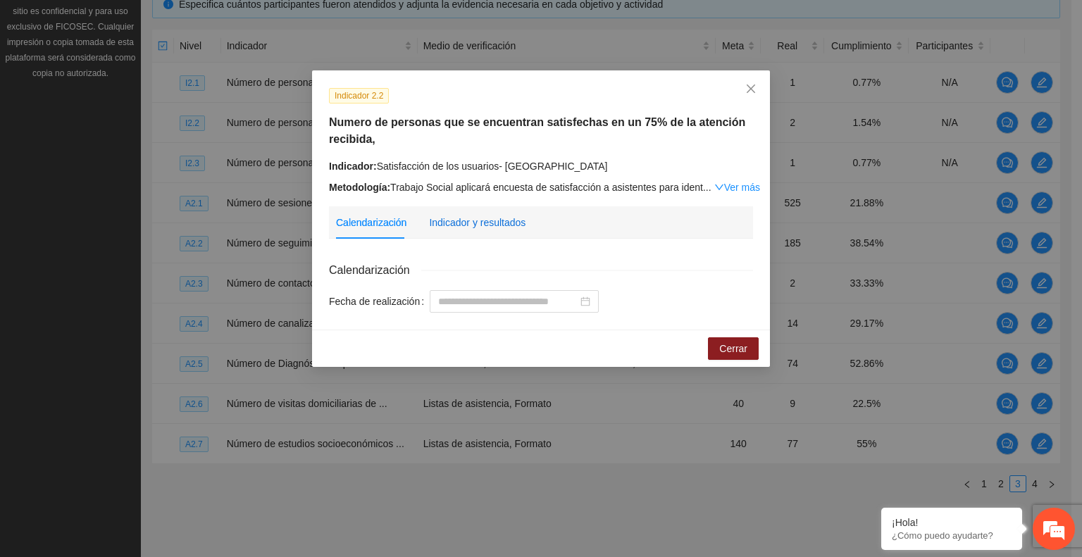
click at [497, 226] on div "Indicador y resultados" at bounding box center [477, 222] width 96 height 15
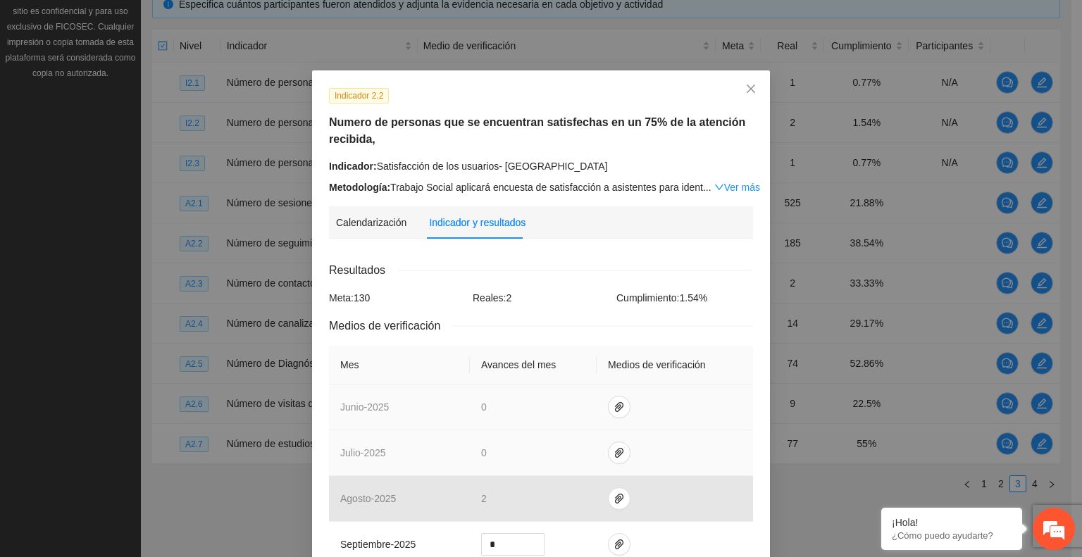
scroll to position [282, 0]
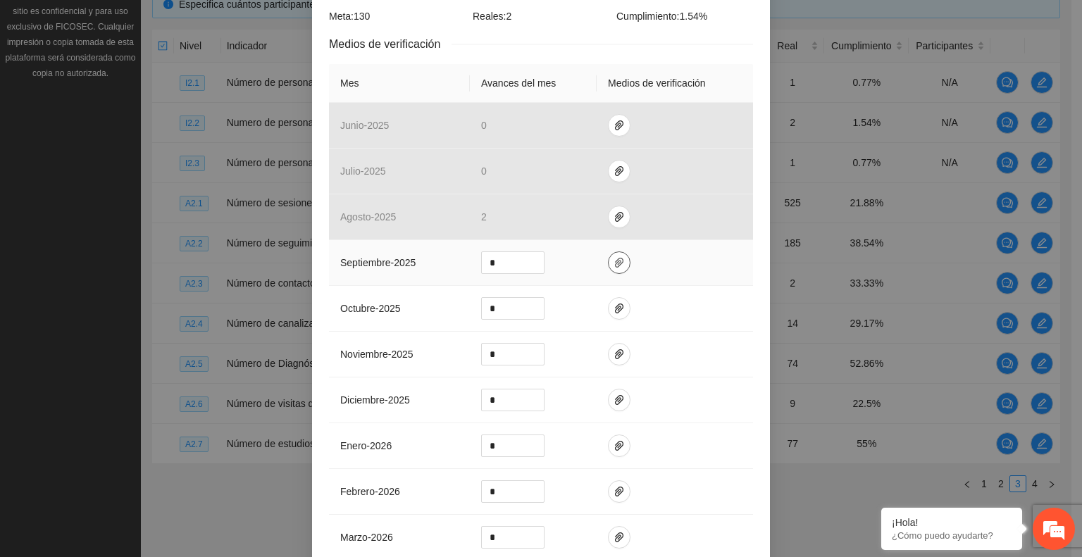
click at [615, 265] on icon "paper-clip" at bounding box center [618, 262] width 11 height 11
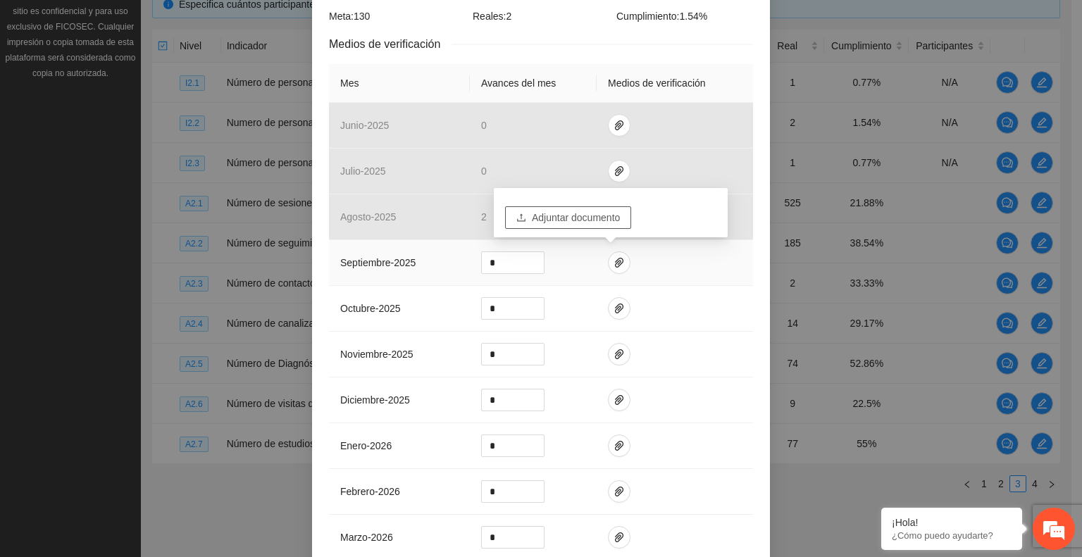
click at [551, 213] on span "Adjuntar documento" at bounding box center [576, 217] width 88 height 15
click at [535, 257] on icon "up" at bounding box center [537, 259] width 5 height 5
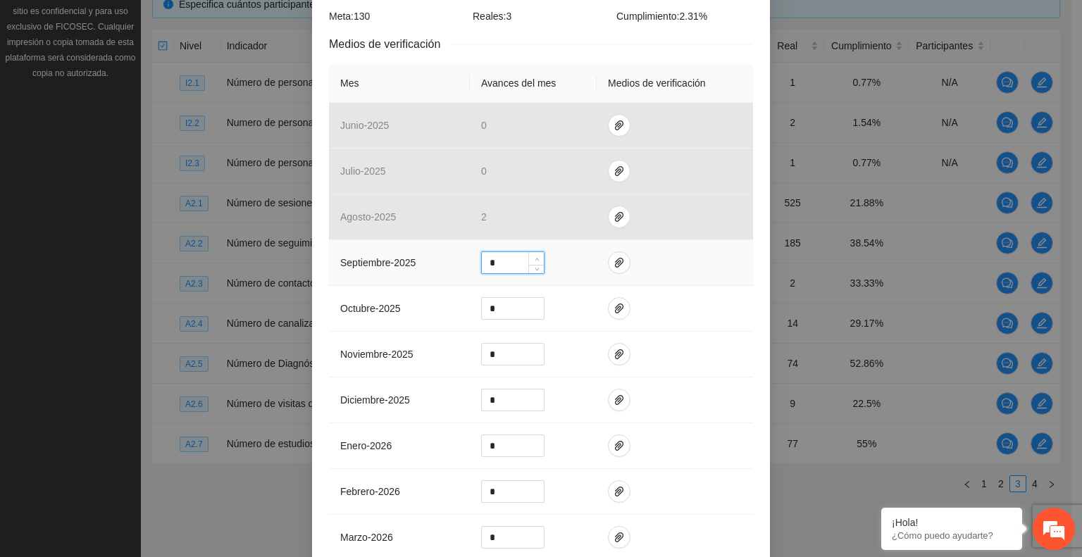
click at [535, 257] on icon "up" at bounding box center [537, 259] width 5 height 5
type input "*"
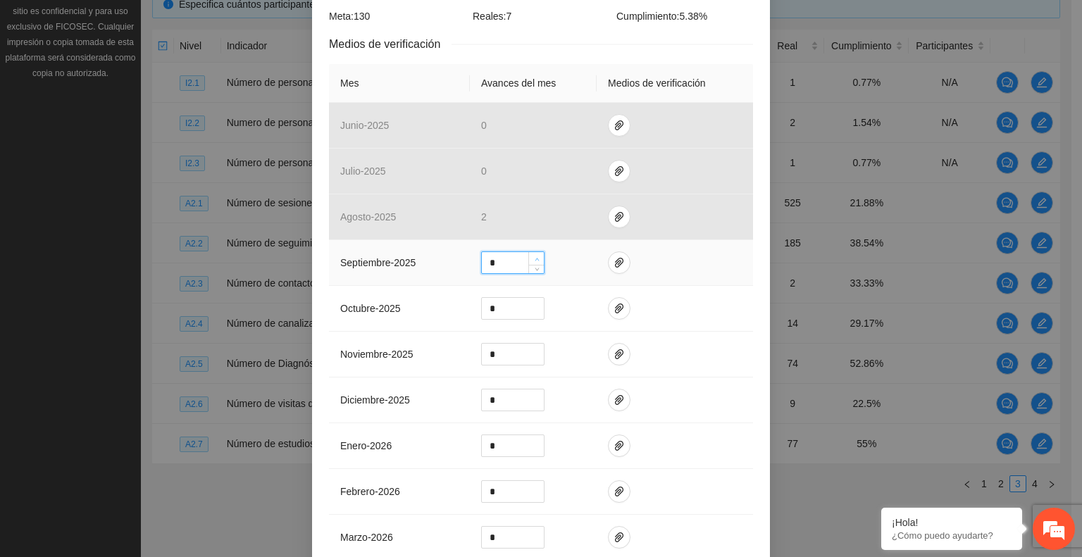
click at [535, 257] on icon "up" at bounding box center [537, 259] width 5 height 5
click at [613, 257] on icon "paper-clip" at bounding box center [618, 262] width 11 height 11
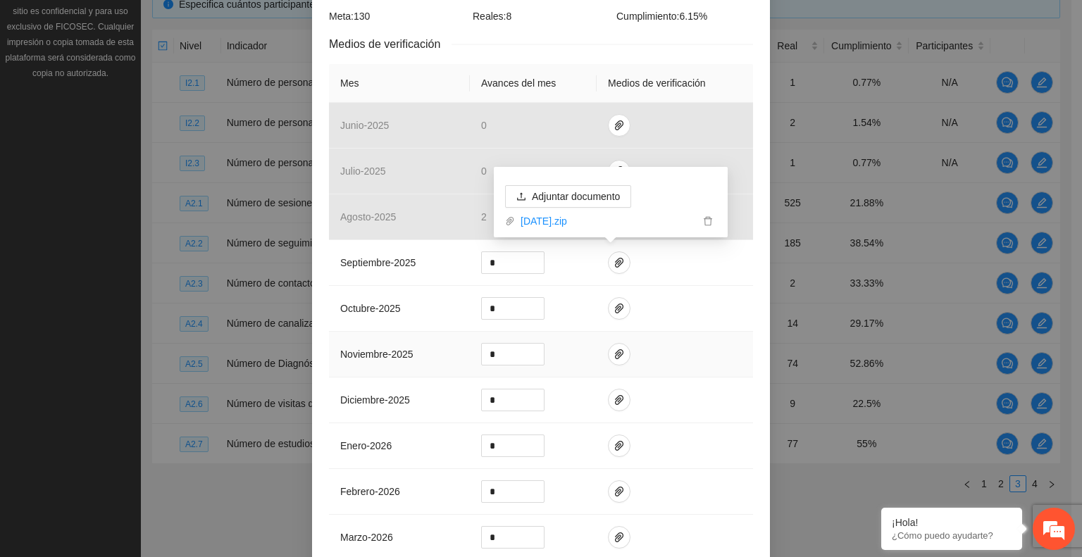
click at [675, 356] on td at bounding box center [675, 355] width 156 height 46
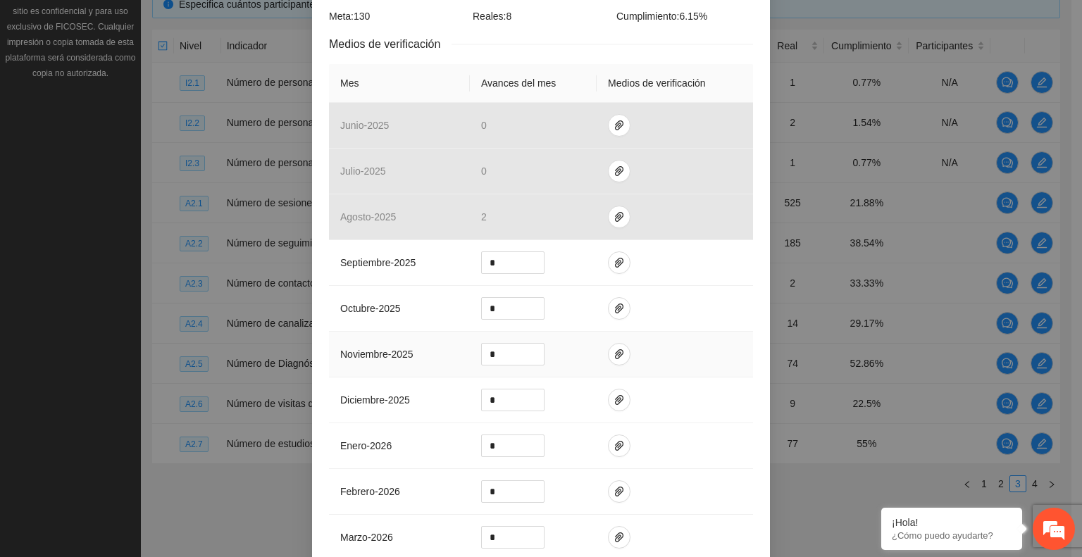
scroll to position [527, 0]
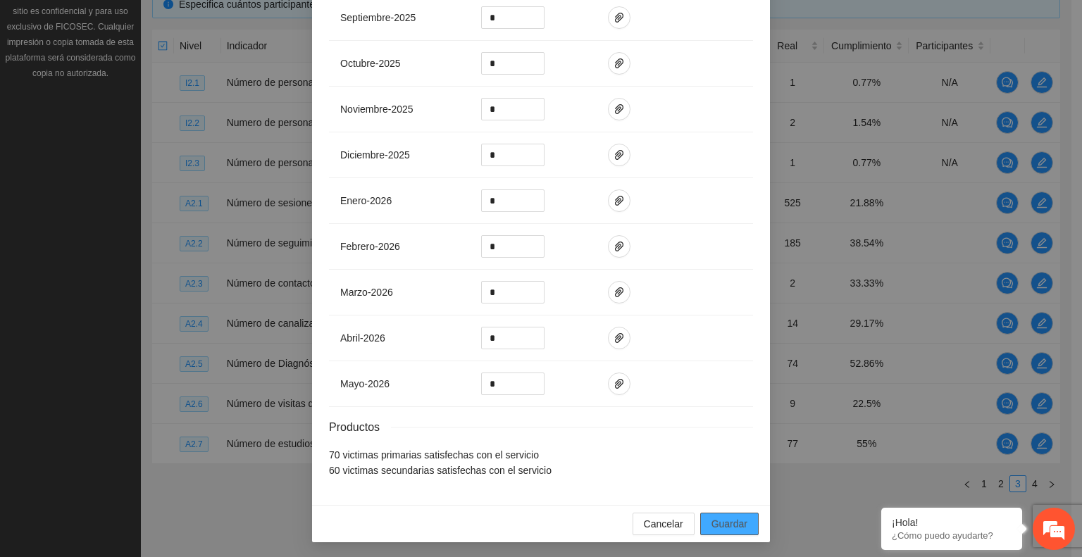
click at [735, 523] on span "Guardar" at bounding box center [729, 523] width 36 height 15
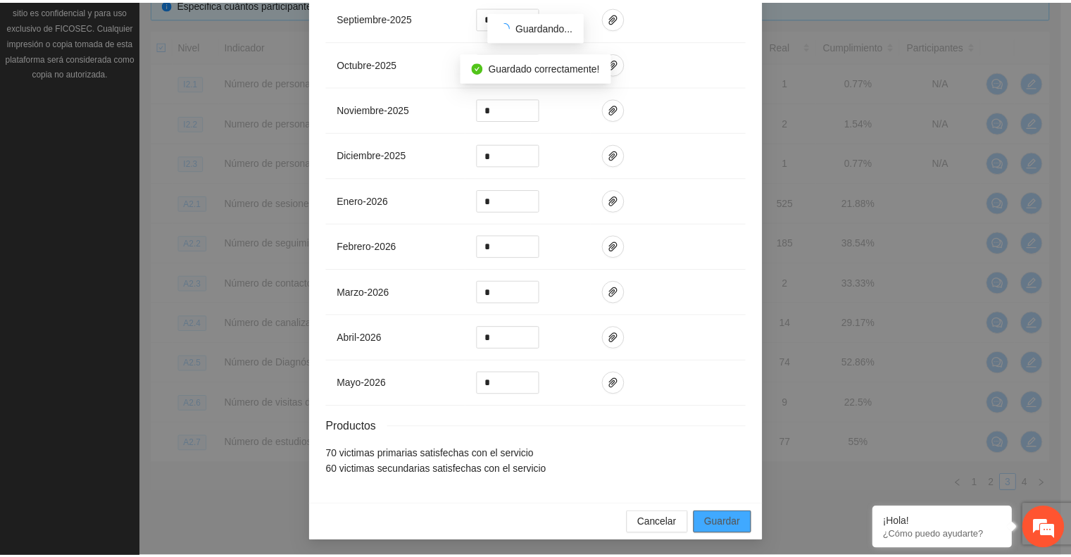
scroll to position [456, 0]
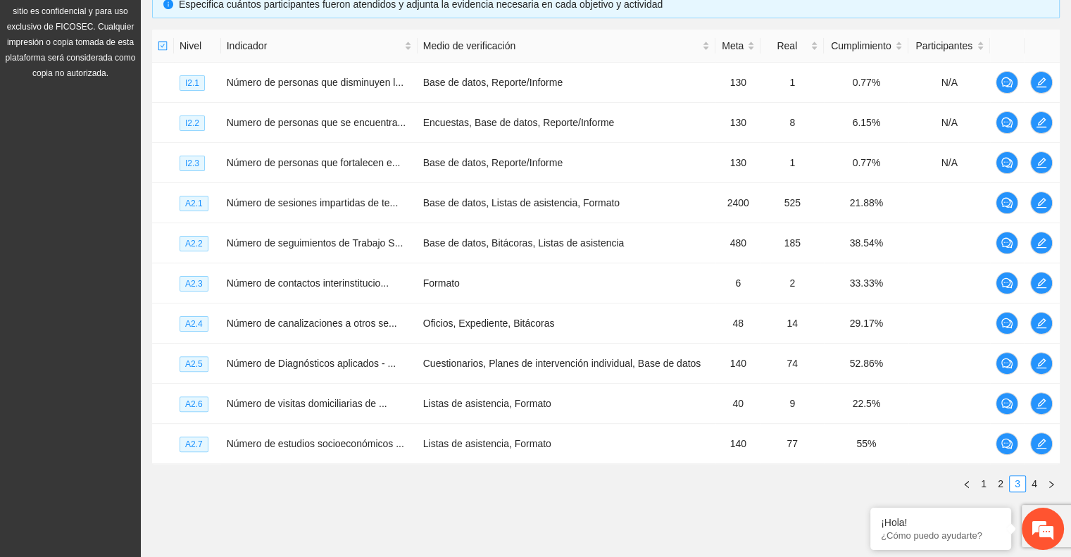
click at [1033, 483] on link "4" at bounding box center [1034, 483] width 15 height 15
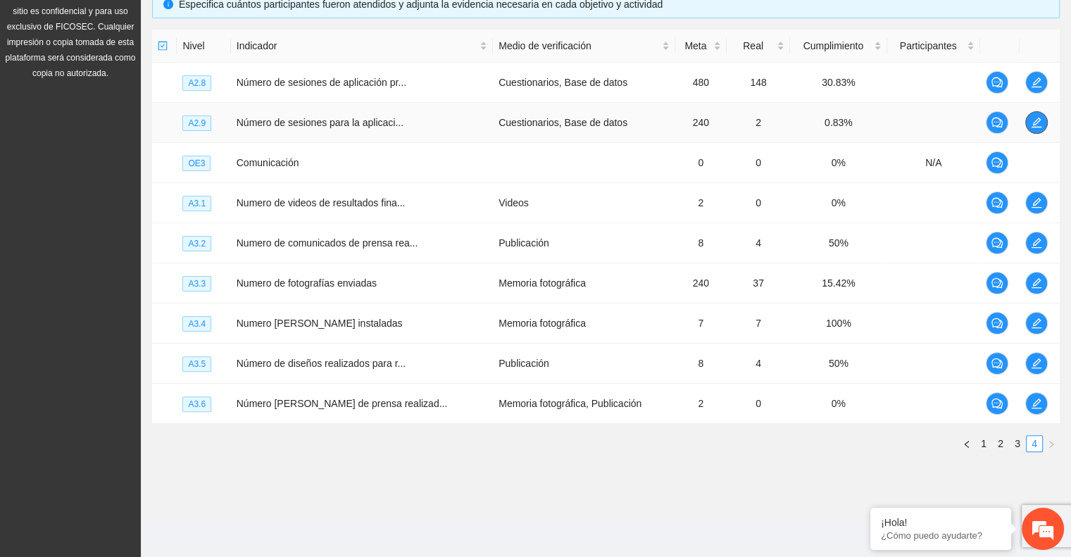
click at [1033, 122] on icon "edit" at bounding box center [1036, 122] width 11 height 11
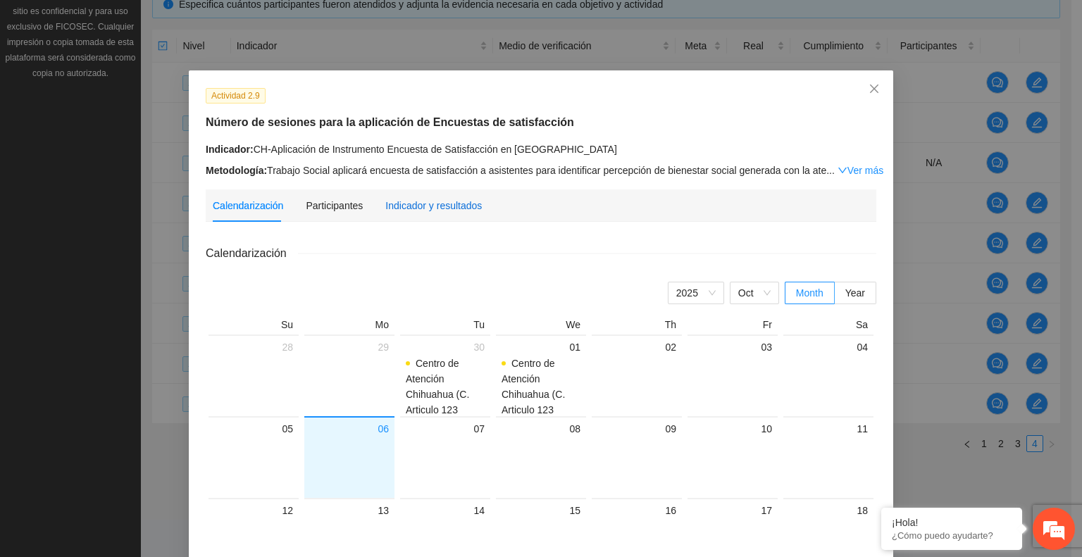
click at [450, 204] on div "Indicador y resultados" at bounding box center [433, 205] width 96 height 15
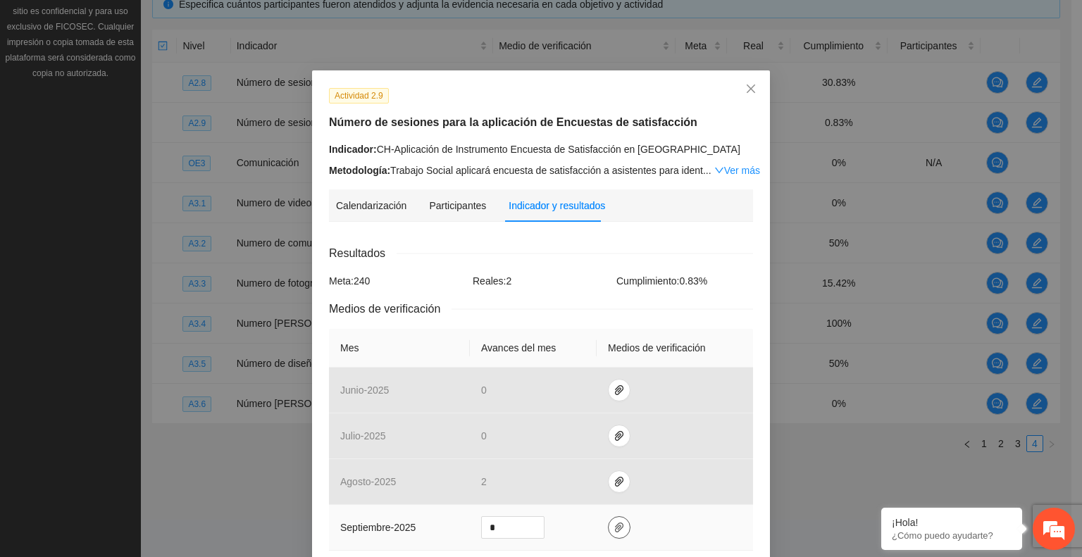
click at [609, 521] on button "button" at bounding box center [619, 527] width 23 height 23
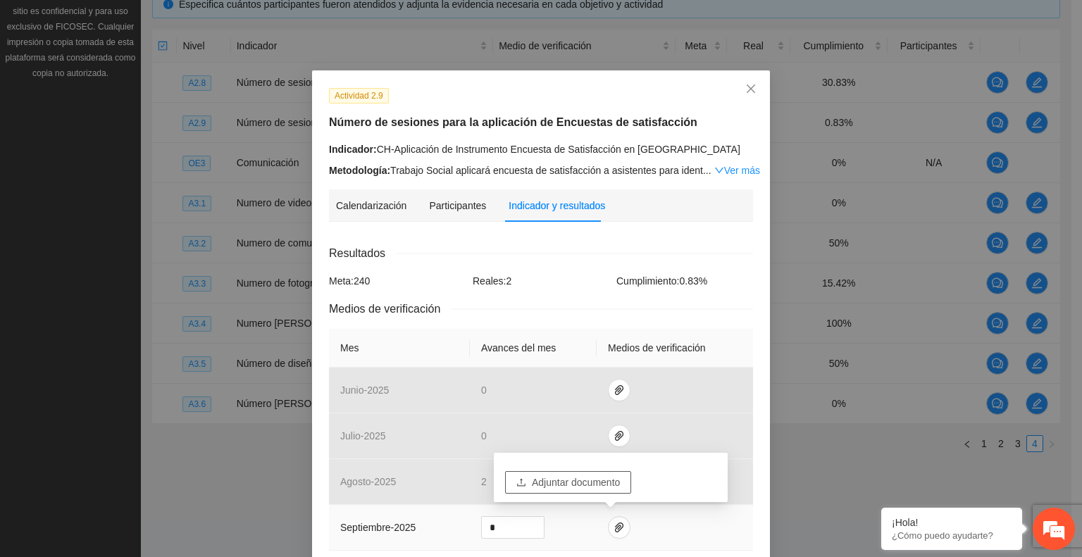
click at [580, 479] on span "Adjuntar documento" at bounding box center [576, 482] width 88 height 15
click at [709, 485] on icon "delete" at bounding box center [708, 486] width 10 height 10
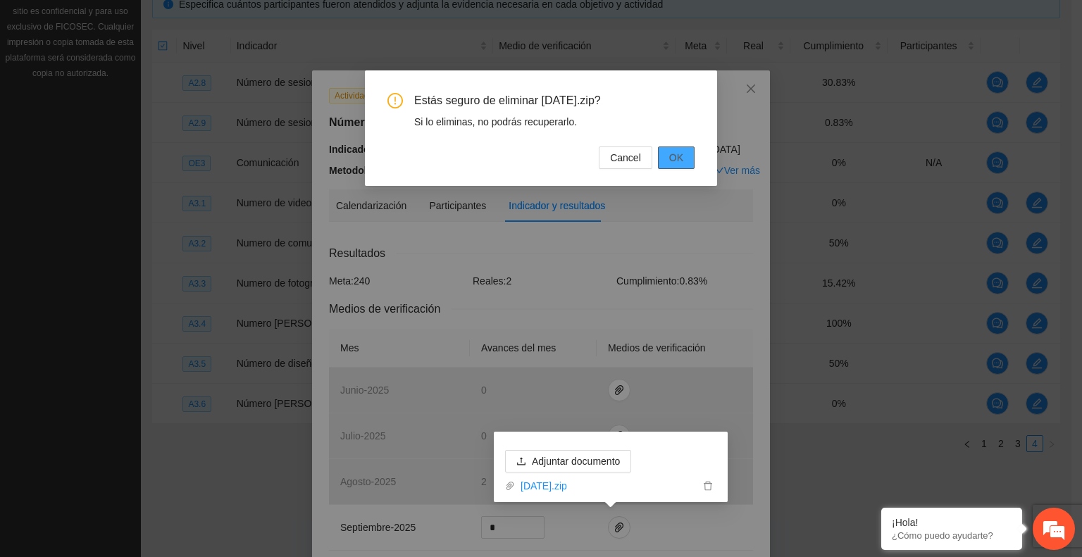
click at [678, 151] on span "OK" at bounding box center [676, 157] width 14 height 15
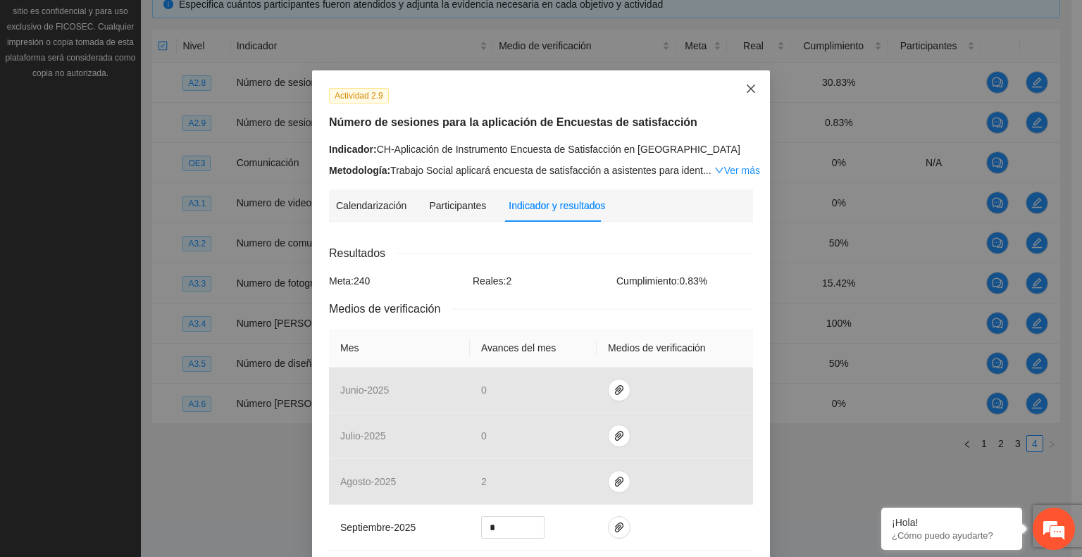
click at [745, 89] on icon "close" at bounding box center [750, 88] width 11 height 11
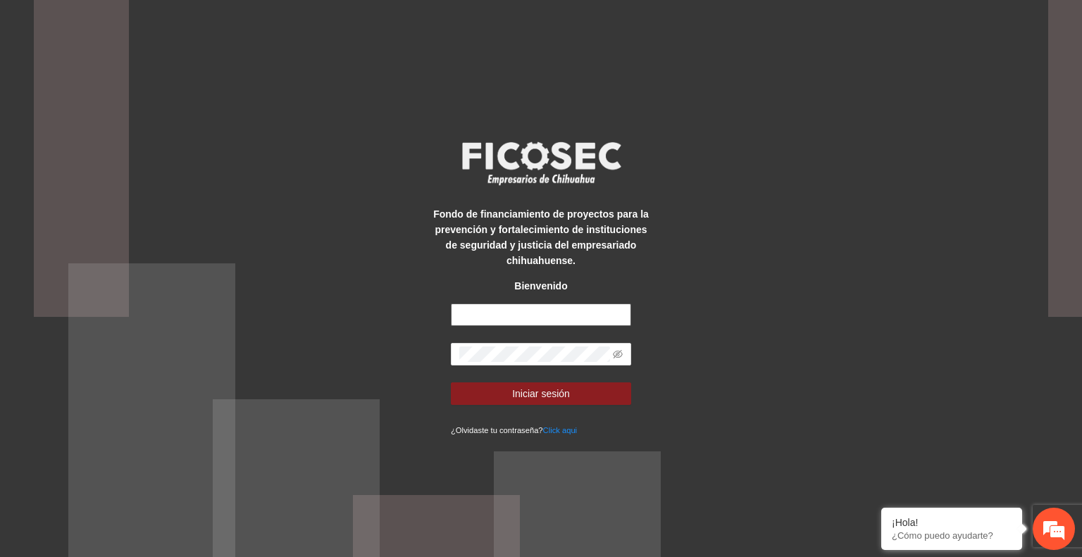
type input "**********"
click at [569, 398] on button "Iniciar sesión" at bounding box center [541, 393] width 180 height 23
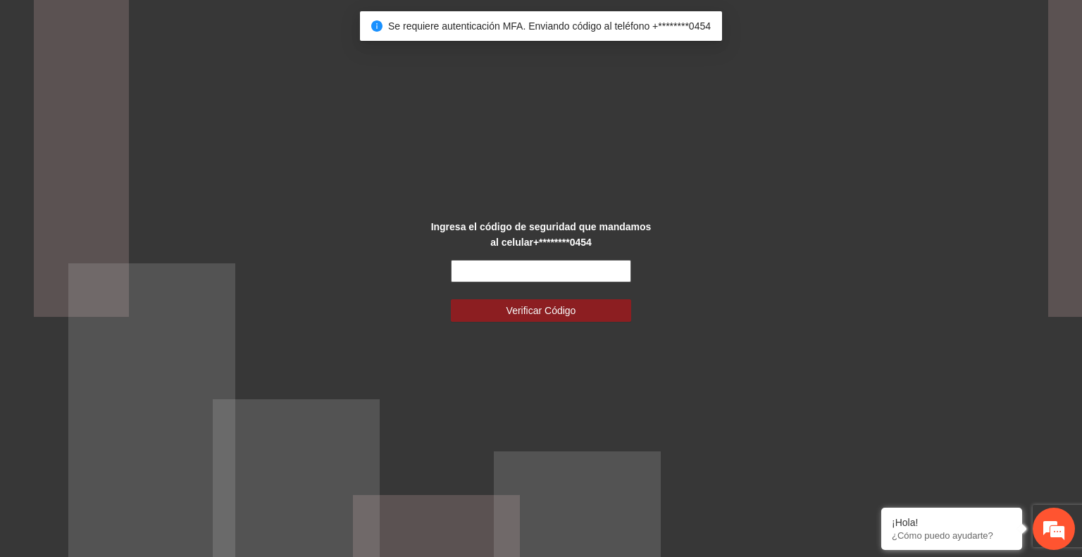
click at [603, 264] on input "text" at bounding box center [541, 271] width 180 height 23
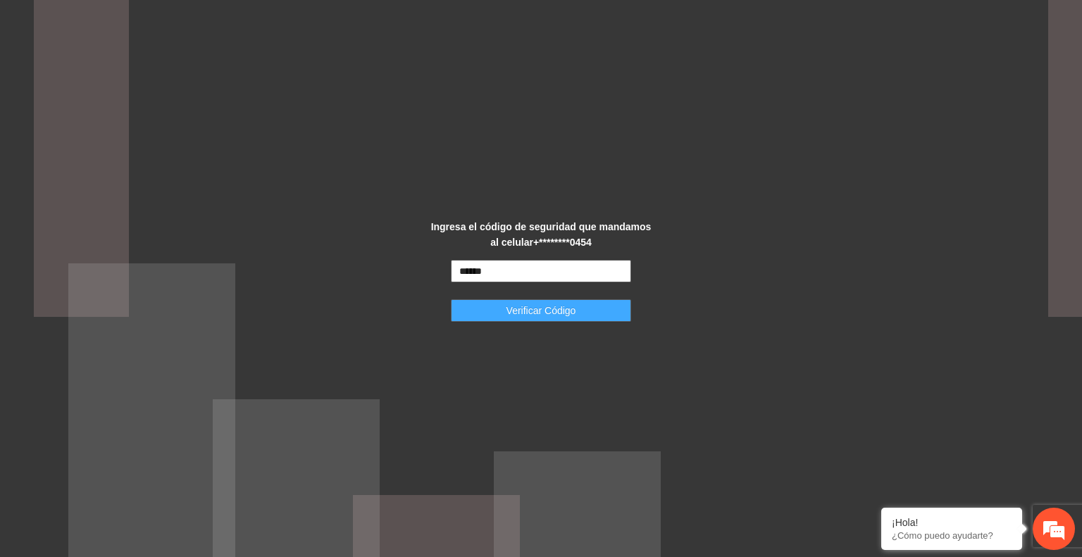
type input "******"
click at [586, 313] on button "Verificar Código" at bounding box center [541, 310] width 180 height 23
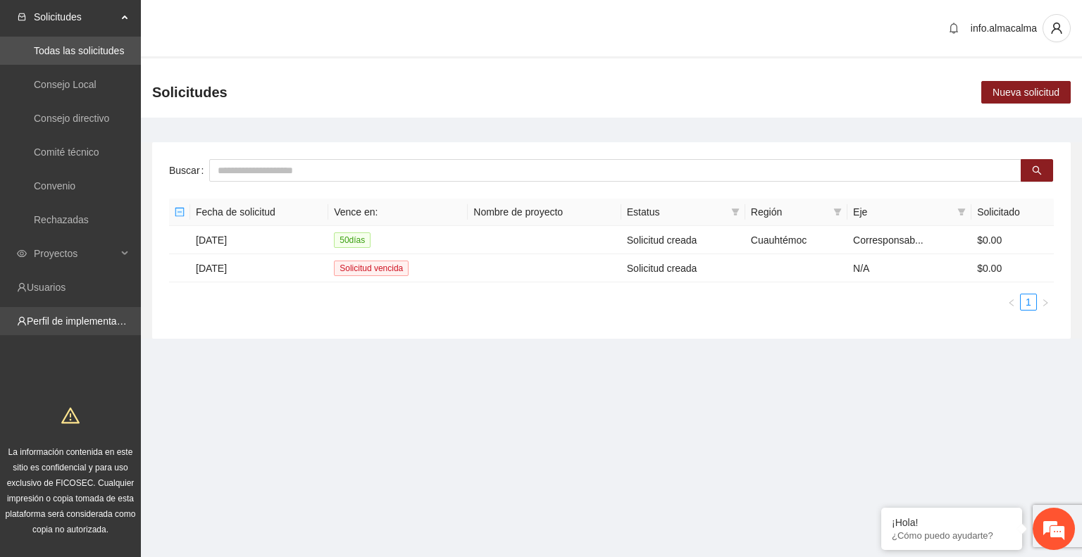
click at [96, 316] on link "Perfil de implementadora" at bounding box center [82, 321] width 110 height 11
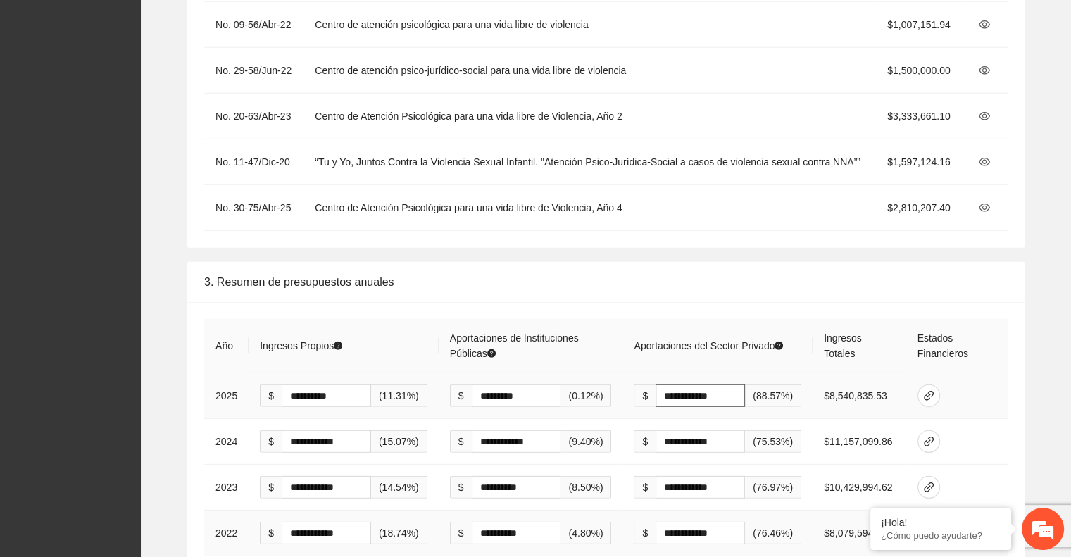
scroll to position [3944, 0]
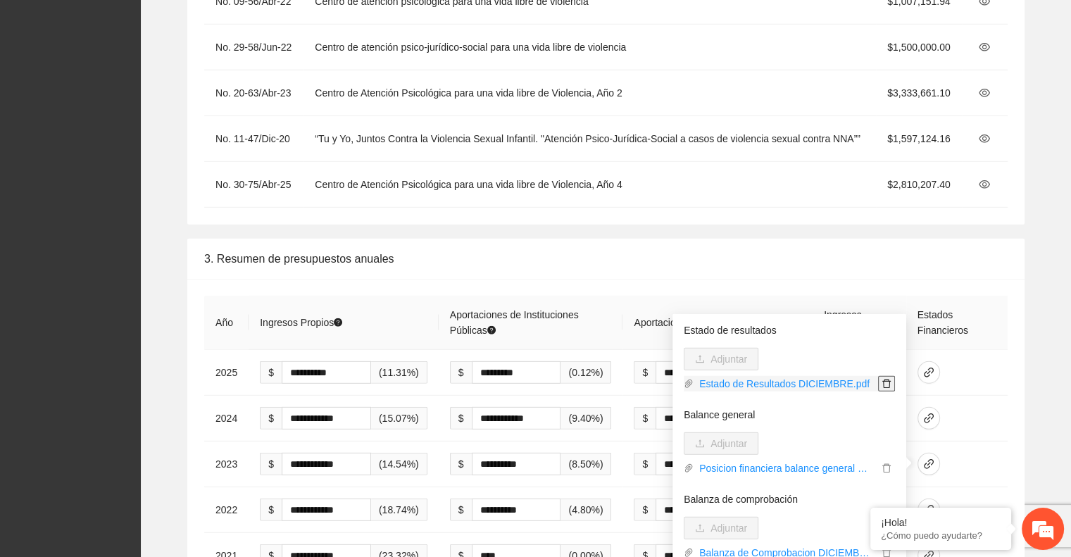
click at [882, 386] on icon "delete" at bounding box center [887, 384] width 10 height 10
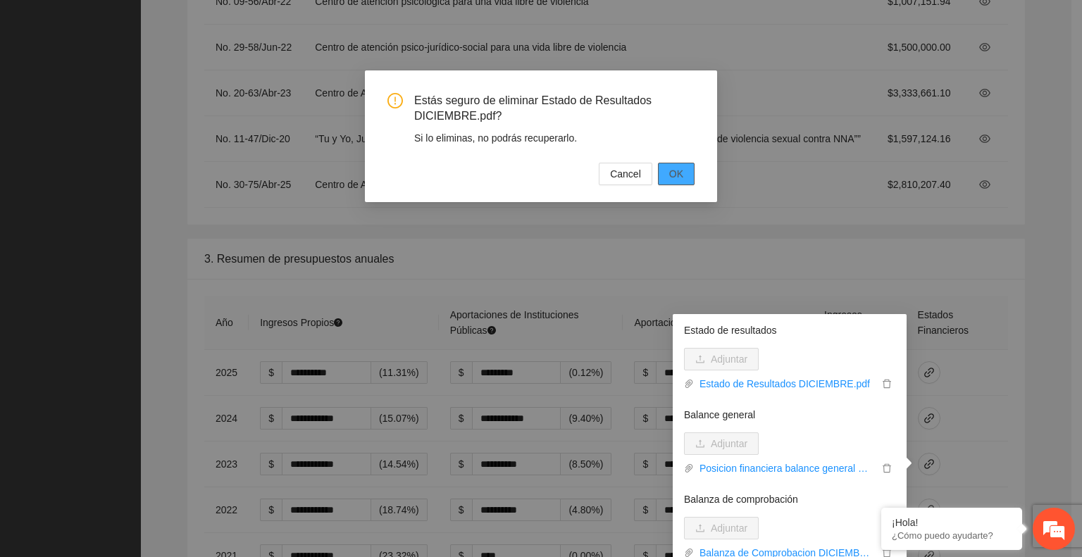
click at [675, 168] on span "OK" at bounding box center [676, 173] width 14 height 15
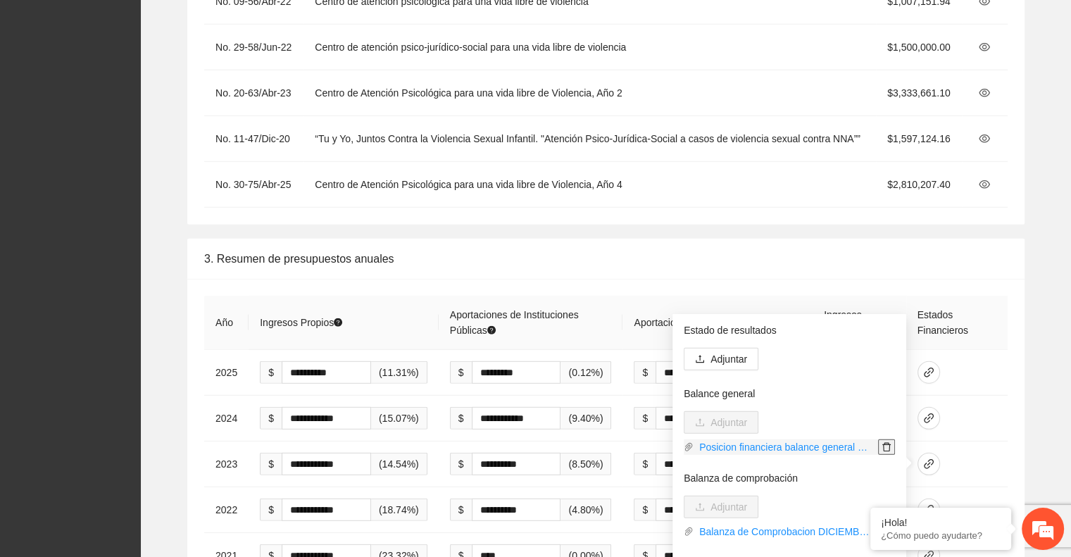
click at [883, 444] on icon "delete" at bounding box center [887, 447] width 8 height 9
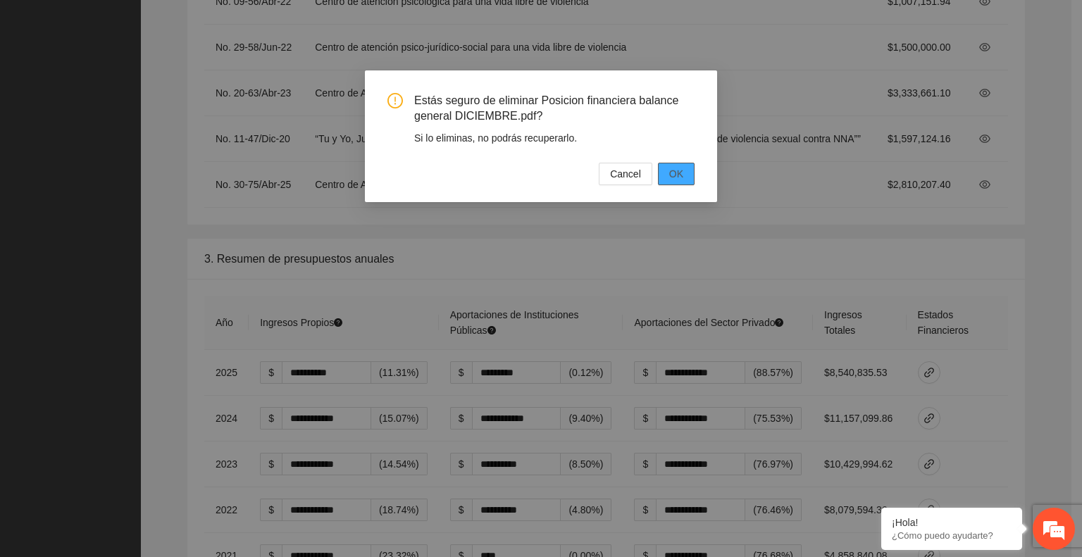
click at [670, 177] on span "OK" at bounding box center [676, 173] width 14 height 15
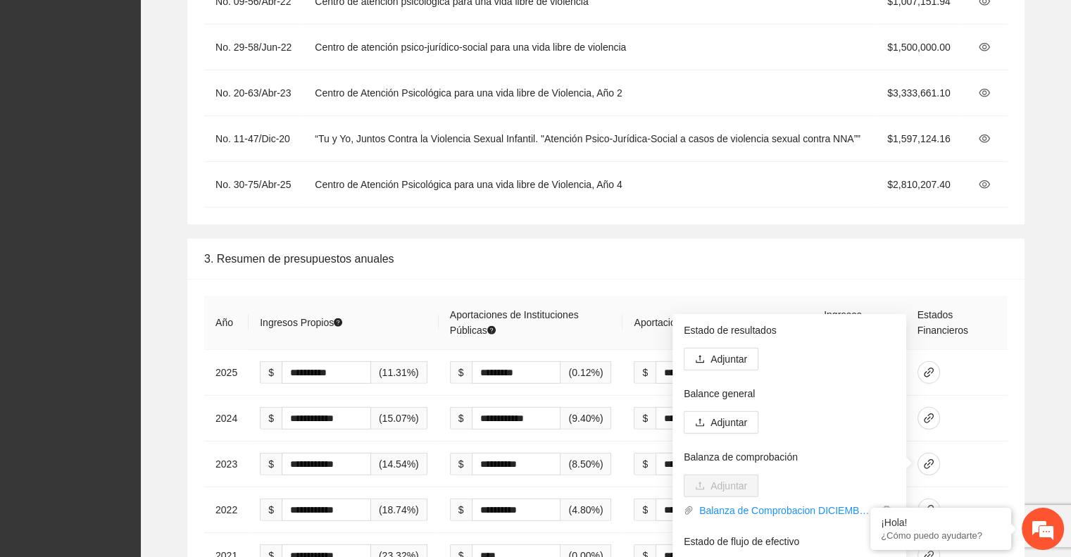
scroll to position [70, 0]
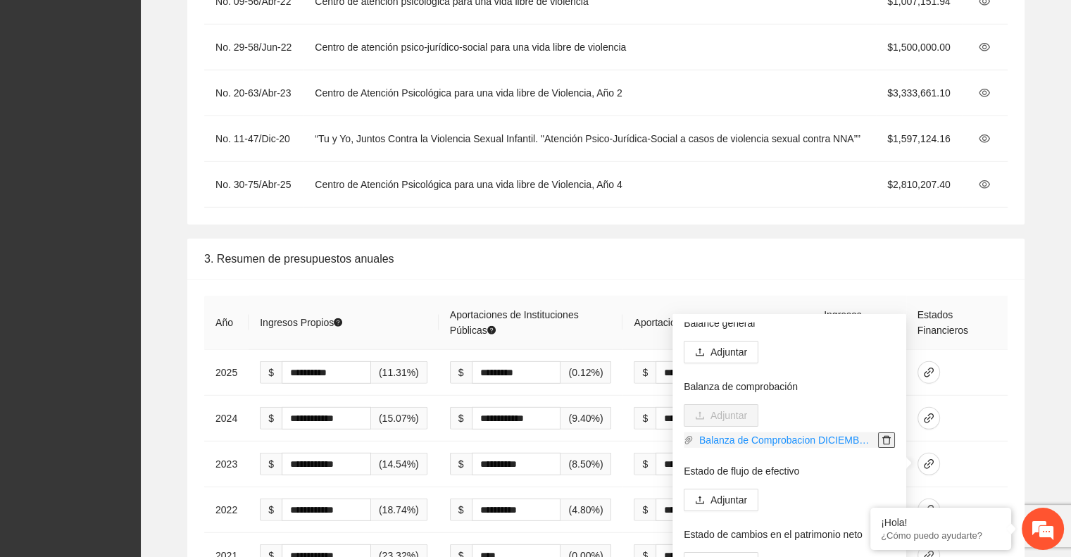
click at [882, 439] on icon "delete" at bounding box center [887, 440] width 10 height 10
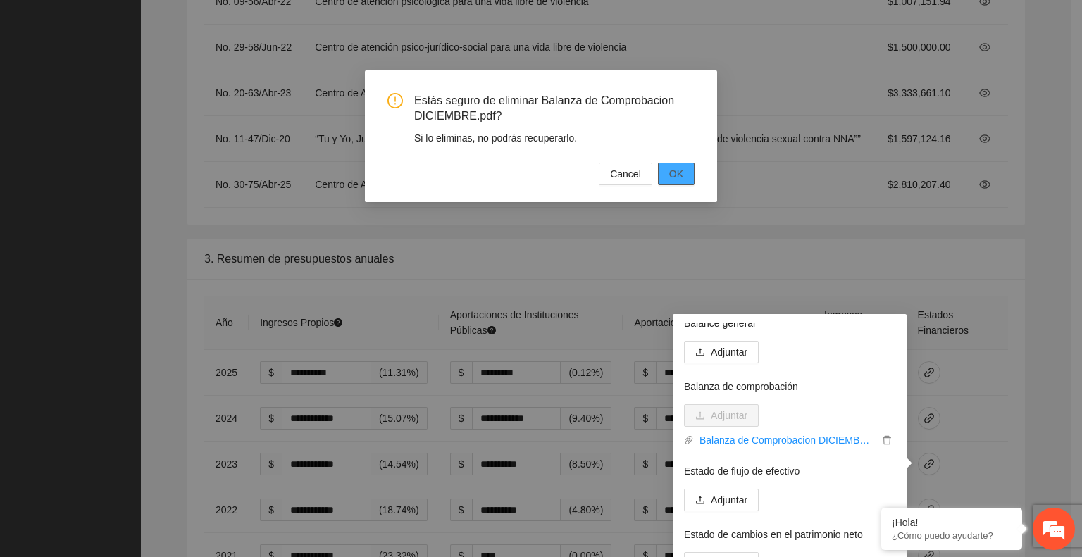
click at [672, 178] on span "OK" at bounding box center [676, 173] width 14 height 15
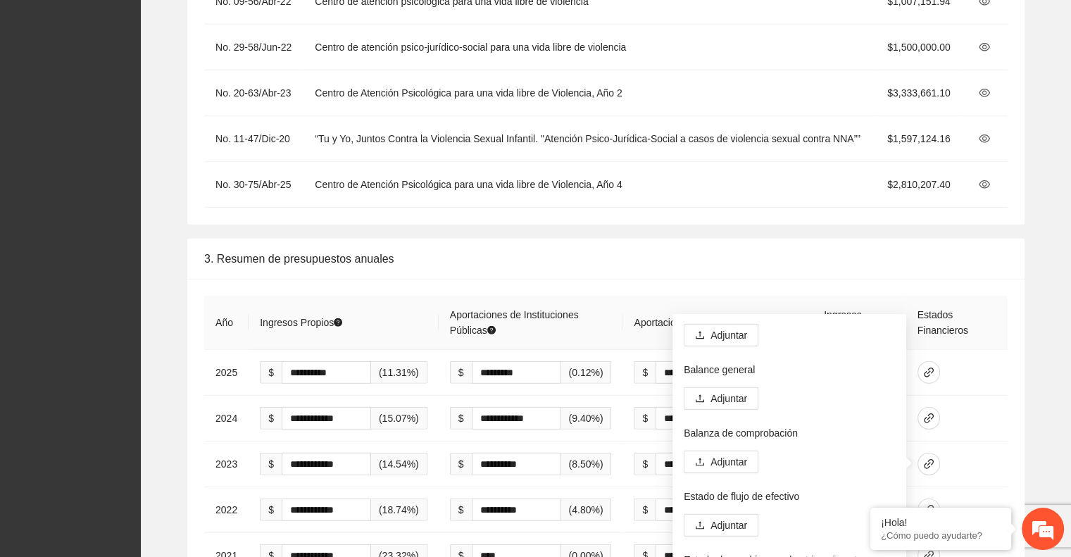
scroll to position [0, 0]
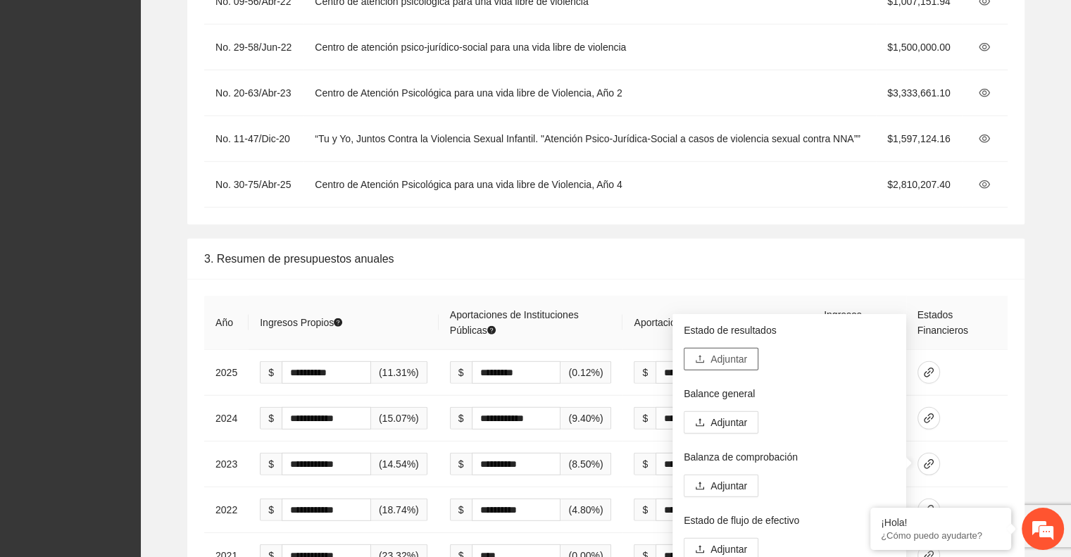
click at [721, 360] on span "Adjuntar" at bounding box center [729, 358] width 37 height 15
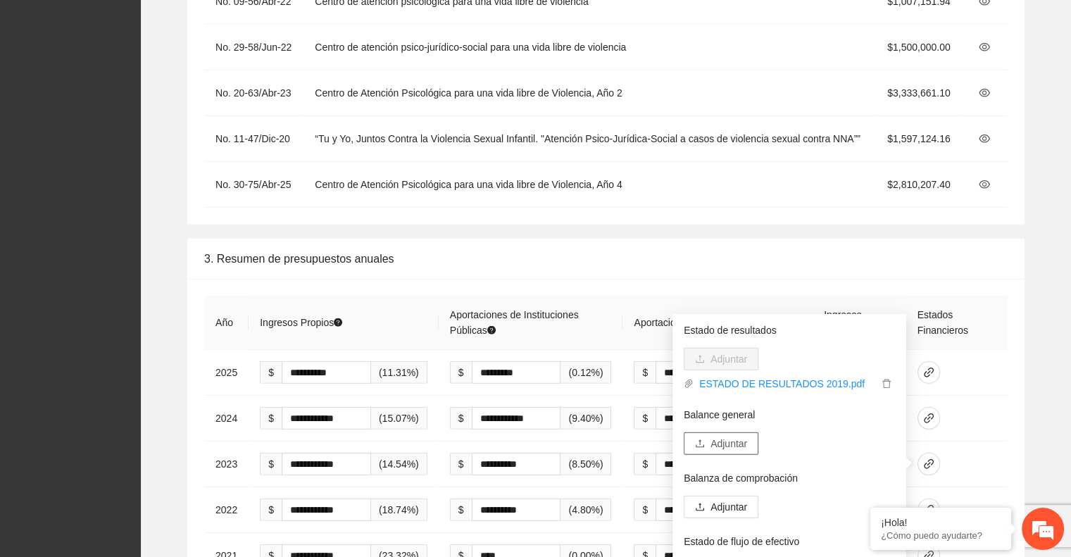
click at [736, 447] on span "Adjuntar" at bounding box center [729, 443] width 37 height 15
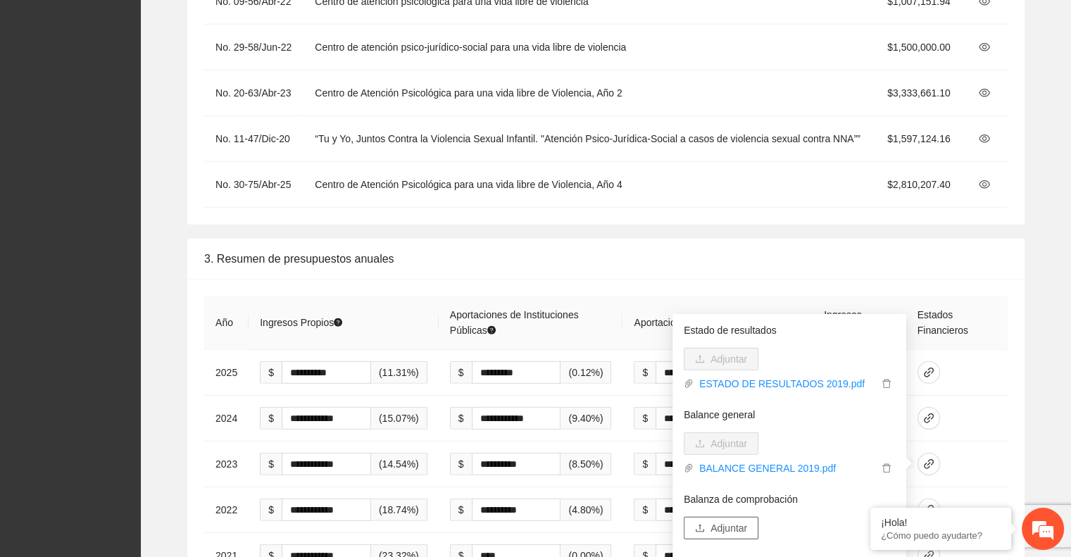
click at [730, 525] on span "Adjuntar" at bounding box center [729, 528] width 37 height 15
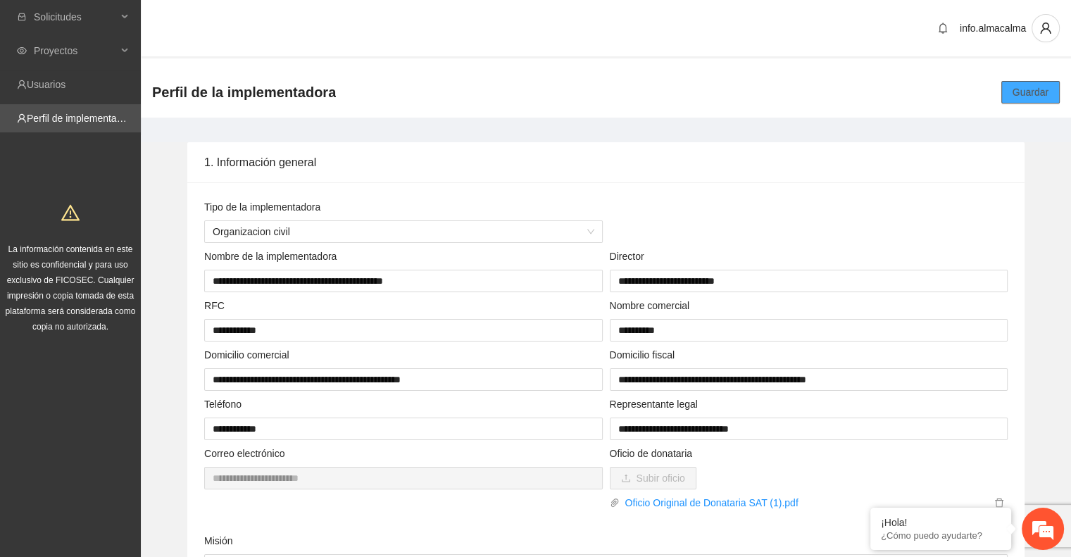
click at [1012, 94] on button "Guardar" at bounding box center [1031, 92] width 58 height 23
